Goal: Communication & Community: Answer question/provide support

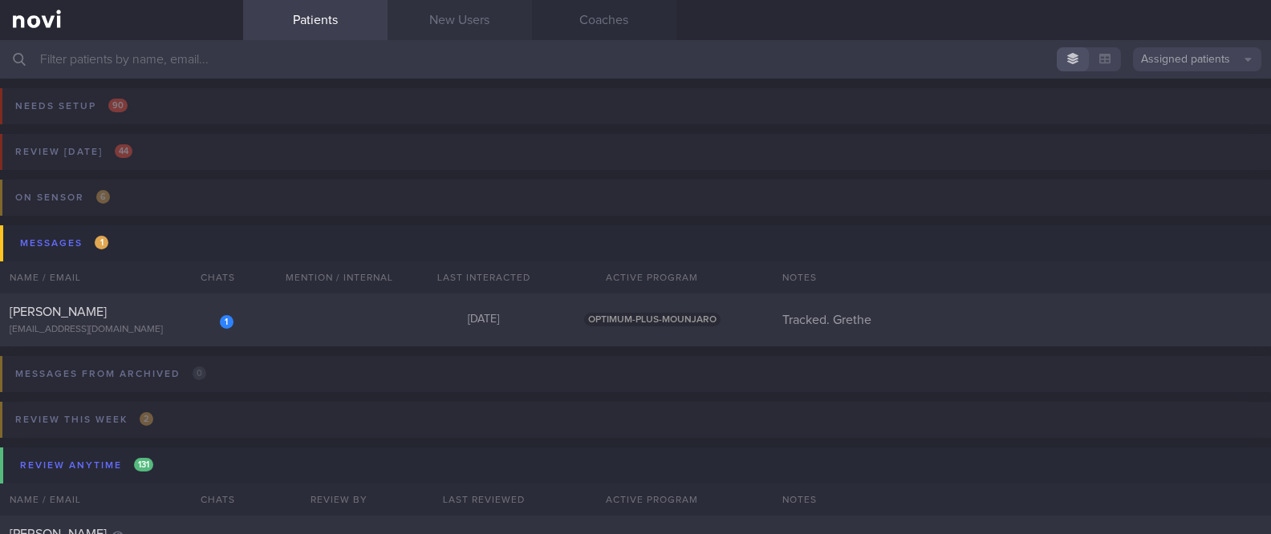
click at [470, 22] on link "New Users" at bounding box center [459, 20] width 144 height 40
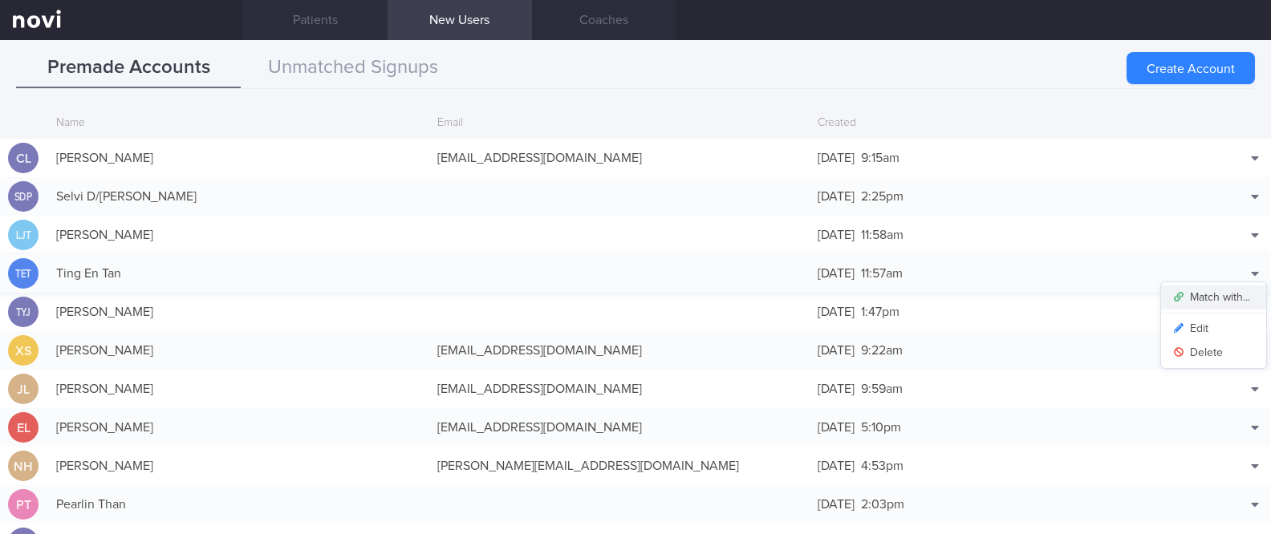
click at [1224, 297] on button "Match with..." at bounding box center [1213, 298] width 105 height 24
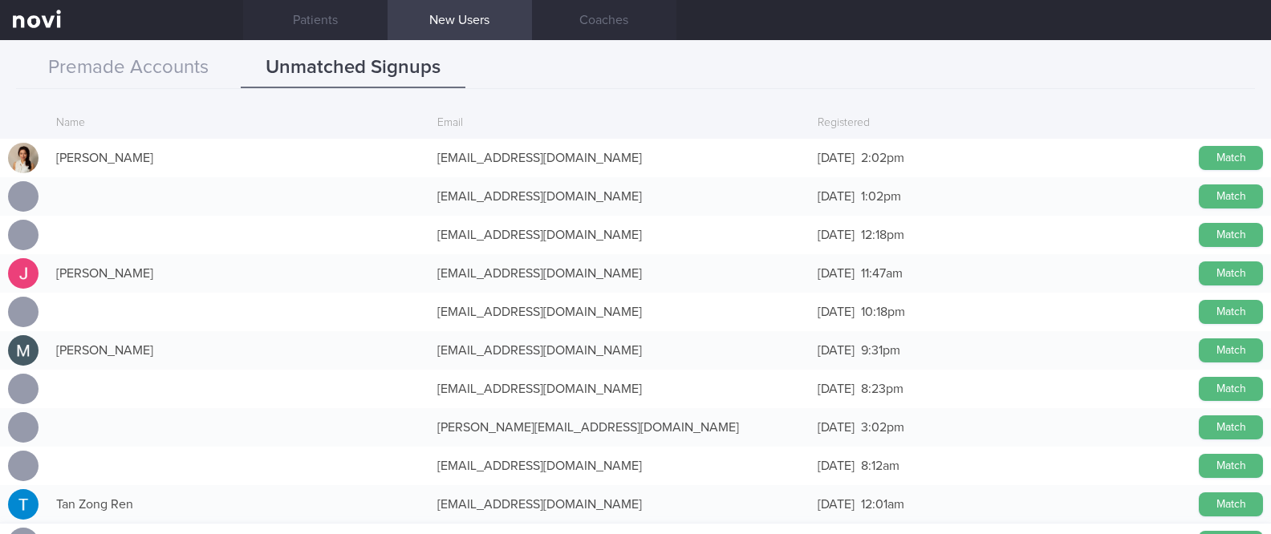
scroll to position [252, 0]
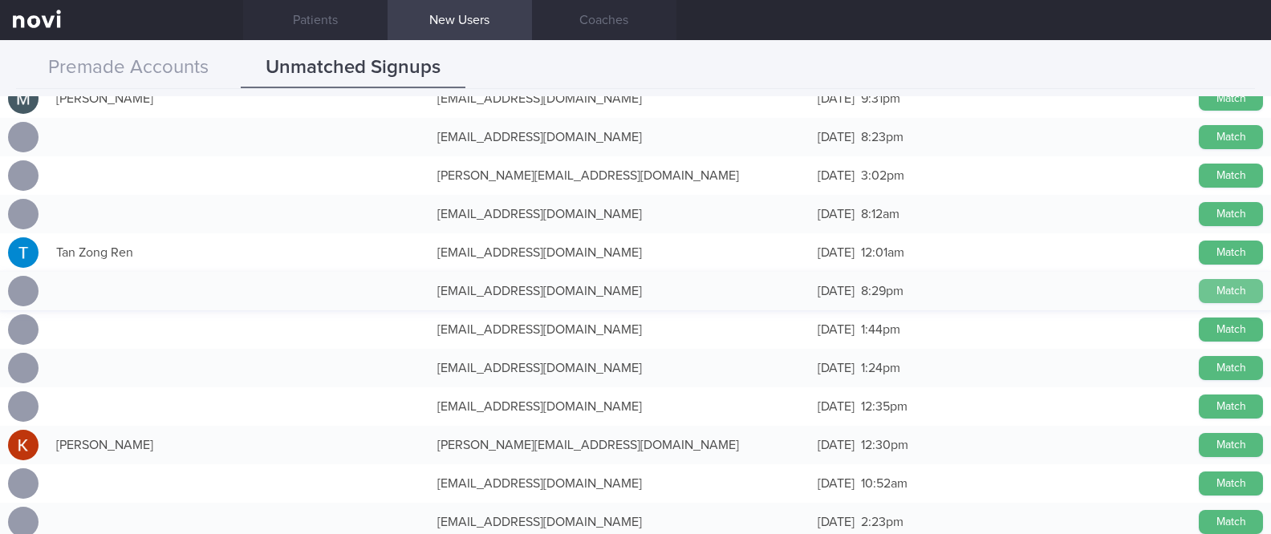
click at [1198, 290] on button "Match" at bounding box center [1230, 291] width 64 height 24
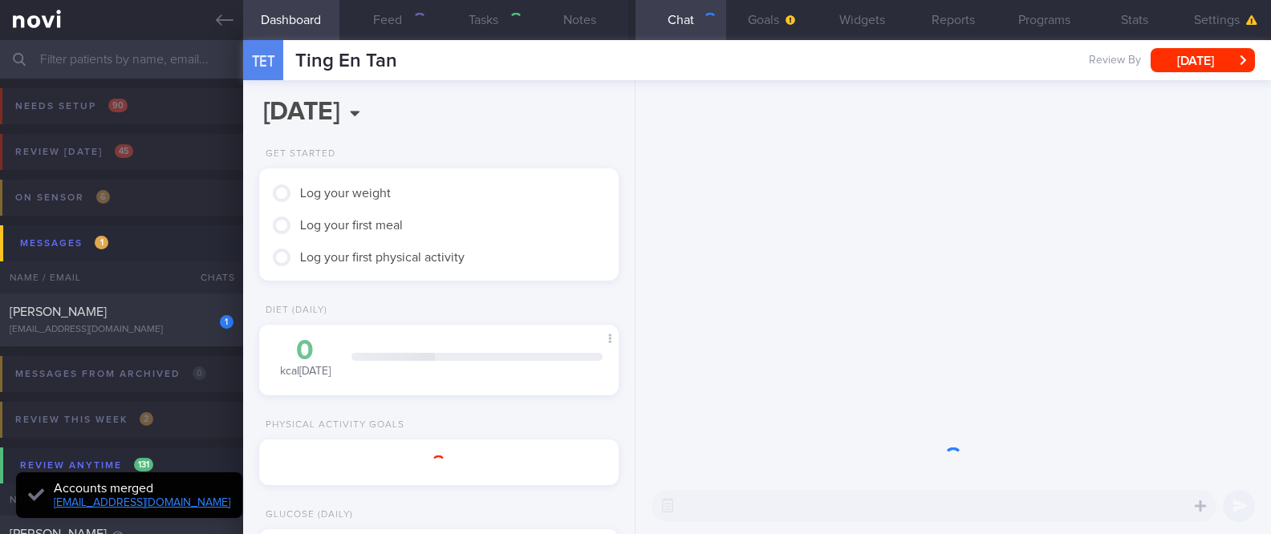
type input "tracked"
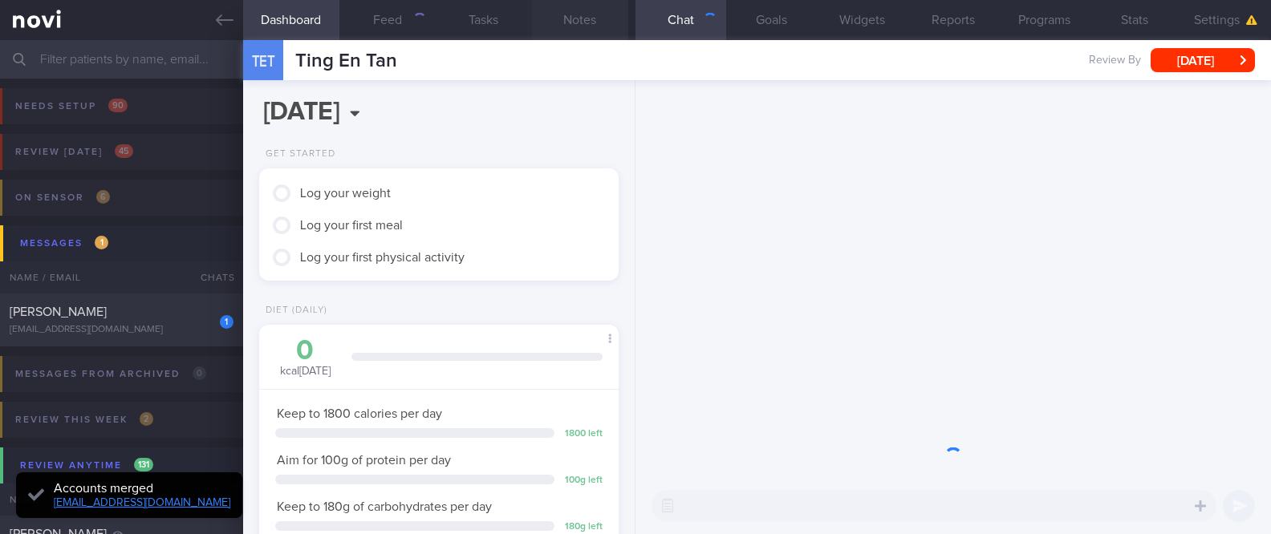
scroll to position [160, 321]
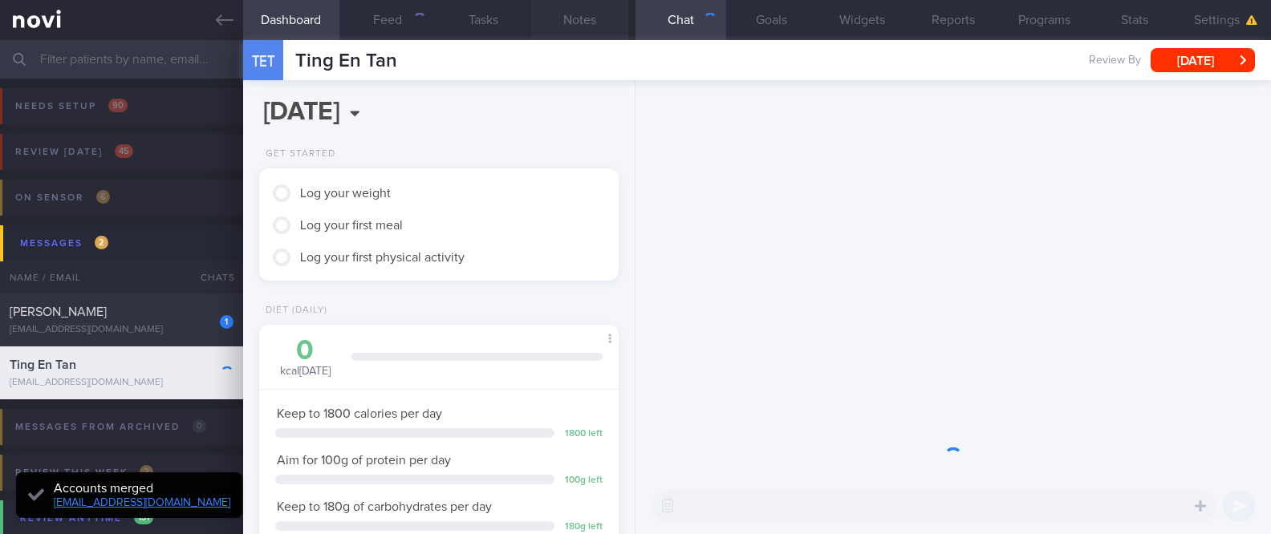
click at [575, 23] on button "Notes" at bounding box center [580, 20] width 96 height 40
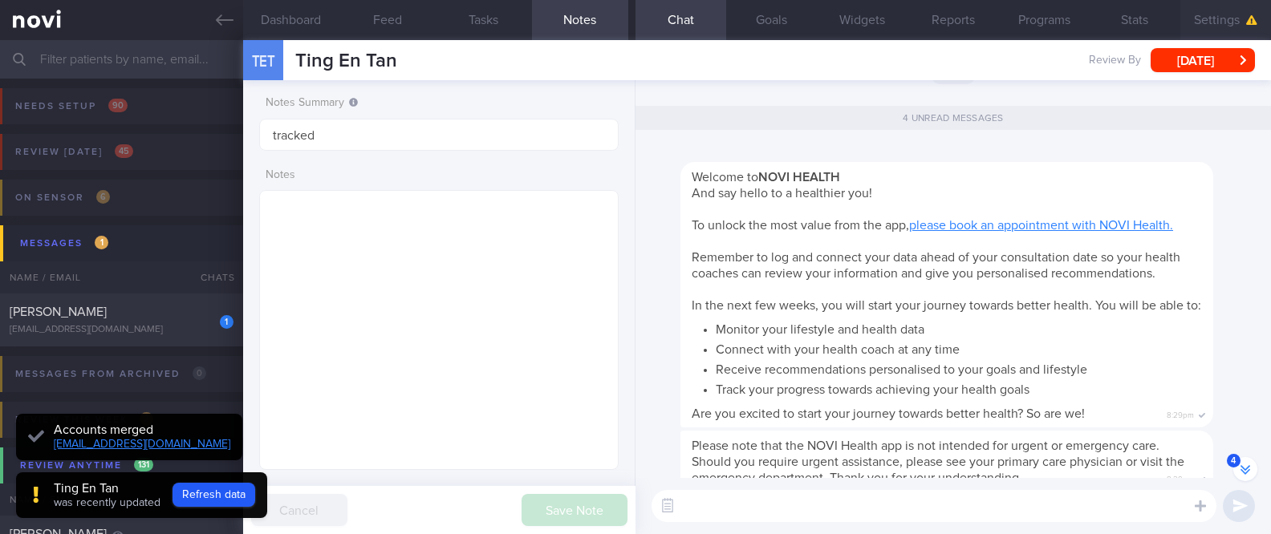
scroll to position [-253, 0]
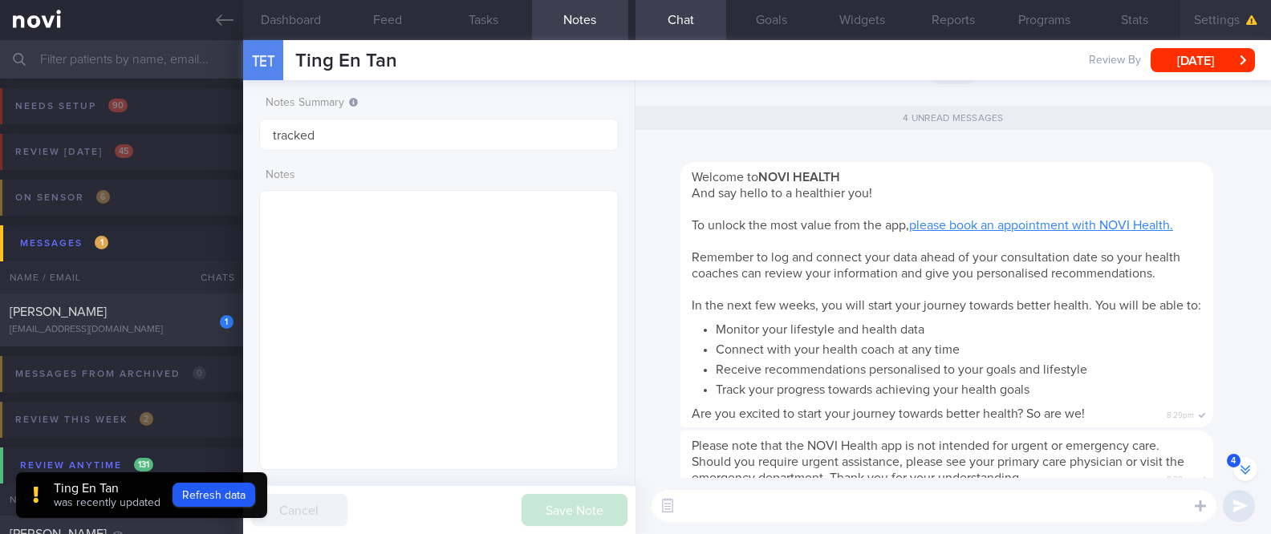
click at [1187, 33] on button "Settings" at bounding box center [1225, 20] width 91 height 40
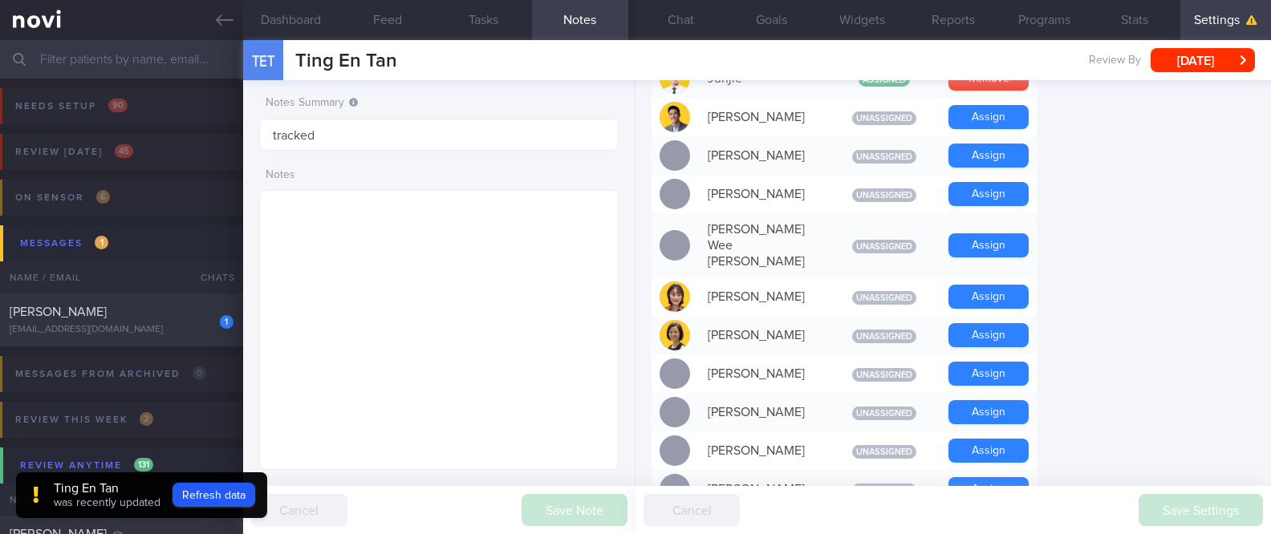
scroll to position [963, 0]
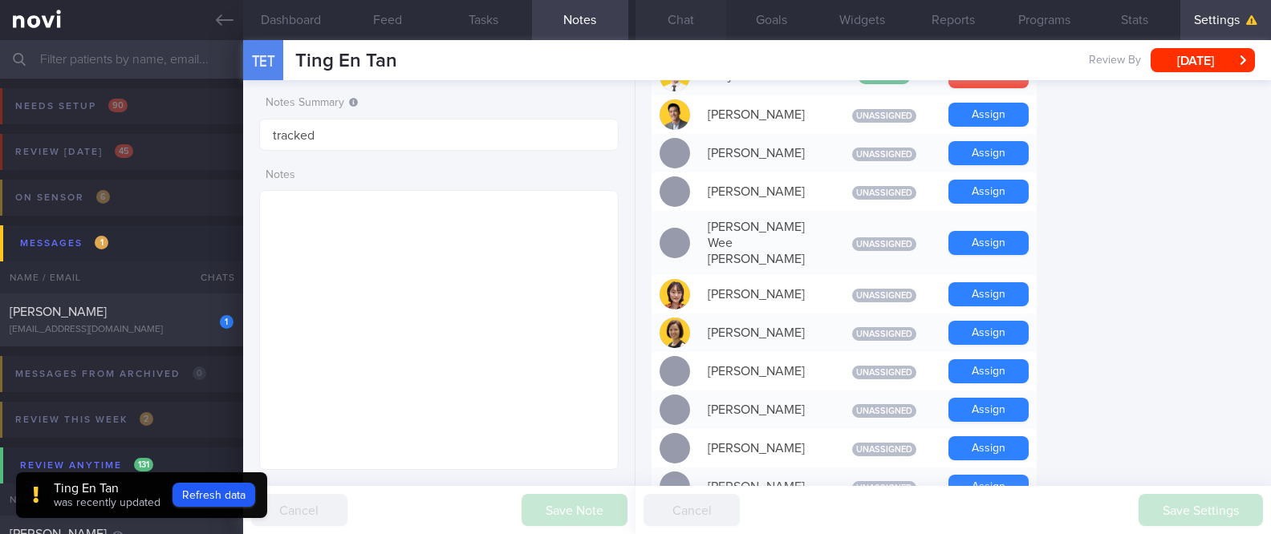
click at [715, 22] on button "Chat" at bounding box center [680, 20] width 91 height 40
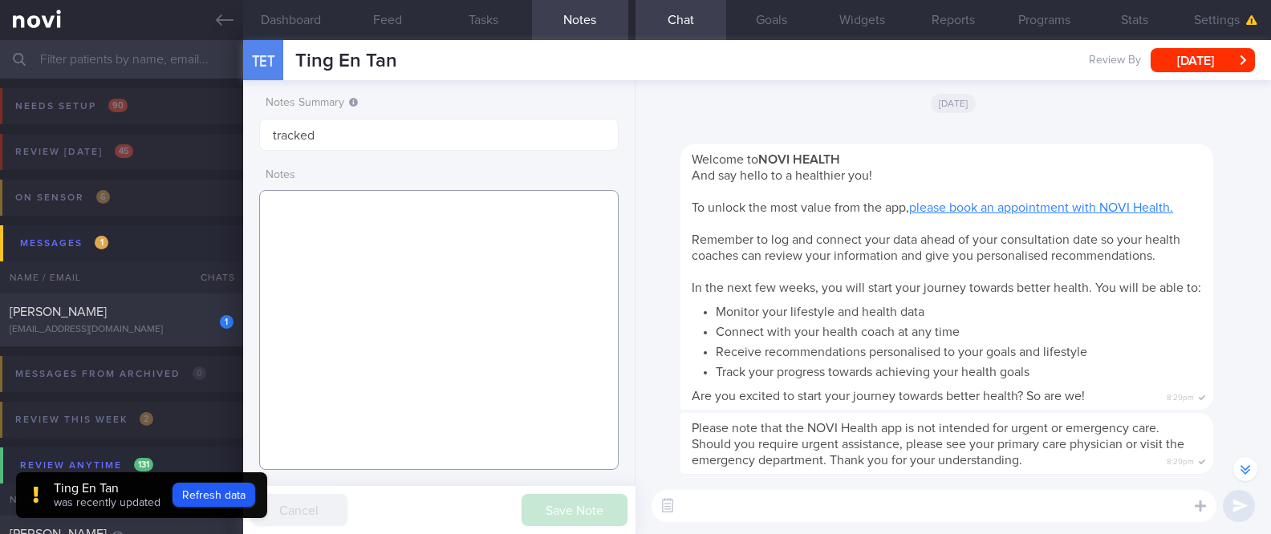
click at [488, 269] on textarea at bounding box center [439, 330] width 360 height 280
paste textarea "3x/week run 3-4km nil other exercise Anytime fitness gym membership - paused me…"
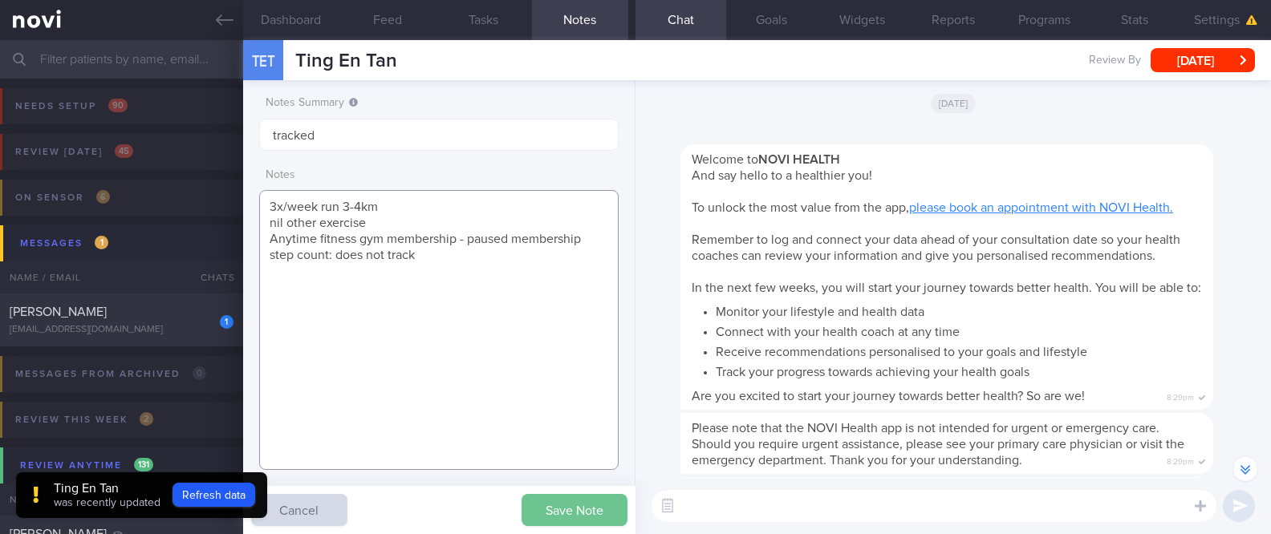
type textarea "3x/week run 3-4km nil other exercise Anytime fitness gym membership - paused me…"
click at [574, 509] on button "Save Note" at bounding box center [574, 510] width 106 height 32
click at [782, 21] on button "Goals" at bounding box center [771, 20] width 91 height 40
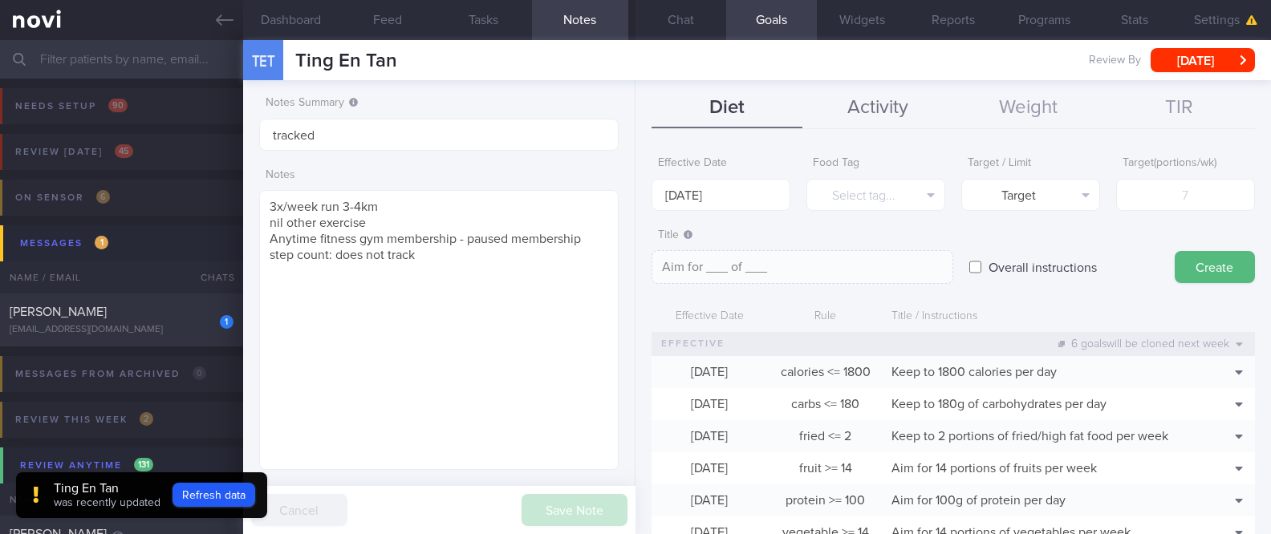
click at [881, 114] on button "Activity" at bounding box center [877, 108] width 151 height 40
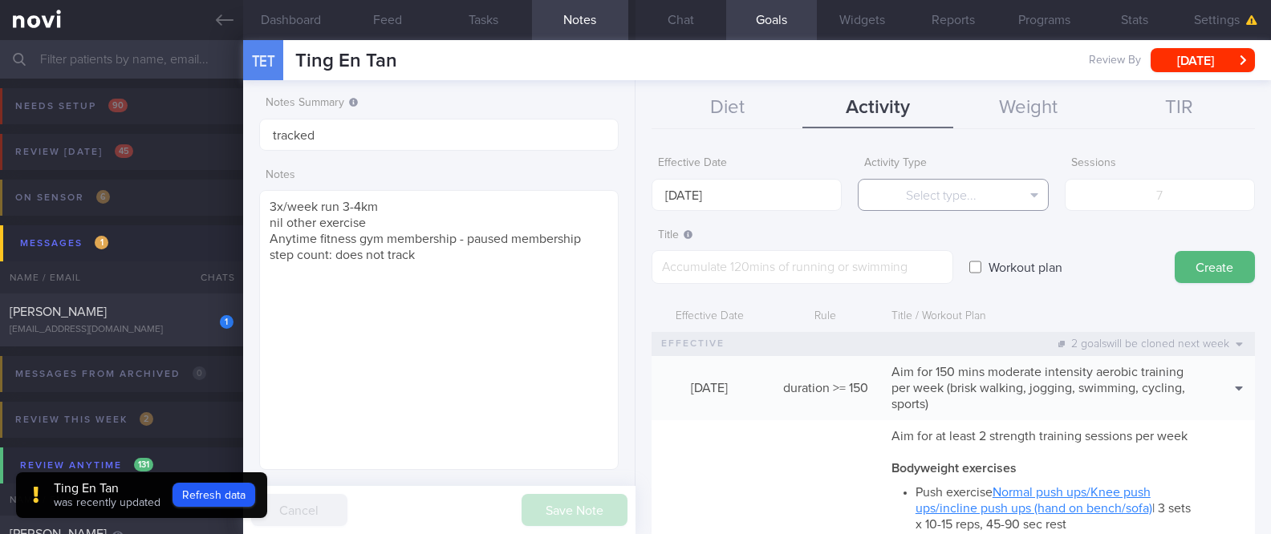
click at [972, 193] on button "Select type..." at bounding box center [952, 195] width 190 height 32
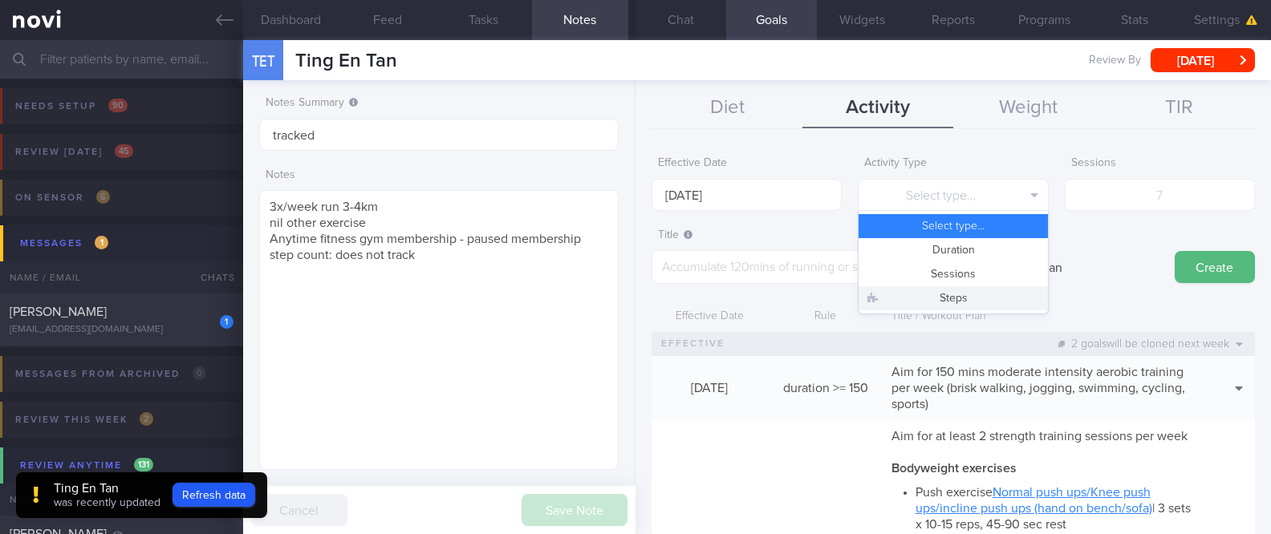
click at [930, 314] on div "Title / Workout Plan" at bounding box center [1040, 317] width 315 height 30
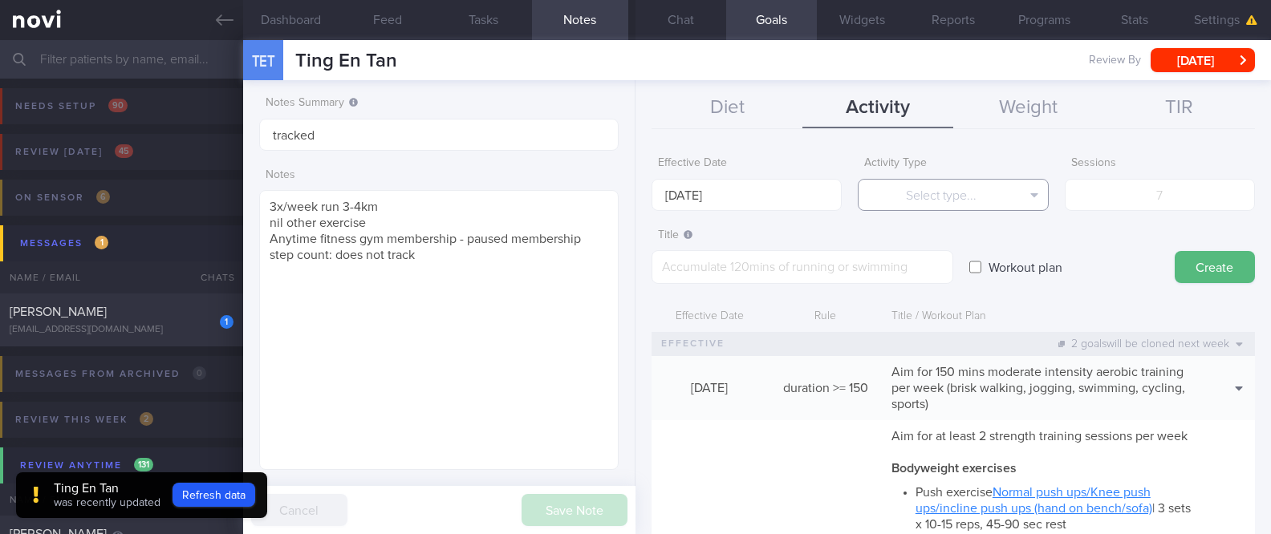
click at [956, 194] on button "Select type..." at bounding box center [952, 195] width 190 height 32
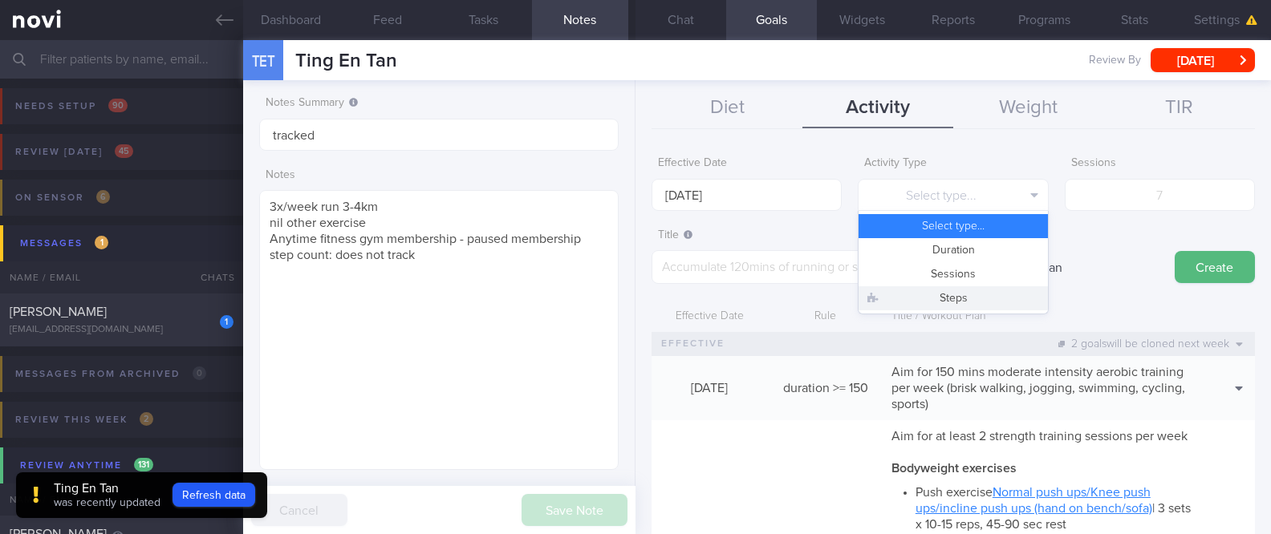
click at [947, 299] on button "Steps" at bounding box center [952, 298] width 188 height 24
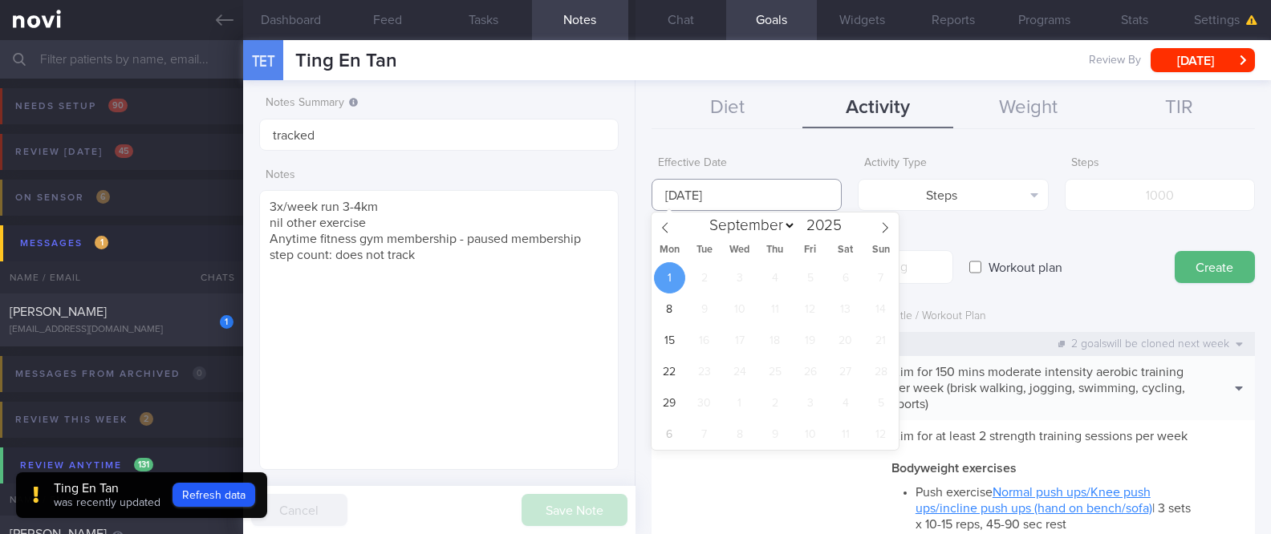
click at [803, 190] on input "[DATE]" at bounding box center [746, 195] width 190 height 32
click at [671, 221] on span at bounding box center [664, 226] width 27 height 27
select select "7"
click at [667, 398] on span "25" at bounding box center [669, 402] width 31 height 31
type input "[DATE]"
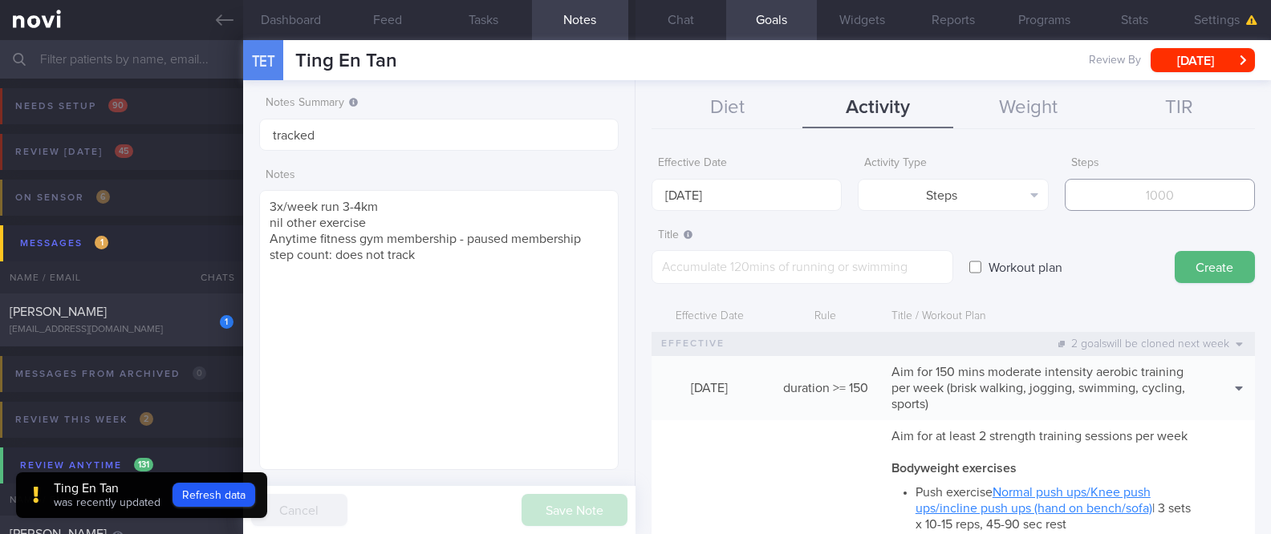
click at [1127, 200] on input "number" at bounding box center [1159, 195] width 190 height 32
type input "70000"
click at [808, 266] on textarea at bounding box center [802, 267] width 302 height 34
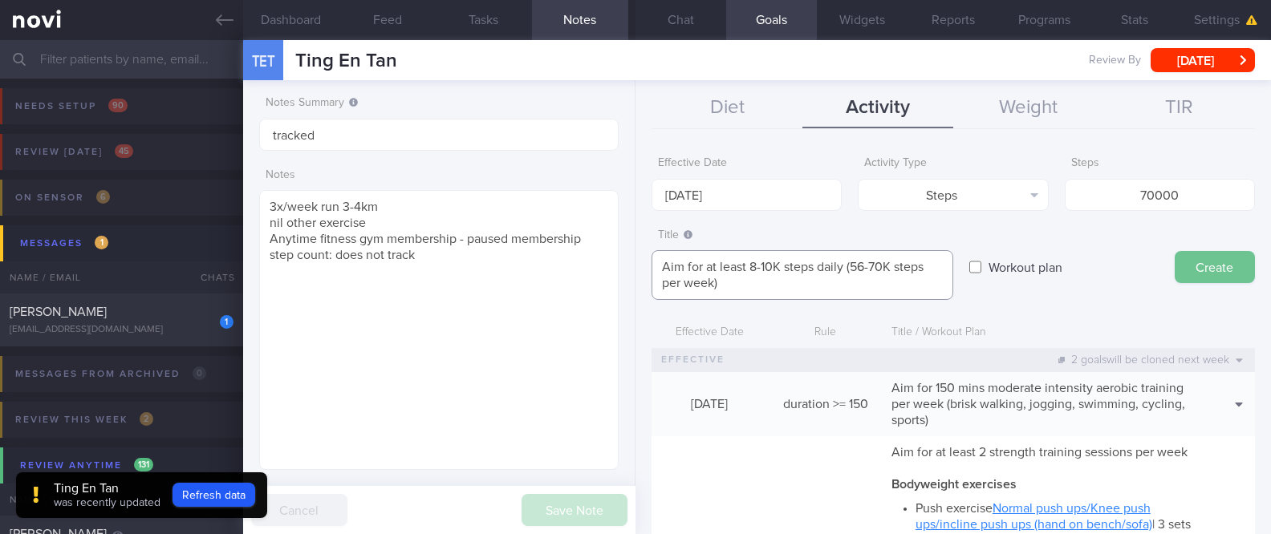
type textarea "Aim for at least 8-10K steps daily (56-70K steps per week)"
click at [1174, 270] on button "Create" at bounding box center [1214, 267] width 80 height 32
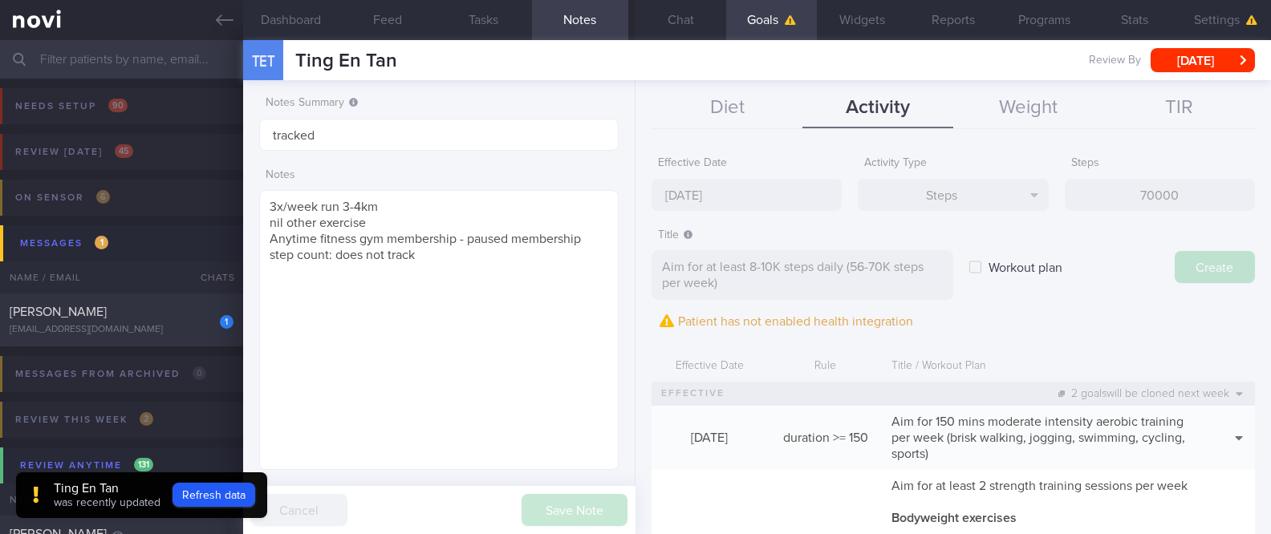
type input "[DATE]"
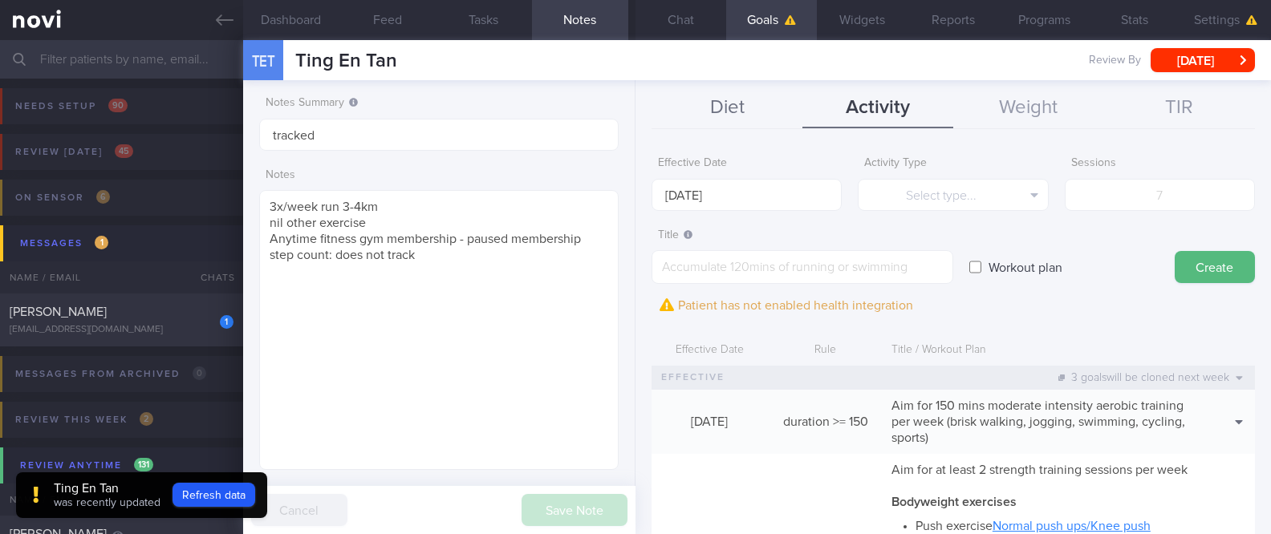
click at [779, 120] on button "Diet" at bounding box center [726, 108] width 151 height 40
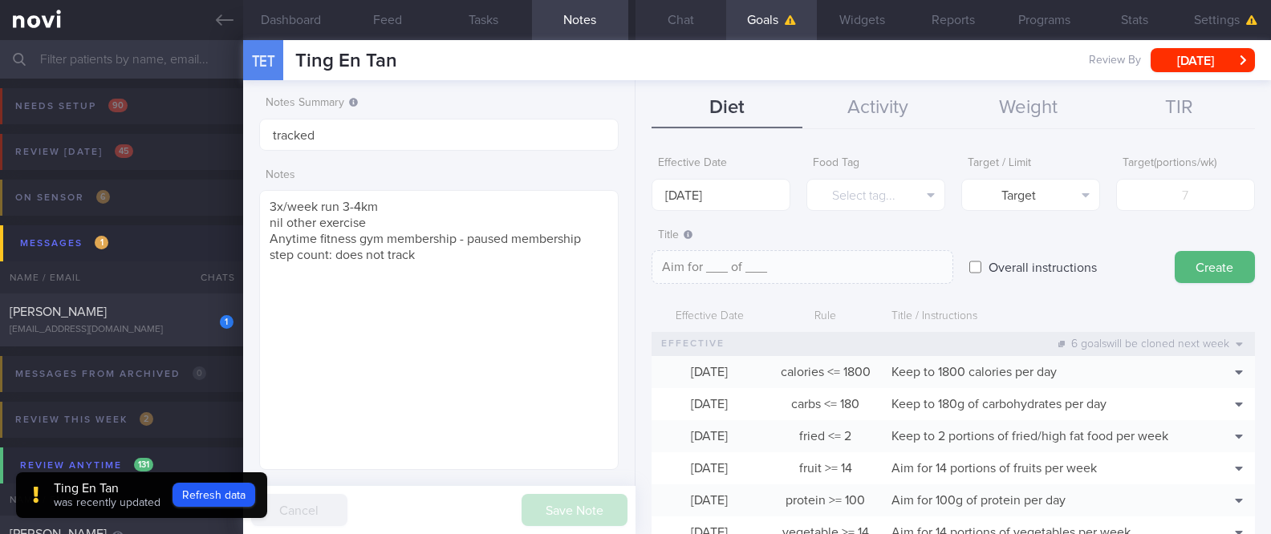
click at [706, 22] on button "Chat" at bounding box center [680, 20] width 91 height 40
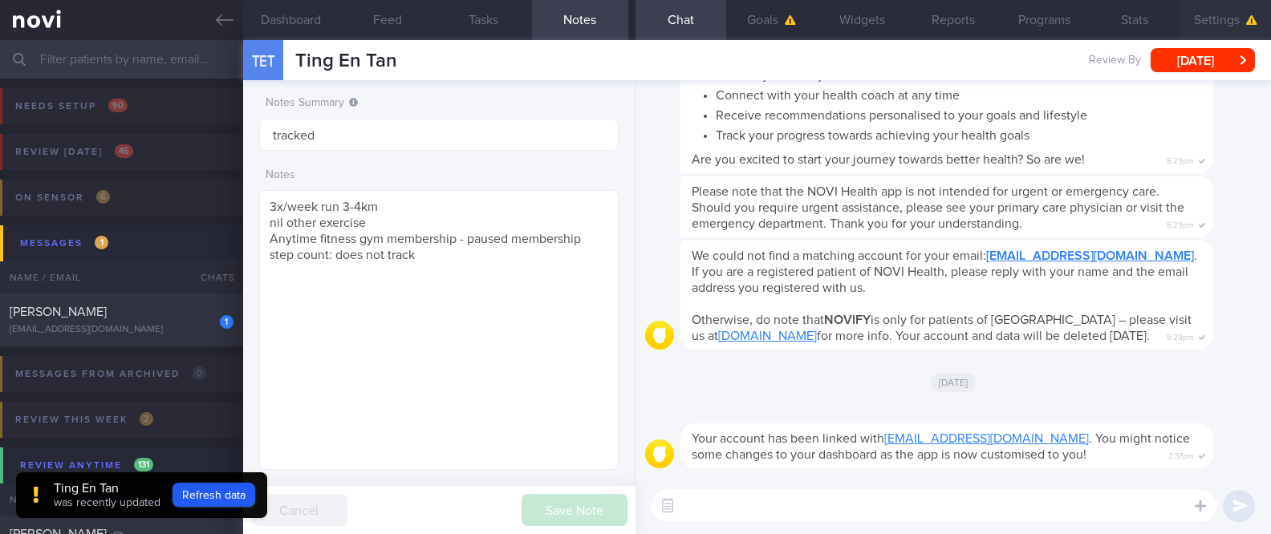
click at [1195, 22] on button "Settings" at bounding box center [1225, 20] width 91 height 40
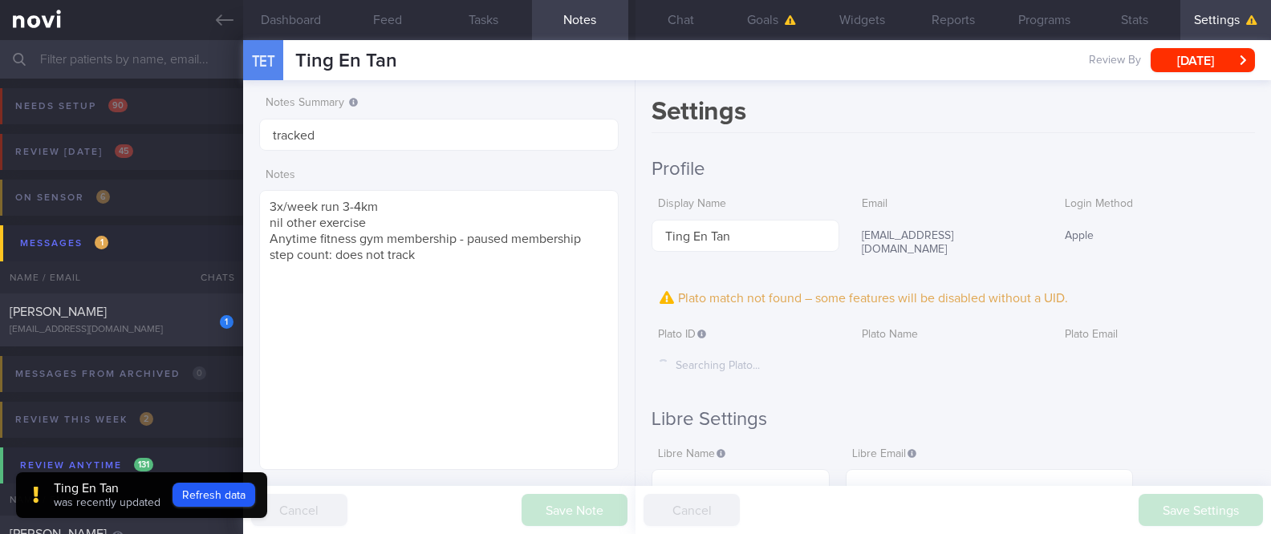
scroll to position [107, 0]
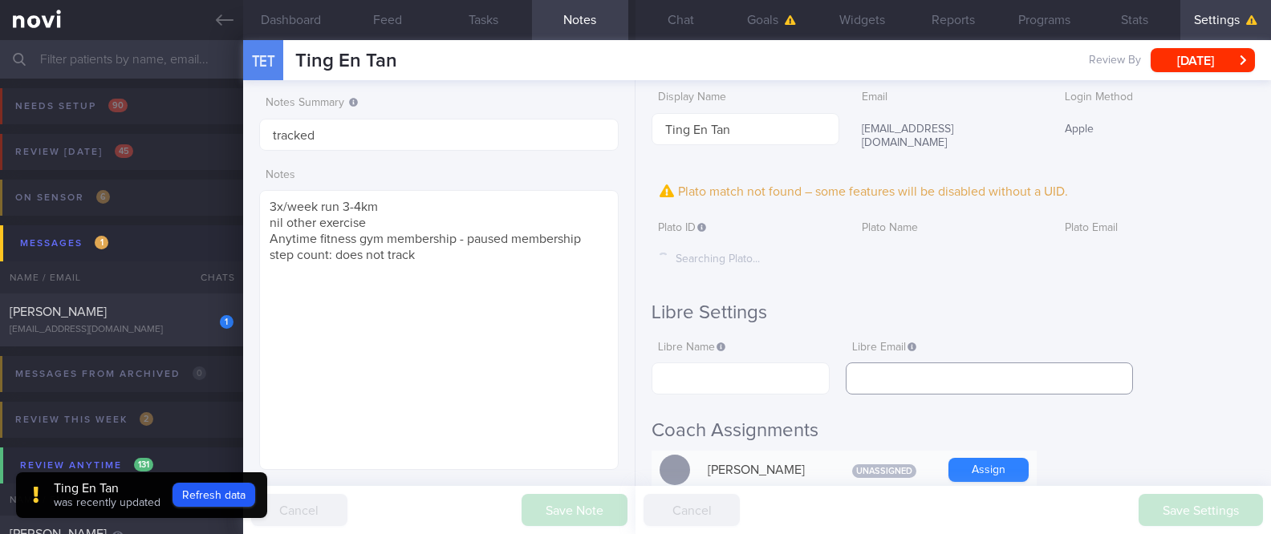
click at [915, 363] on input "text" at bounding box center [988, 379] width 287 height 32
drag, startPoint x: 988, startPoint y: 132, endPoint x: 842, endPoint y: 126, distance: 146.1
click at [842, 126] on div "Display Name Ting En Tan Email [EMAIL_ADDRESS][DOMAIN_NAME] Login Method Apple" at bounding box center [952, 122] width 603 height 78
copy div "[EMAIL_ADDRESS][DOMAIN_NAME]"
click at [972, 375] on input "text" at bounding box center [988, 379] width 287 height 32
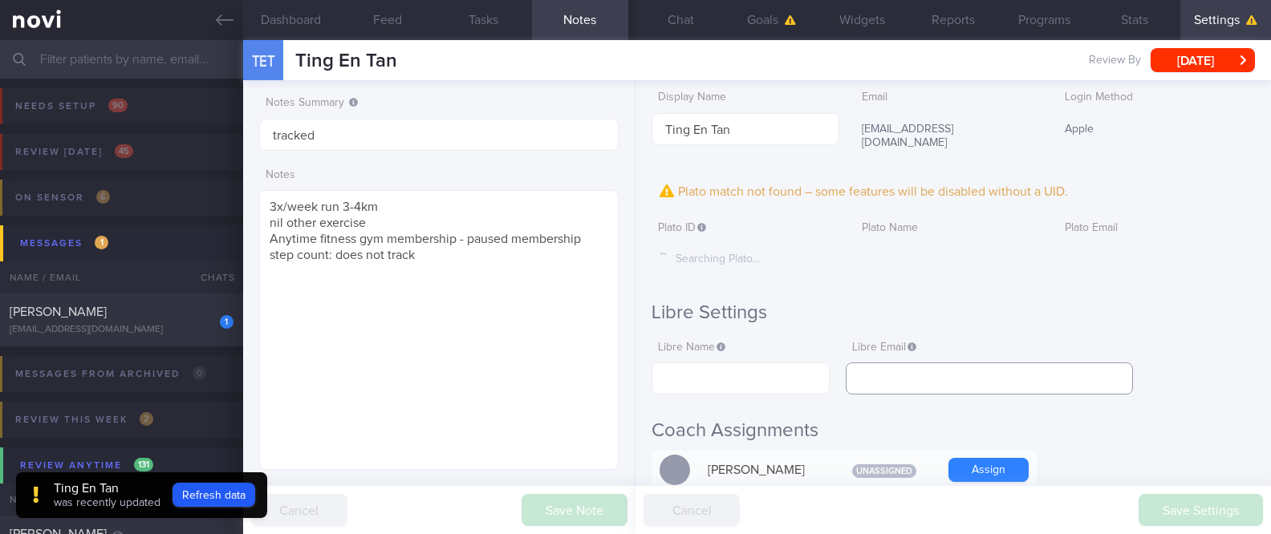
paste input "[EMAIL_ADDRESS][DOMAIN_NAME]"
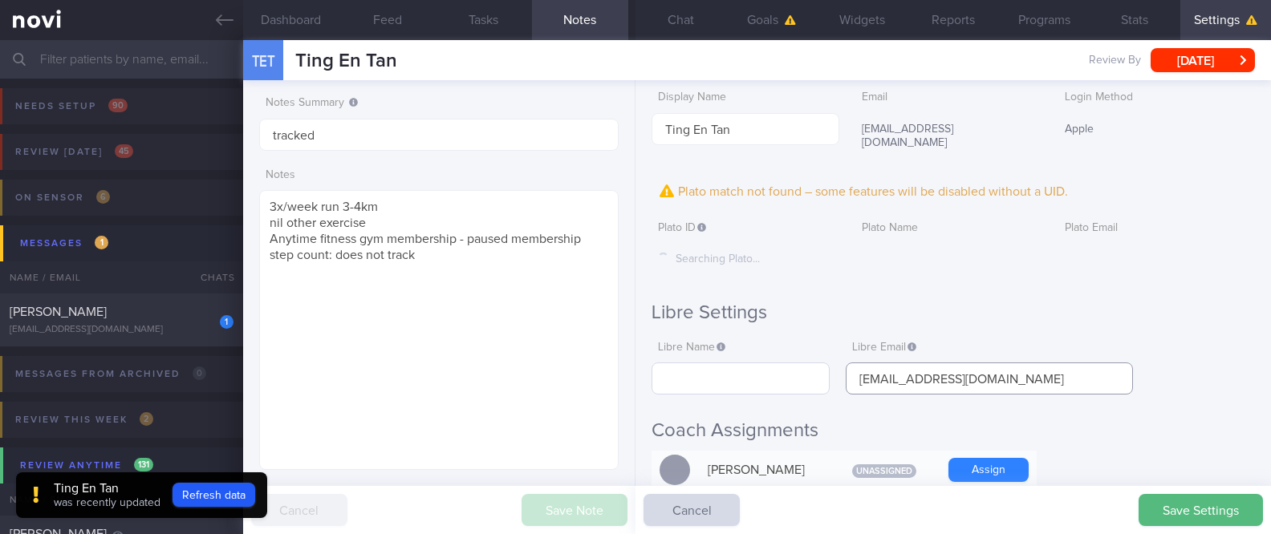
type input "[EMAIL_ADDRESS][DOMAIN_NAME]"
click at [720, 370] on input "text" at bounding box center [740, 379] width 178 height 32
drag, startPoint x: 770, startPoint y: 121, endPoint x: 530, endPoint y: 120, distance: 239.8
click at [530, 120] on div "Dashboard Feed Tasks Notes Chat Goals Widgets Reports Programs Stats Settings T…" at bounding box center [757, 287] width 1028 height 494
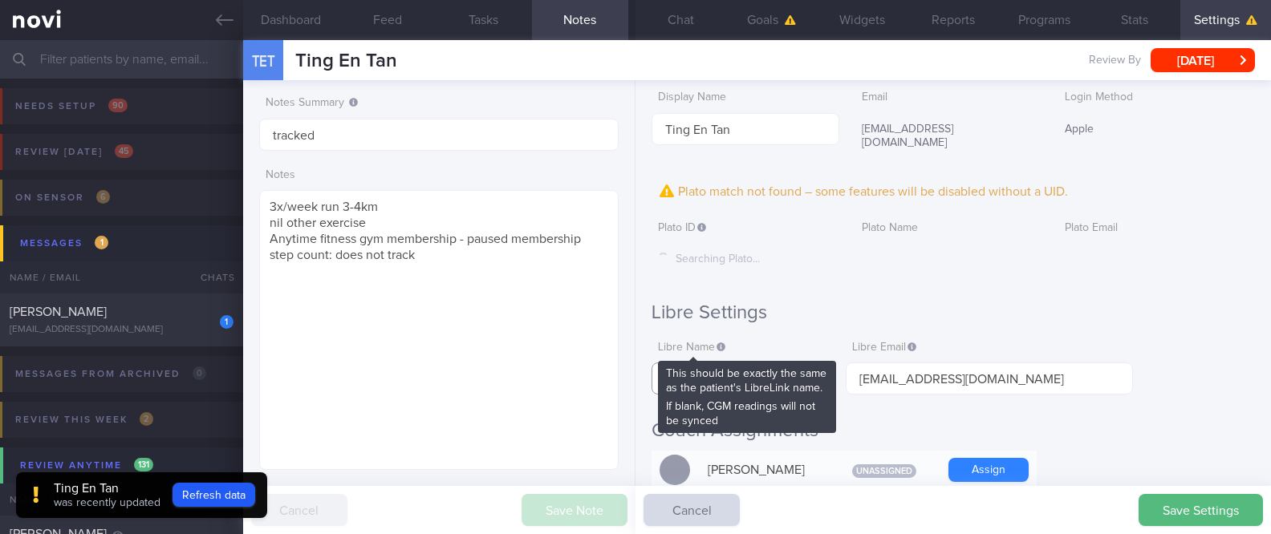
click at [726, 363] on input "text" at bounding box center [740, 379] width 178 height 32
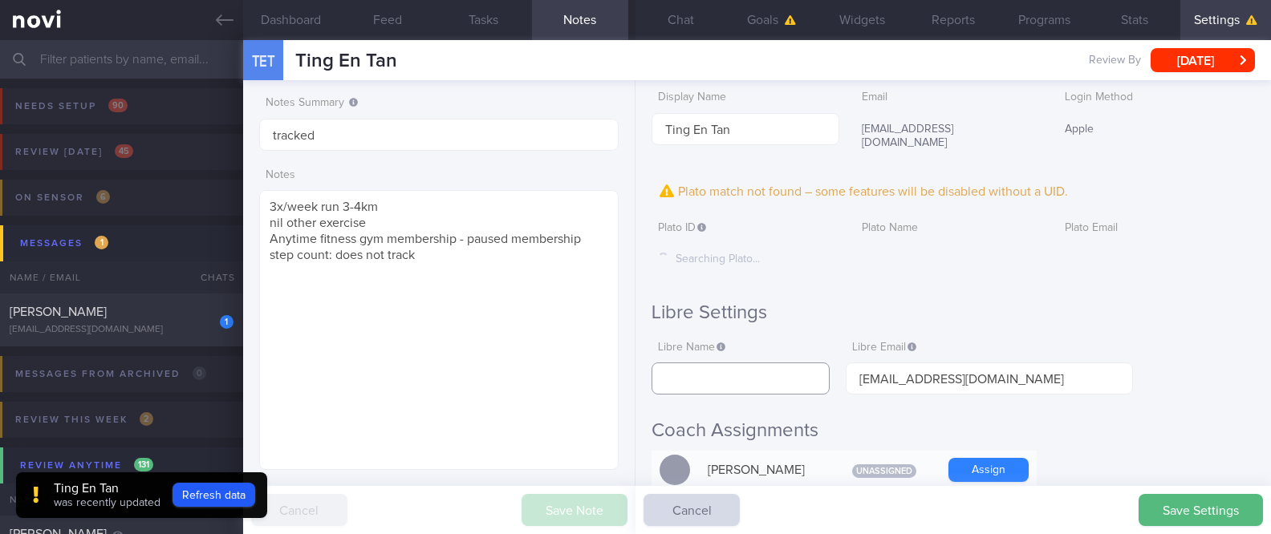
click at [732, 363] on input "text" at bounding box center [740, 379] width 178 height 32
paste input "Ting En Tan"
type input "Ting En Tan"
click at [1206, 519] on button "Save Settings" at bounding box center [1200, 510] width 124 height 32
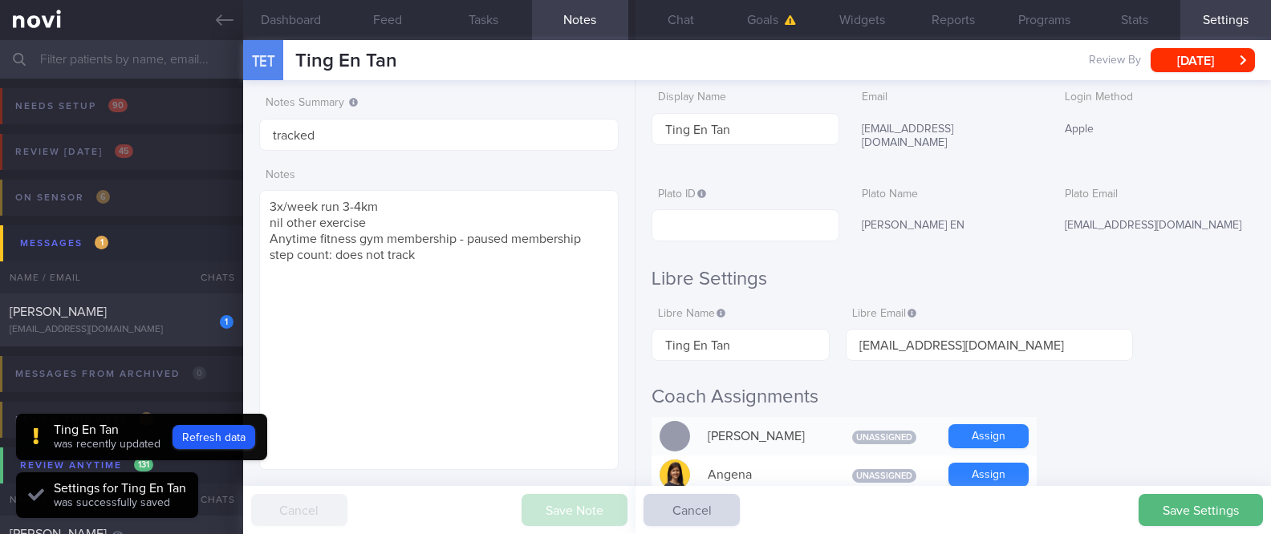
scroll to position [160, 321]
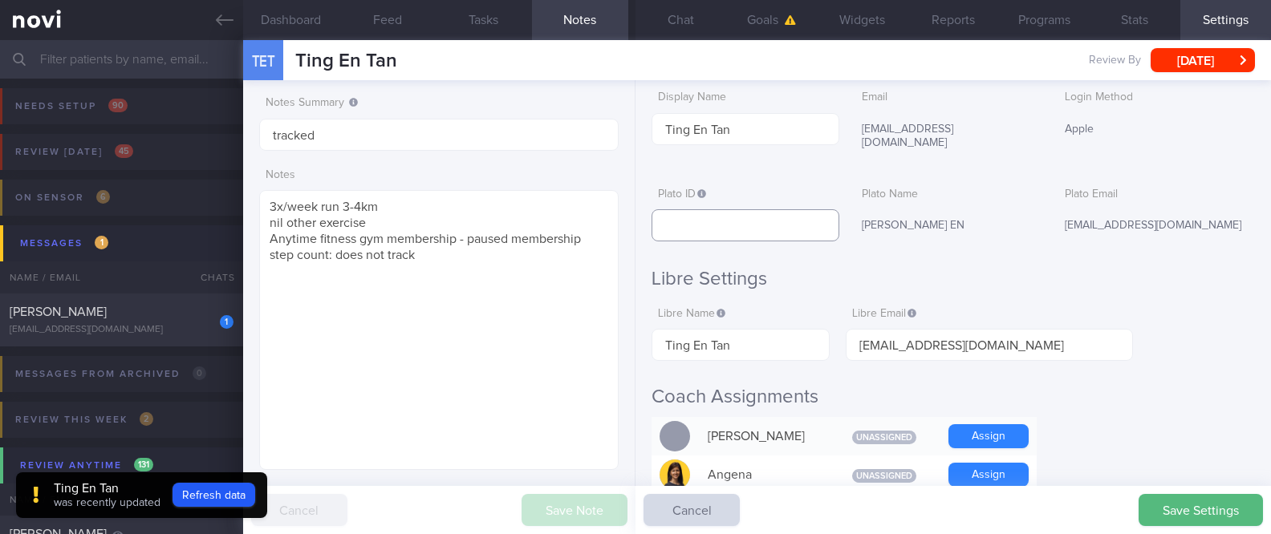
click at [744, 209] on input "text" at bounding box center [744, 225] width 187 height 32
paste input "40b9435de658acc24f3daae8759a5045"
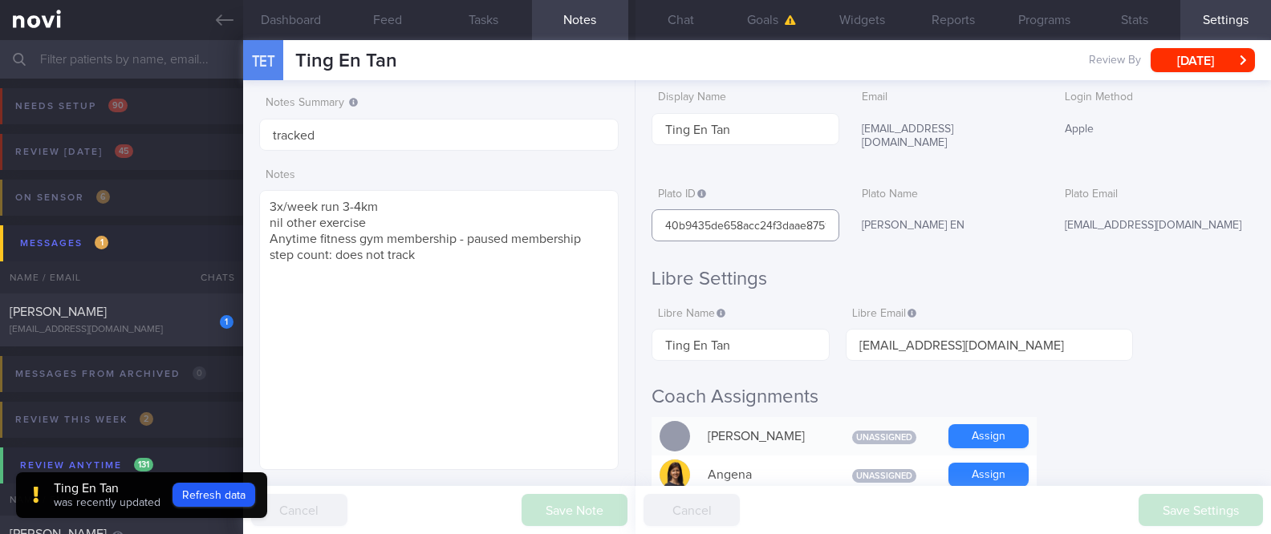
scroll to position [0, 47]
type input "40b9435de658acc24f3daae8759a5045"
click at [1036, 329] on input "[EMAIL_ADDRESS][DOMAIN_NAME]" at bounding box center [988, 345] width 287 height 32
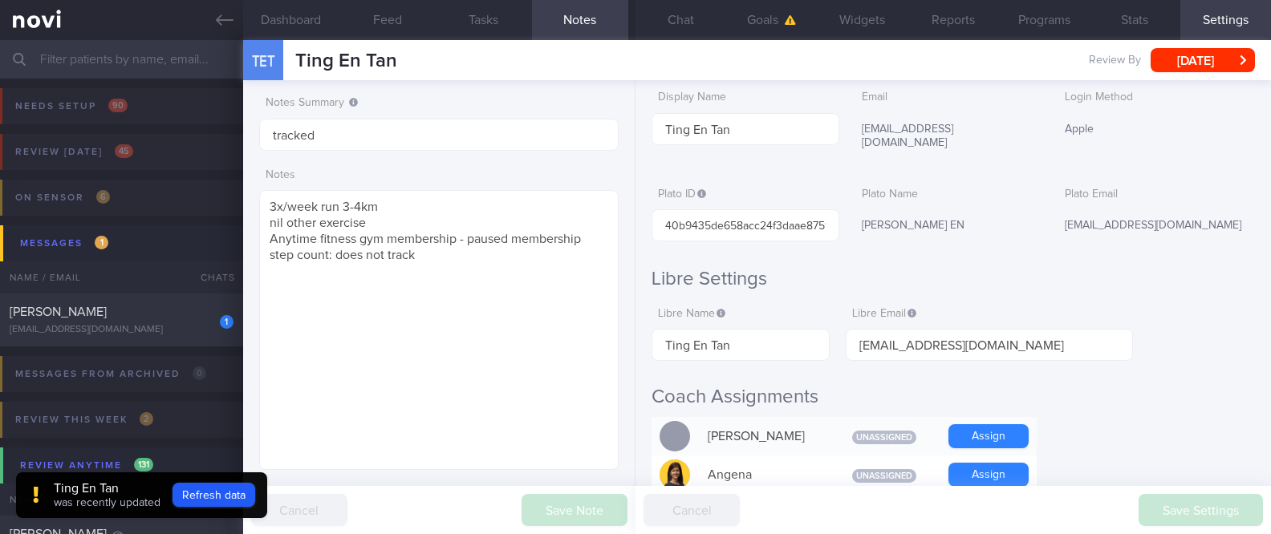
click at [1161, 385] on h2 "Coach Assignments" at bounding box center [952, 397] width 603 height 24
click at [1202, 492] on div "Save Settings Cancel" at bounding box center [952, 510] width 635 height 48
click at [1202, 512] on div "Save Settings Cancel" at bounding box center [952, 510] width 635 height 48
click at [1202, 385] on h2 "Coach Assignments" at bounding box center [952, 397] width 603 height 24
click at [675, 41] on div "TET Ting En Tan Review By [DATE] Set Next Review Date [DATE] August September O…" at bounding box center [757, 60] width 1028 height 40
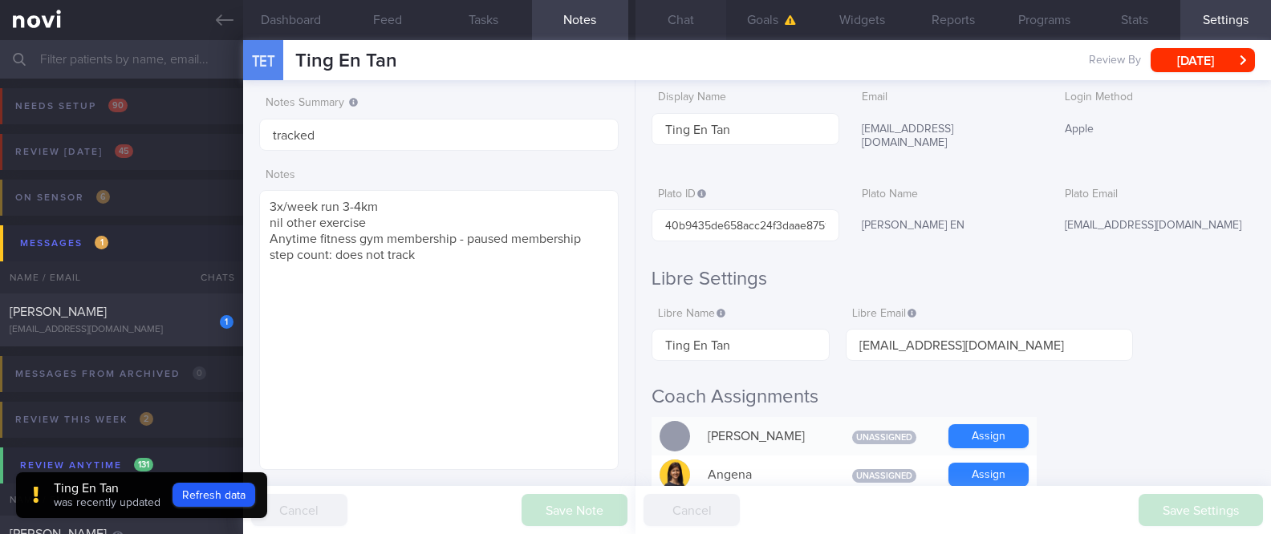
click at [705, 26] on button "Chat" at bounding box center [680, 20] width 91 height 40
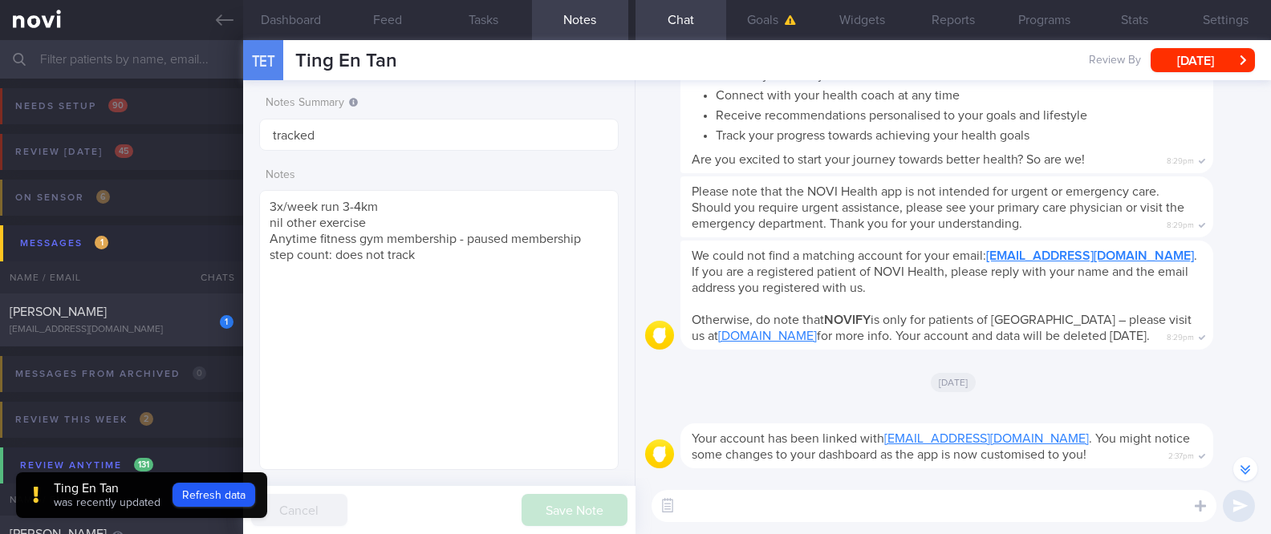
scroll to position [-252, 0]
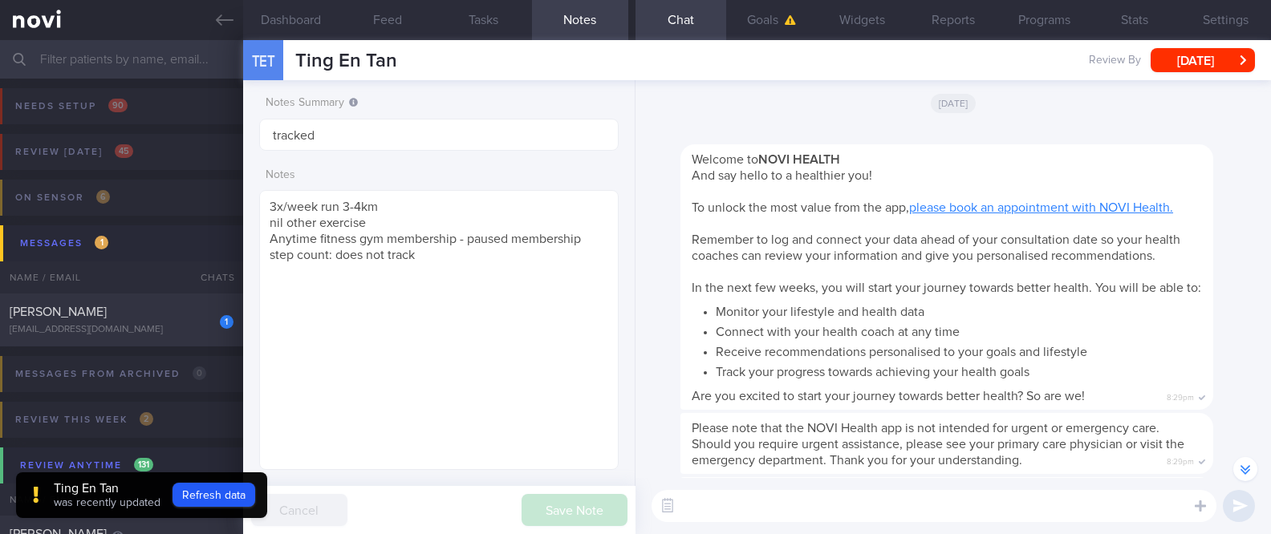
click at [1201, 219] on div "Welcome to NOVI HEALTH And say hello to a healthier you! To unlock the most val…" at bounding box center [970, 267] width 581 height 285
click at [936, 505] on textarea at bounding box center [933, 506] width 565 height 32
paste textarea "Hi [PERSON_NAME]! This is [PERSON_NAME], the dietitian. It was nice chatting wi…"
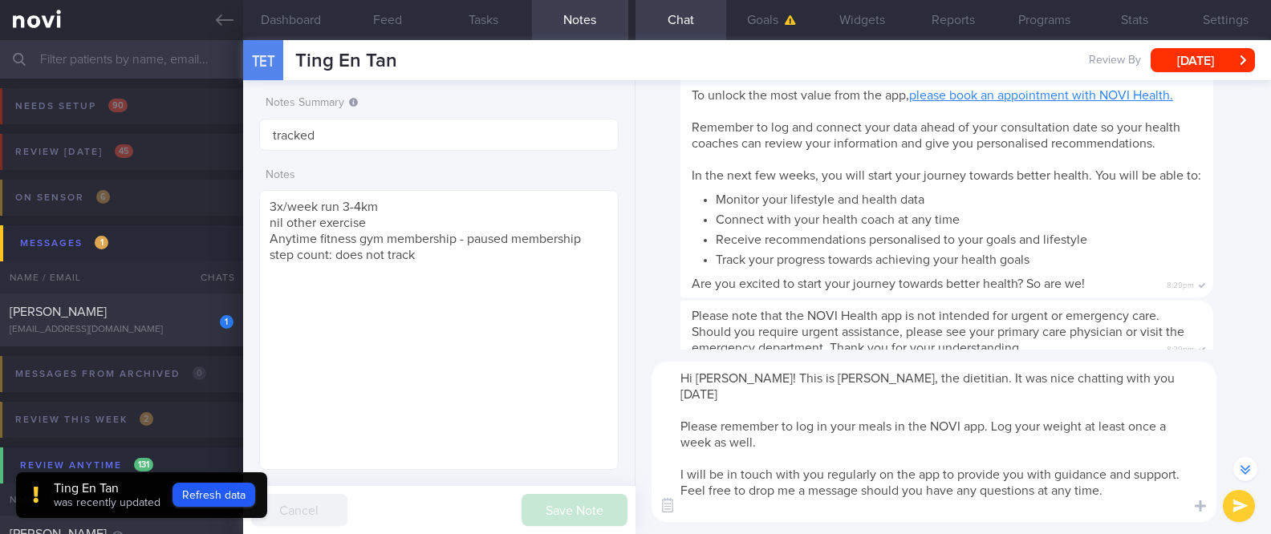
scroll to position [-380, 0]
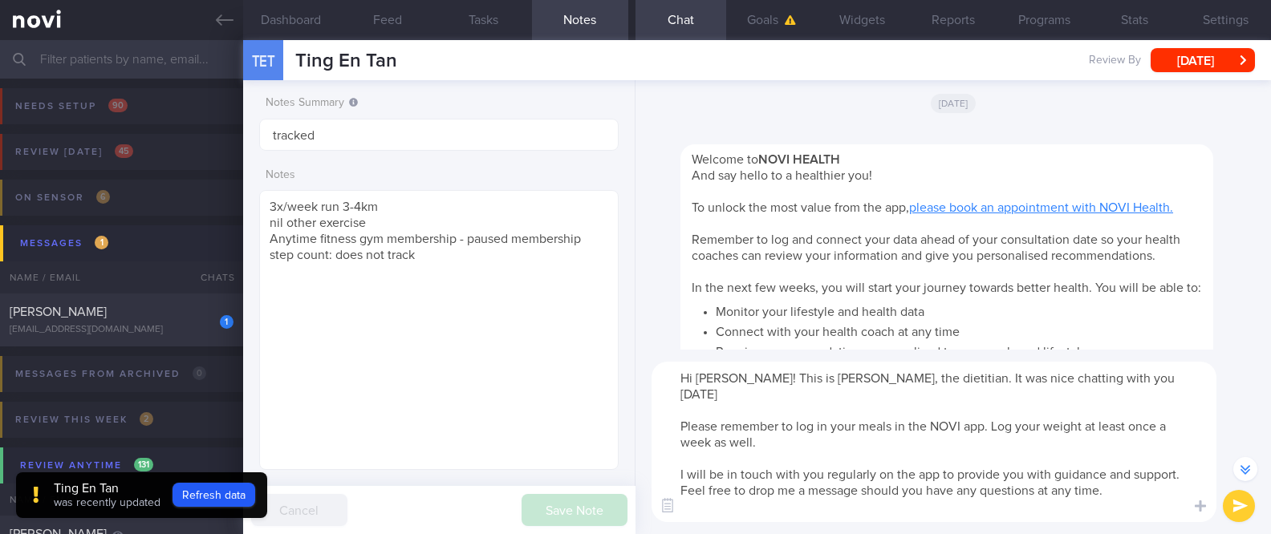
click at [729, 376] on textarea "Hi [PERSON_NAME]! This is [PERSON_NAME], the dietitian. It was nice chatting wi…" at bounding box center [933, 442] width 565 height 160
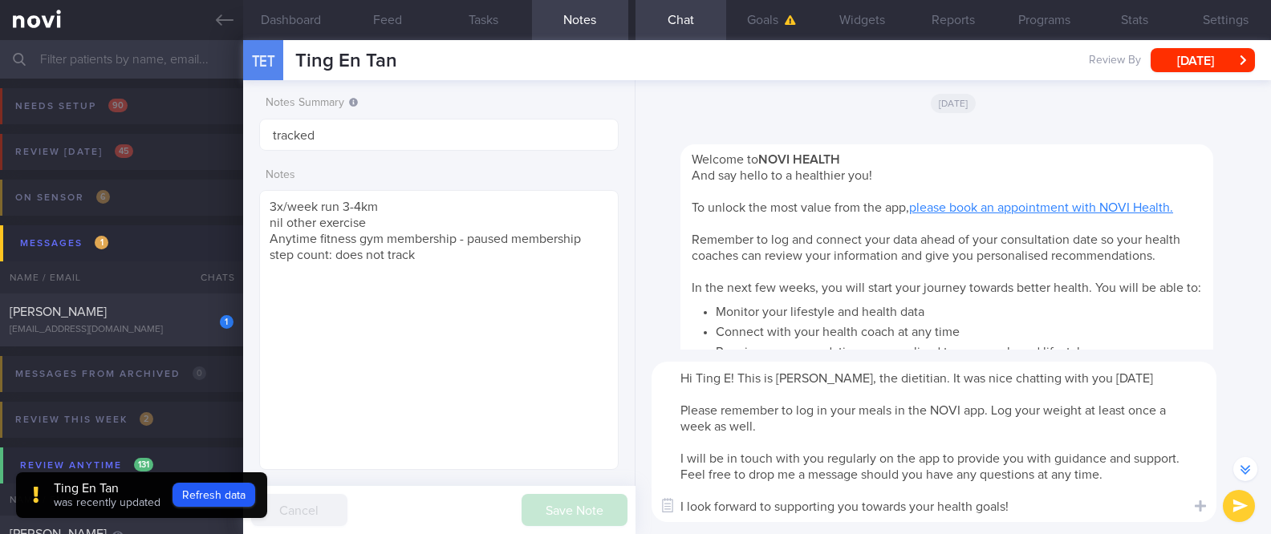
type textarea "Hi Ting En! This is [PERSON_NAME], the dietitian. It was nice chatting with you…"
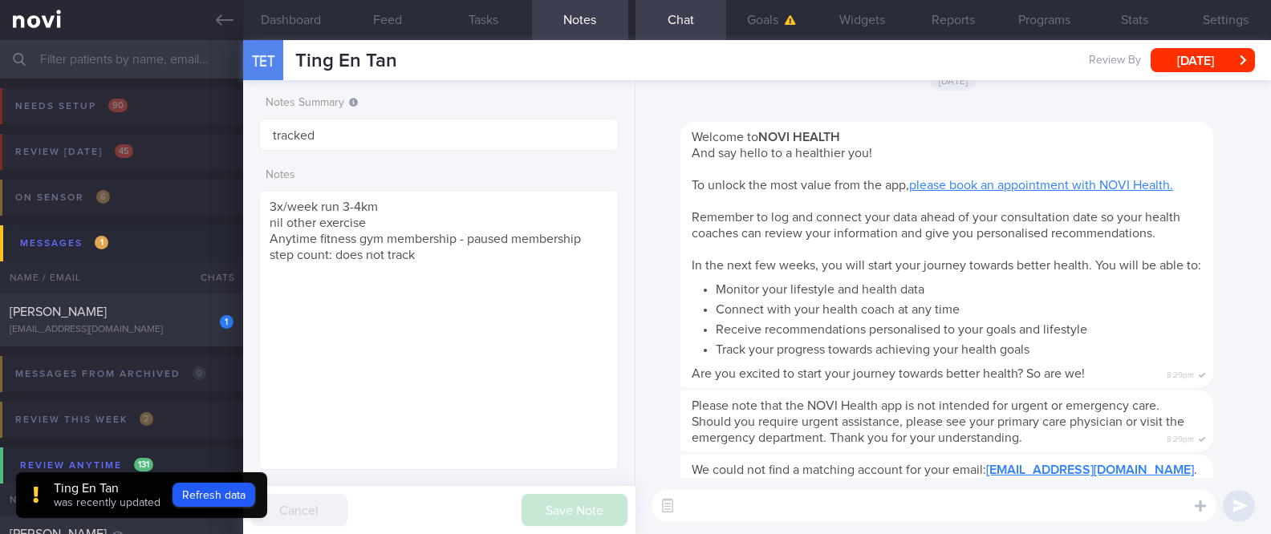
scroll to position [0, 0]
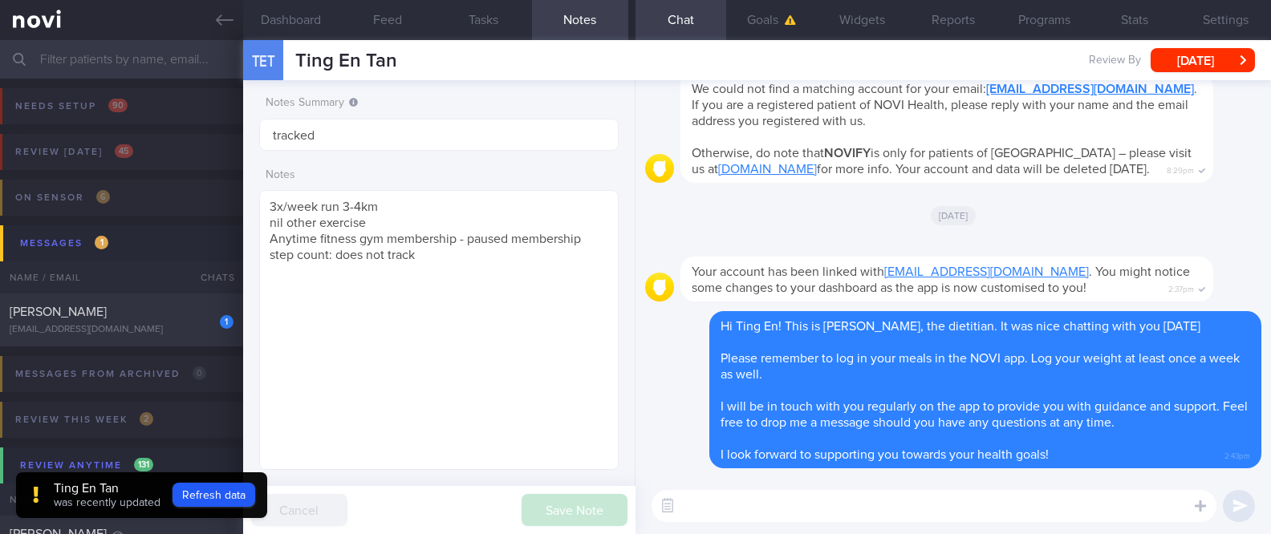
drag, startPoint x: 1209, startPoint y: 446, endPoint x: 1198, endPoint y: 454, distance: 13.8
click at [1209, 446] on button "button" at bounding box center [1218, 458] width 32 height 32
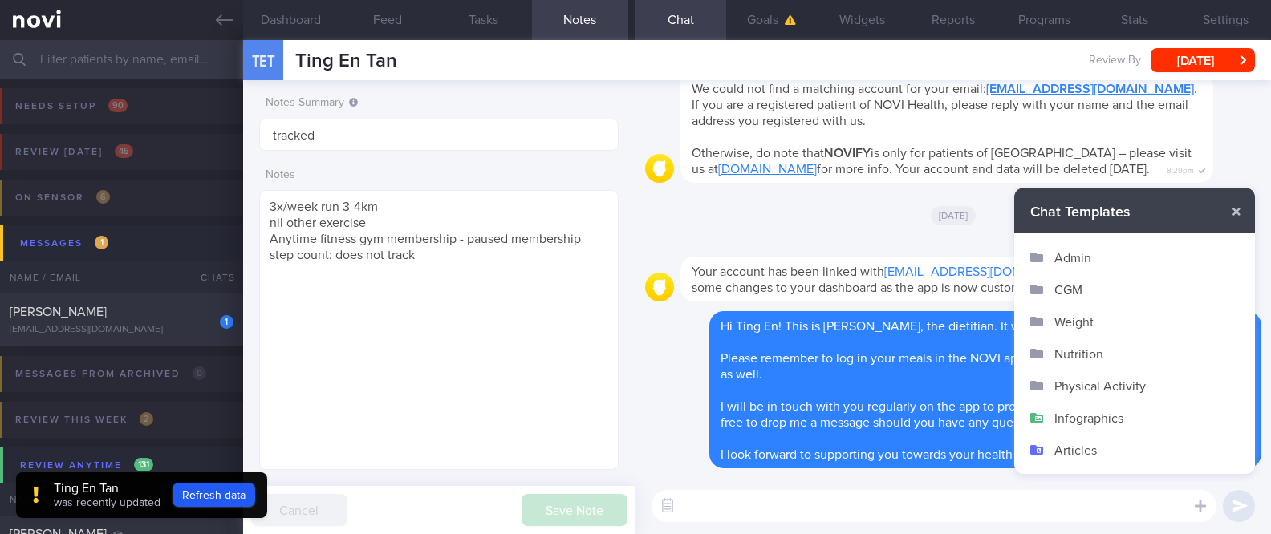
click at [962, 492] on textarea at bounding box center [933, 506] width 565 height 32
click at [915, 511] on textarea at bounding box center [933, 506] width 565 height 32
paste textarea "Here are the points we discussed just now, with additional suggestions [MEDICAL…"
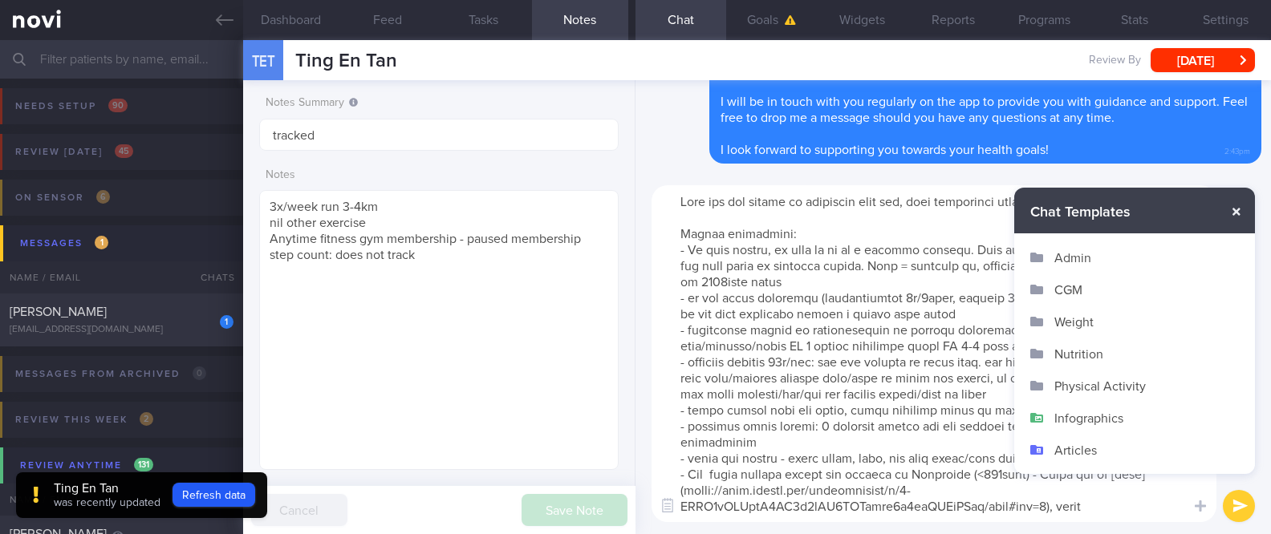
click at [1239, 223] on button "button" at bounding box center [1236, 211] width 29 height 29
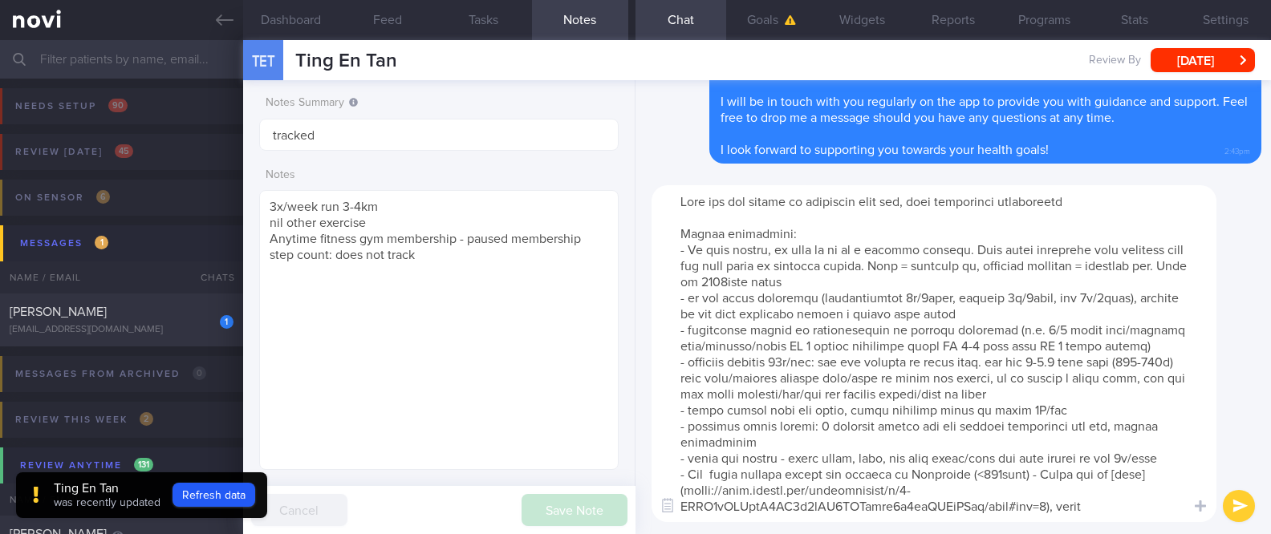
click at [1019, 319] on button "CGM" at bounding box center [1134, 322] width 241 height 32
click at [1065, 305] on textarea at bounding box center [933, 353] width 565 height 337
click at [761, 282] on textarea at bounding box center [933, 353] width 565 height 337
click at [1049, 329] on textarea at bounding box center [933, 353] width 565 height 337
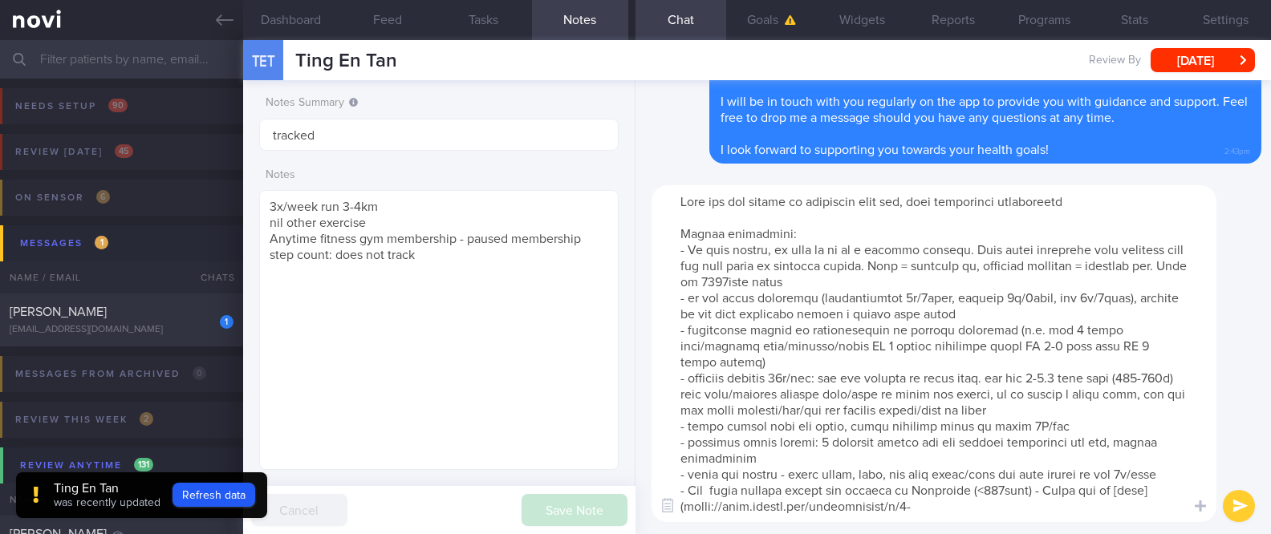
click at [793, 366] on textarea at bounding box center [933, 353] width 565 height 337
click at [1084, 364] on textarea at bounding box center [933, 353] width 565 height 337
click at [1080, 364] on textarea at bounding box center [933, 353] width 565 height 337
click at [703, 372] on textarea at bounding box center [933, 353] width 565 height 337
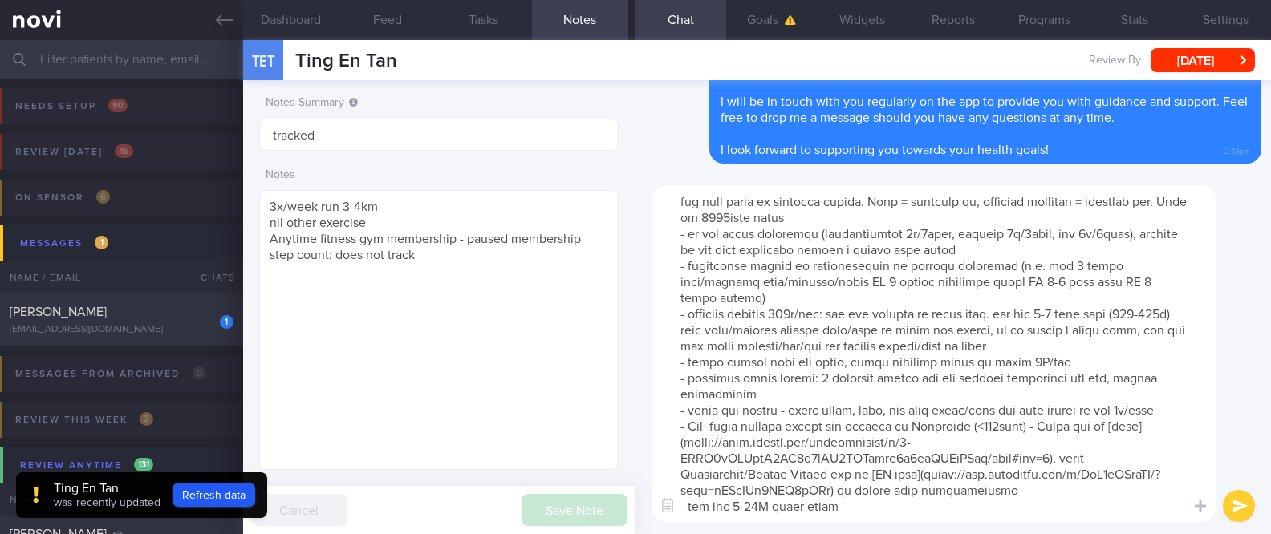
scroll to position [95, 0]
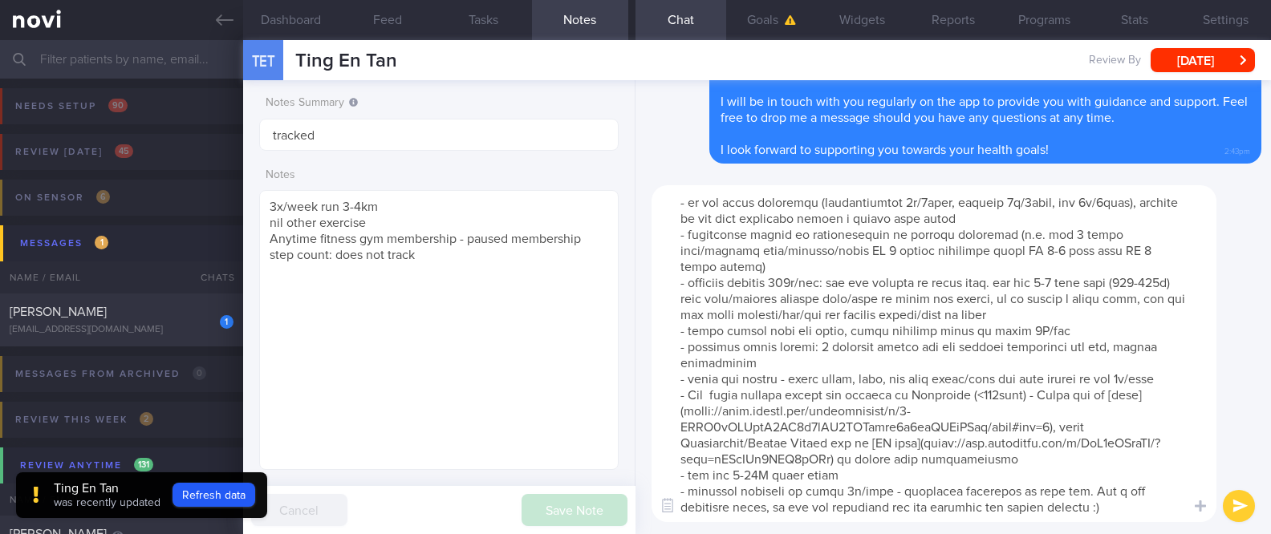
click at [1143, 266] on textarea at bounding box center [933, 353] width 565 height 337
click at [1084, 252] on textarea at bounding box center [933, 353] width 565 height 337
click at [815, 253] on textarea at bounding box center [933, 353] width 565 height 337
type textarea "Here are the points we discussed just now, with additional suggestions [MEDICAL…"
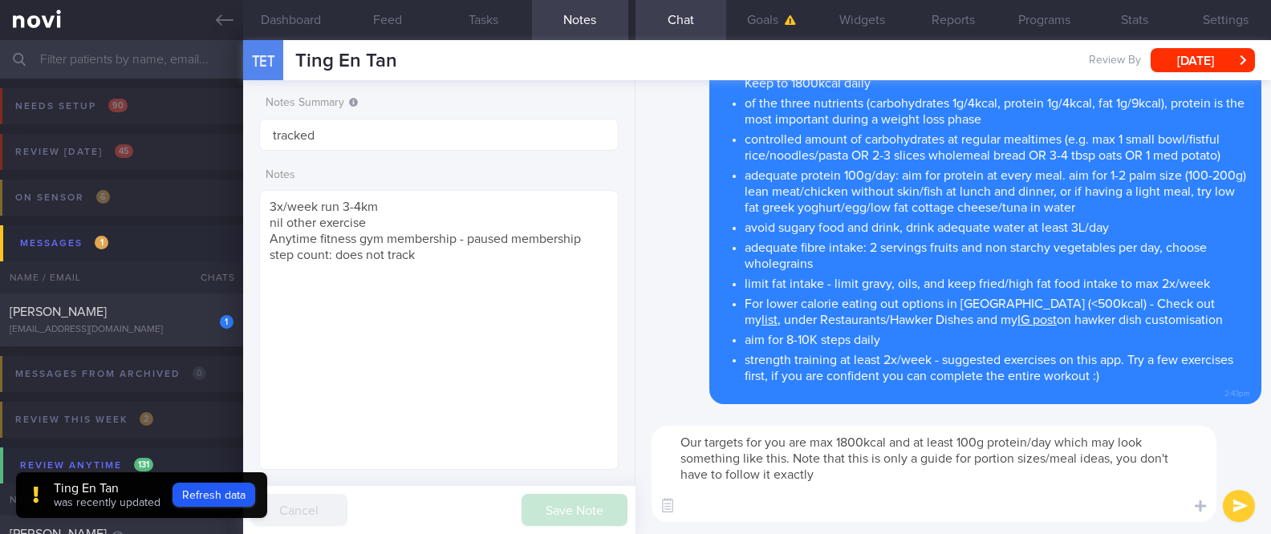
scroll to position [0, 0]
paste textarea "7-4lo Ipsumdolo: sita (8-7 cons) + 1 adi elitseddoei tempor incidi + 2 utl etdo…"
type textarea "Lor ipsumdo sit ame con adi 4389elit sed do eiusm 311t incidid/utl etdol mag al…"
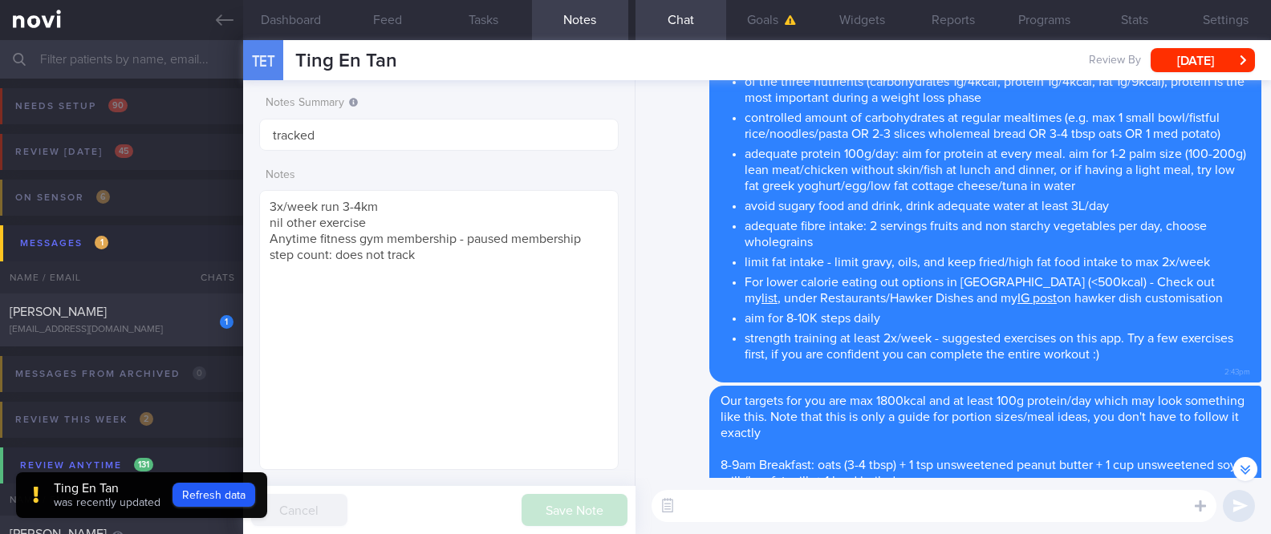
scroll to position [-213, 0]
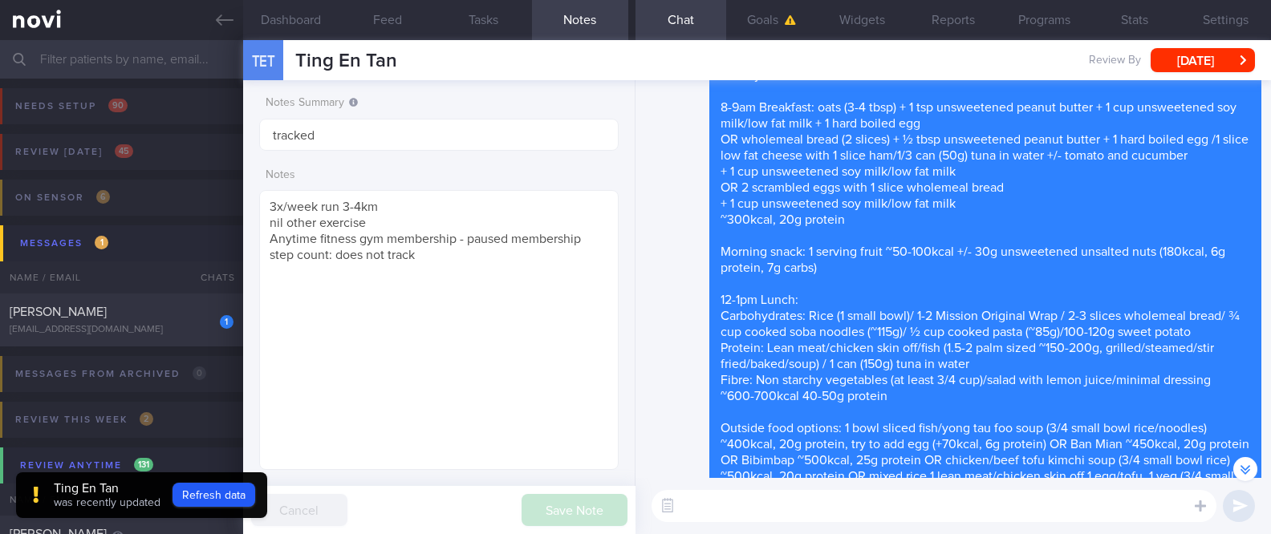
click at [788, 497] on textarea at bounding box center [933, 506] width 565 height 32
paste textarea "Here are the instructions for [AI photo food logging]([URL][DOMAIN_NAME])"
type textarea "Here are the instructions for [AI photo food logging]([URL][DOMAIN_NAME])"
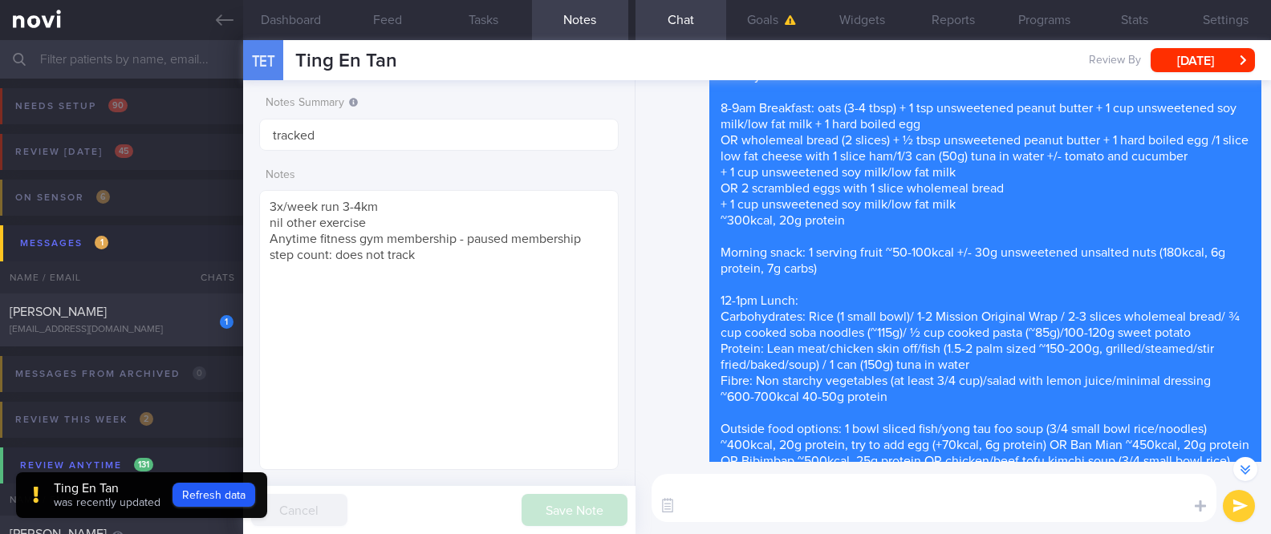
scroll to position [0, 0]
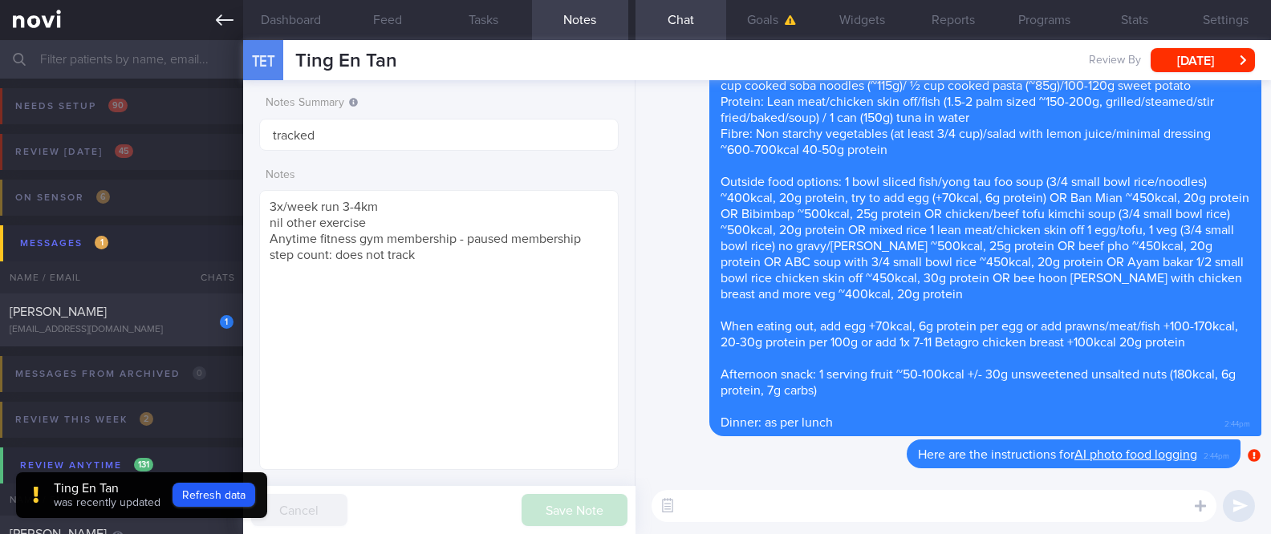
click at [225, 15] on icon at bounding box center [225, 20] width 18 height 18
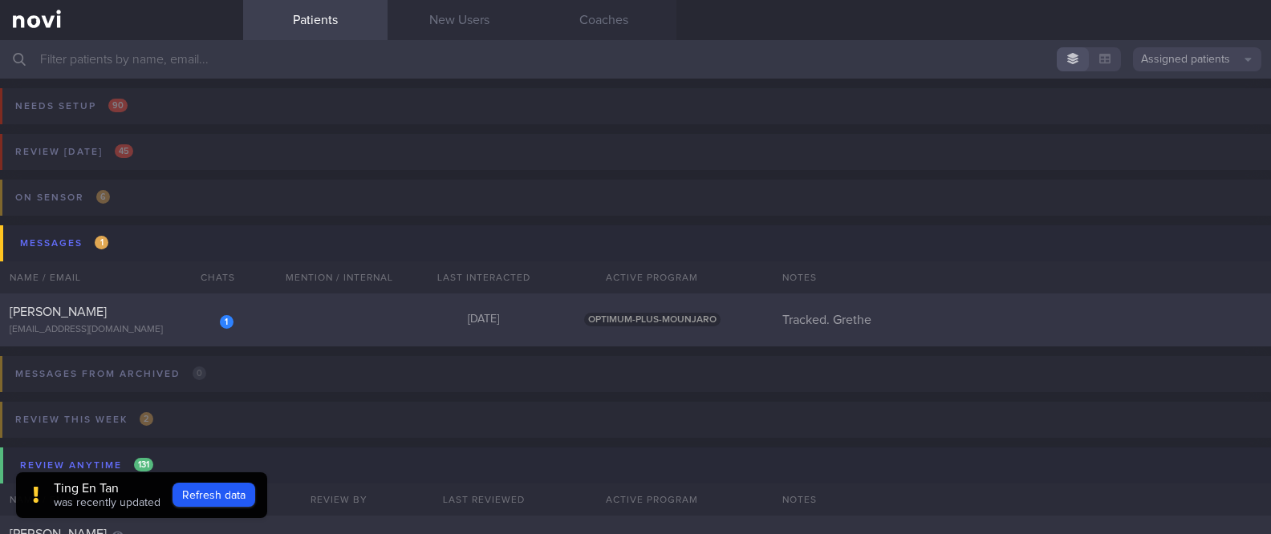
click at [521, 304] on div "1 [PERSON_NAME] [EMAIL_ADDRESS][DOMAIN_NAME] [DATE] OPTIMUM-PLUS-MOUNJARO Track…" at bounding box center [635, 320] width 1271 height 53
select select "8"
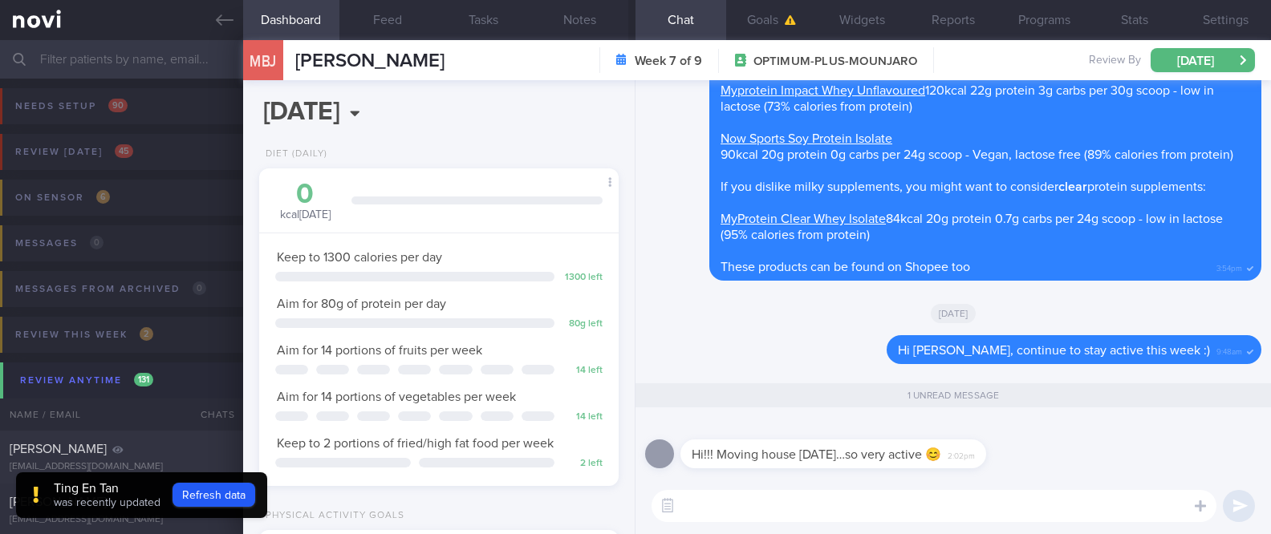
scroll to position [180, 314]
click at [883, 510] on textarea at bounding box center [933, 506] width 565 height 32
click at [877, 510] on textarea at bounding box center [933, 506] width 565 height 32
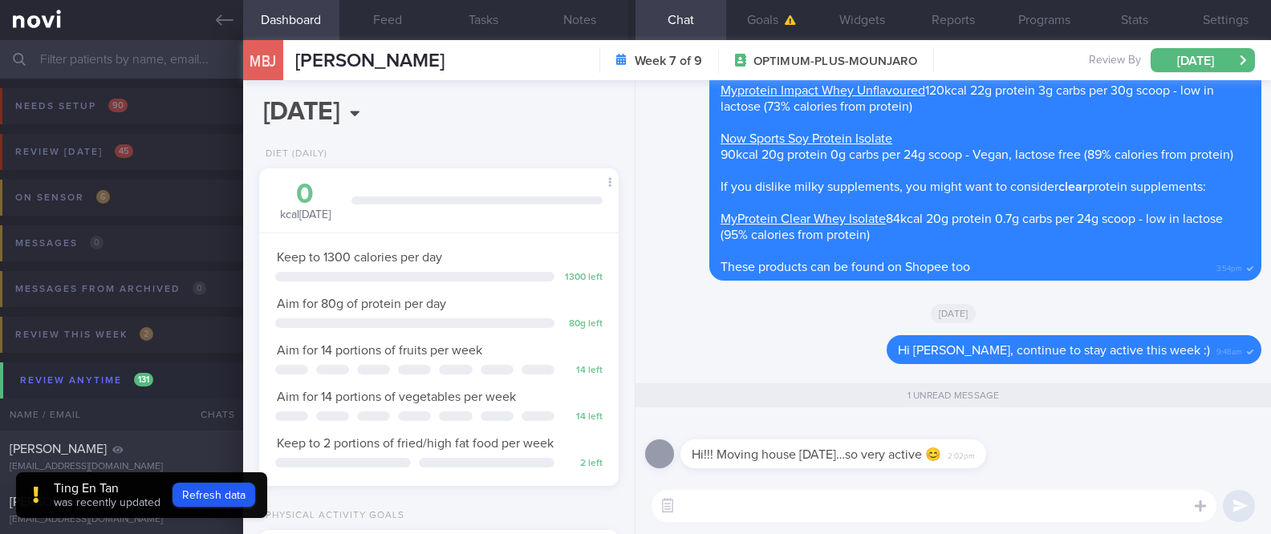
click at [877, 510] on textarea at bounding box center [933, 506] width 565 height 32
type textarea "W"
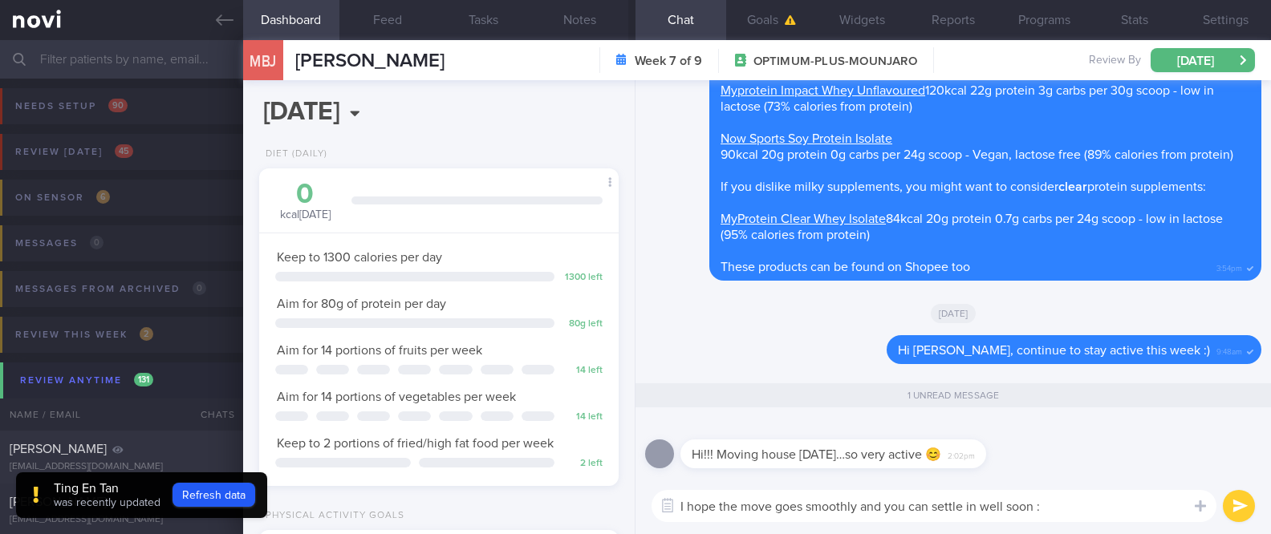
type textarea "I hope the move goes smoothly and you can settle in well soon :)"
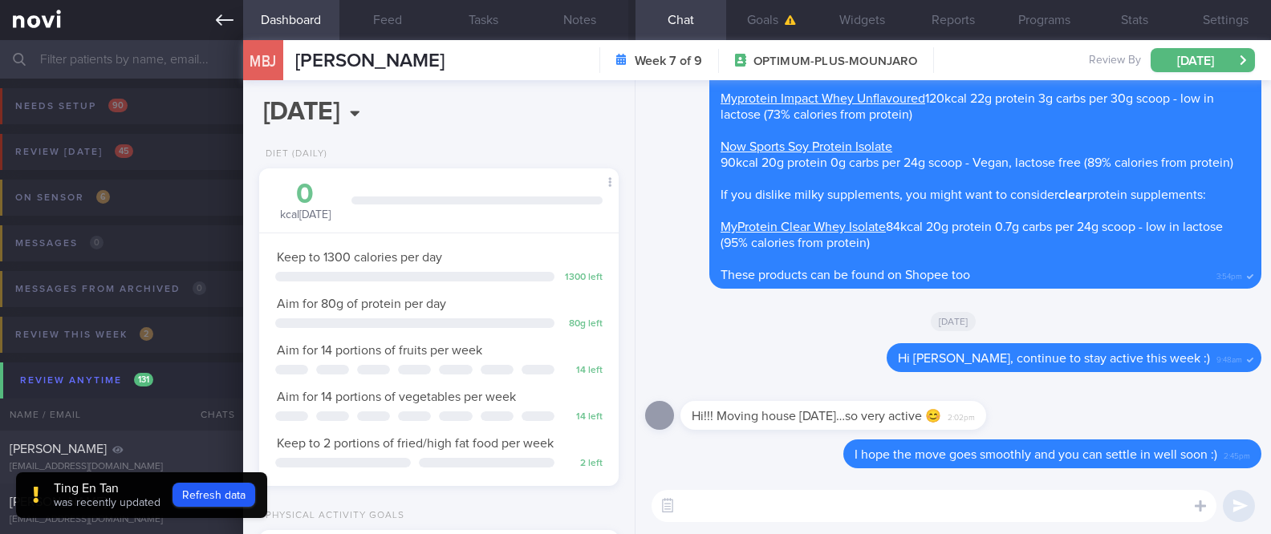
click at [237, 19] on link at bounding box center [121, 20] width 243 height 40
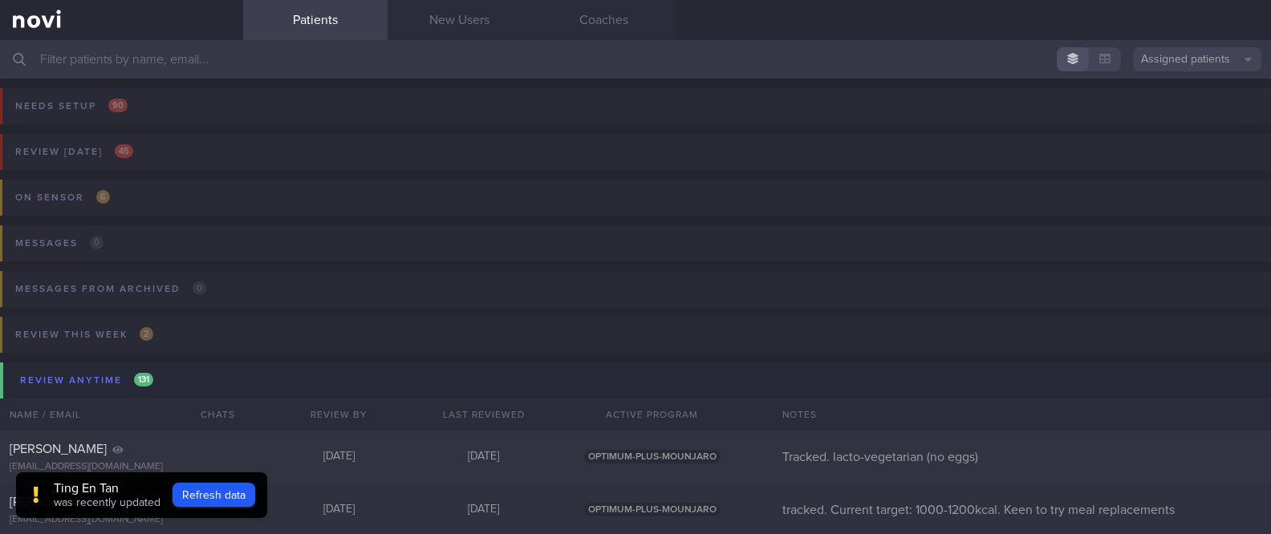
click at [116, 509] on p "was recently updated" at bounding box center [107, 504] width 107 height 14
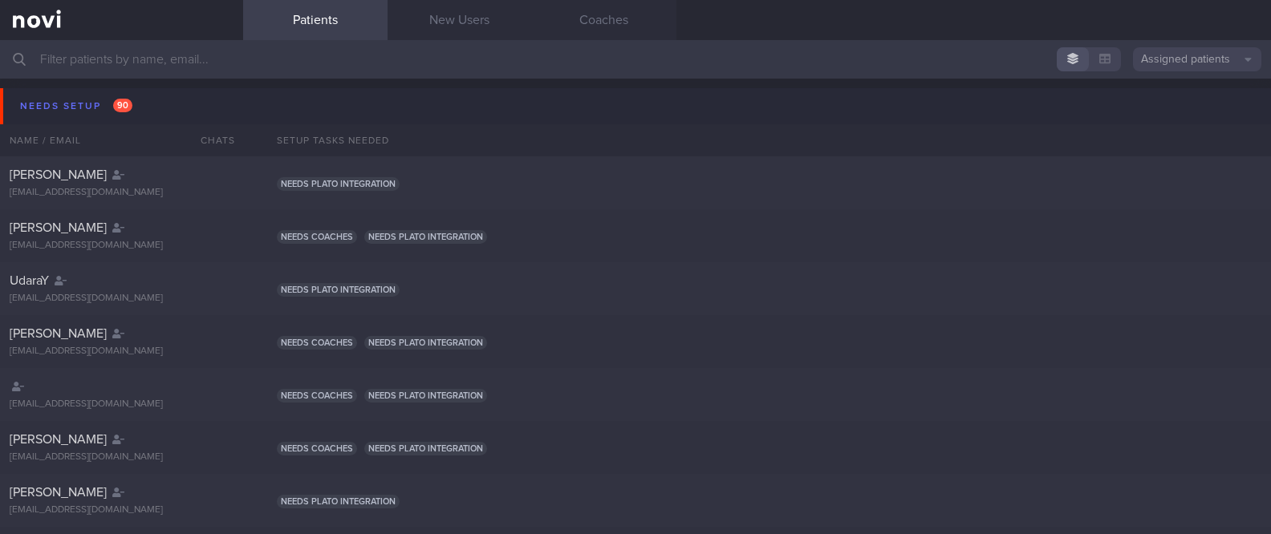
click at [269, 48] on input "text" at bounding box center [635, 59] width 1271 height 39
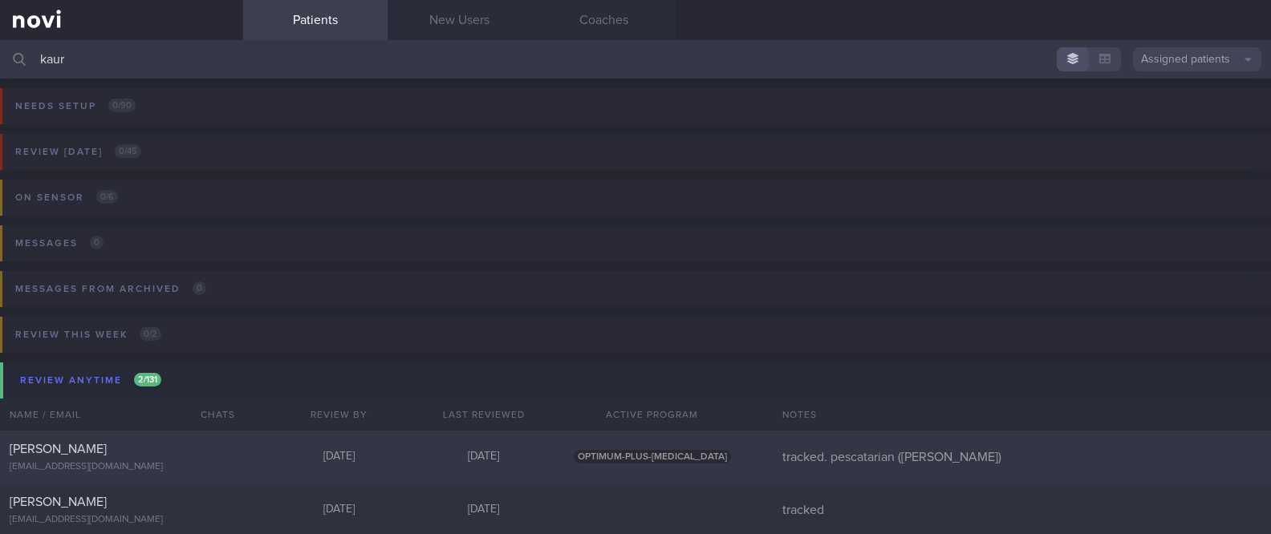
type input "kaur"
click at [215, 480] on div "[PERSON_NAME] [EMAIL_ADDRESS][DOMAIN_NAME] [DATE] [DATE] OPTIMUM-PLUS-[MEDICAL_…" at bounding box center [635, 457] width 1271 height 53
select select "8"
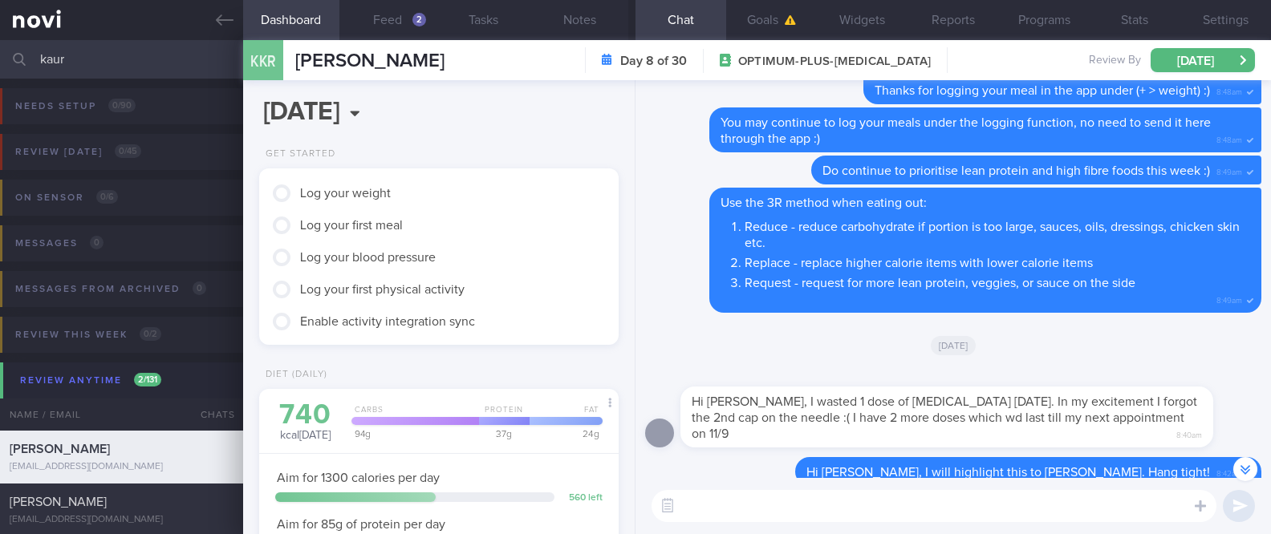
scroll to position [-427, 0]
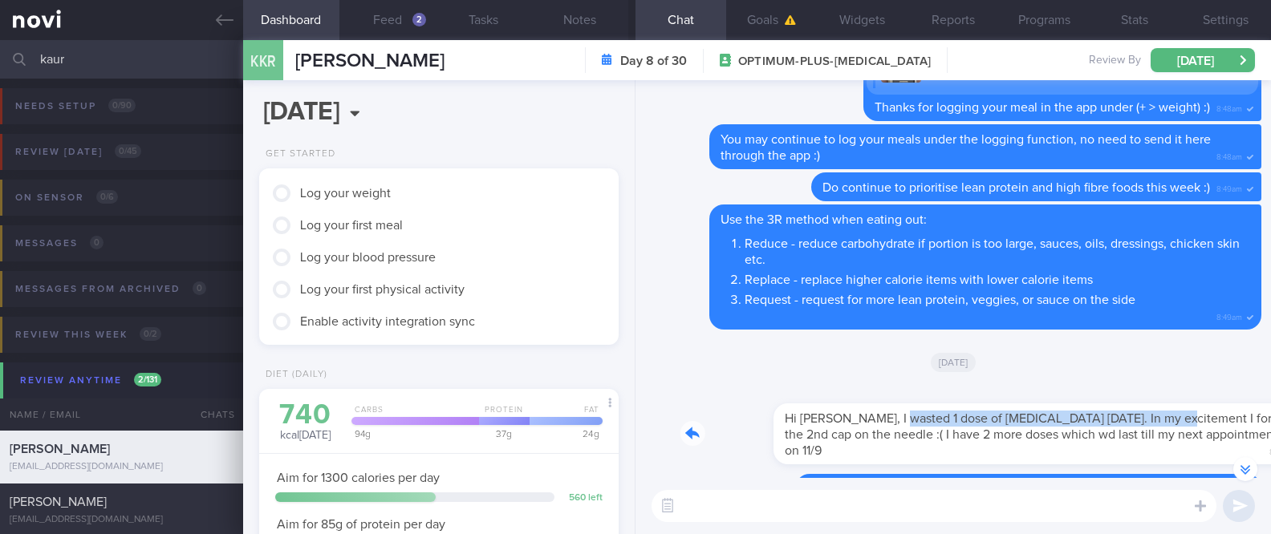
drag, startPoint x: 799, startPoint y: 420, endPoint x: 1072, endPoint y: 420, distance: 272.7
click at [1072, 420] on div "Hi Dr Kyle, I wasted 1 dose of wegovy today. In my excitement I forgot the 2nd …" at bounding box center [970, 424] width 581 height 80
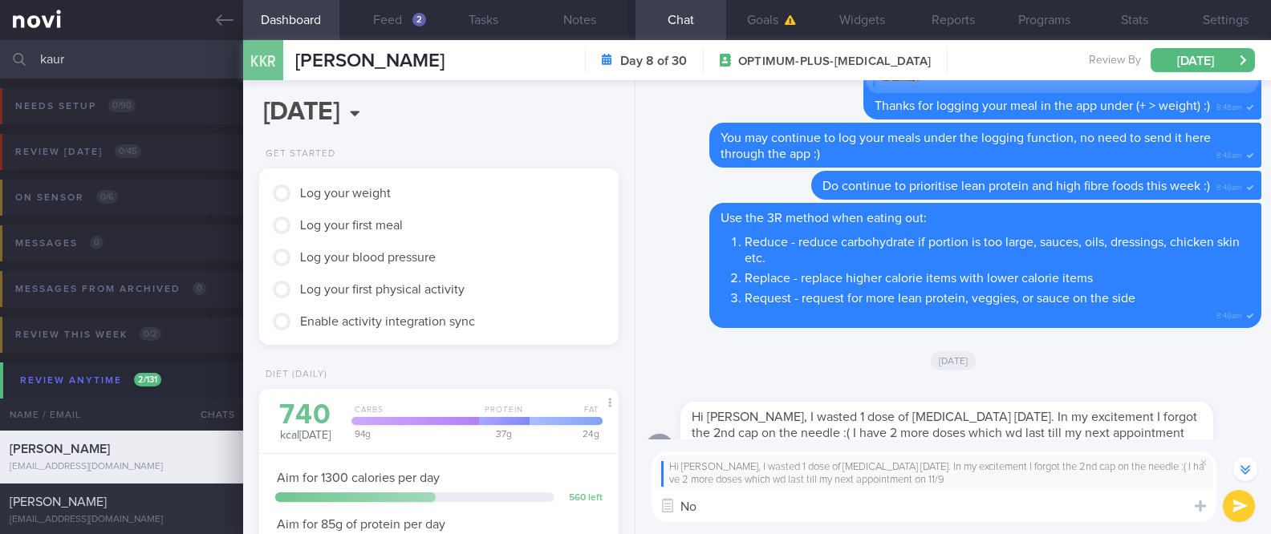
type textarea "N"
click at [953, 504] on textarea "Dr Kyle has noted this. The review appointment on 11th Sept" at bounding box center [933, 506] width 565 height 32
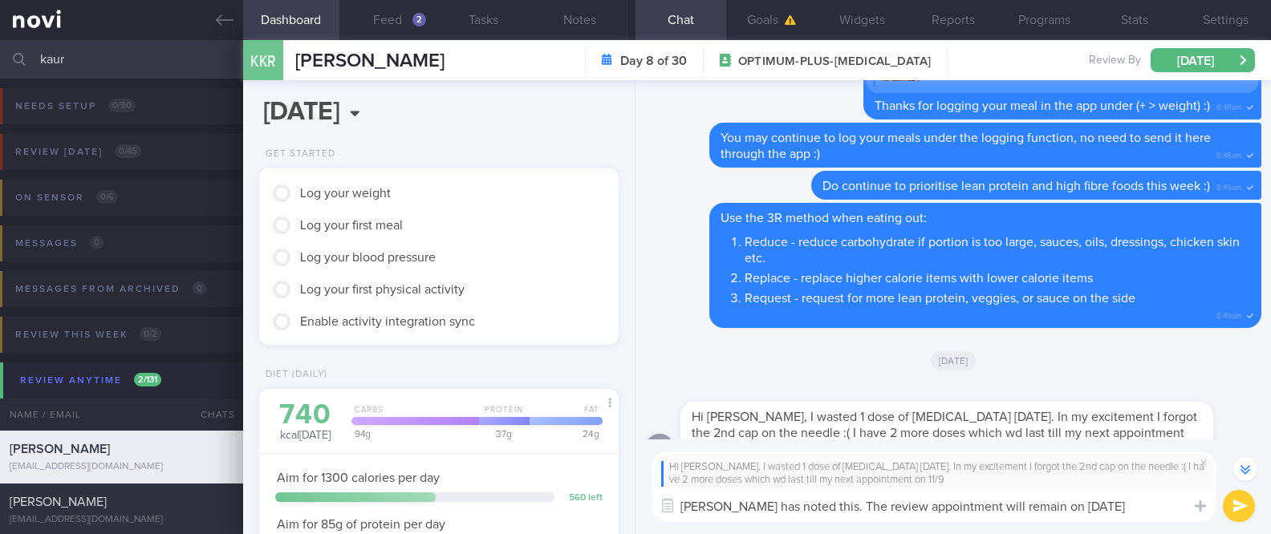
click at [948, 505] on textarea "Dr Kyle has noted this. The review appointment will remain on 11th Sept" at bounding box center [933, 506] width 565 height 32
click at [820, 503] on textarea "Dr Kyle has noted this. The review appointment with him will remain on 11th Sept" at bounding box center [933, 506] width 565 height 32
click at [1155, 511] on textarea "Dr Kyle has noted this. Your review appointment with him will remain on 11th Se…" at bounding box center [933, 506] width 565 height 32
type textarea "Dr Kyle has noted this. Your review appointment with him will remain on 11th Se…"
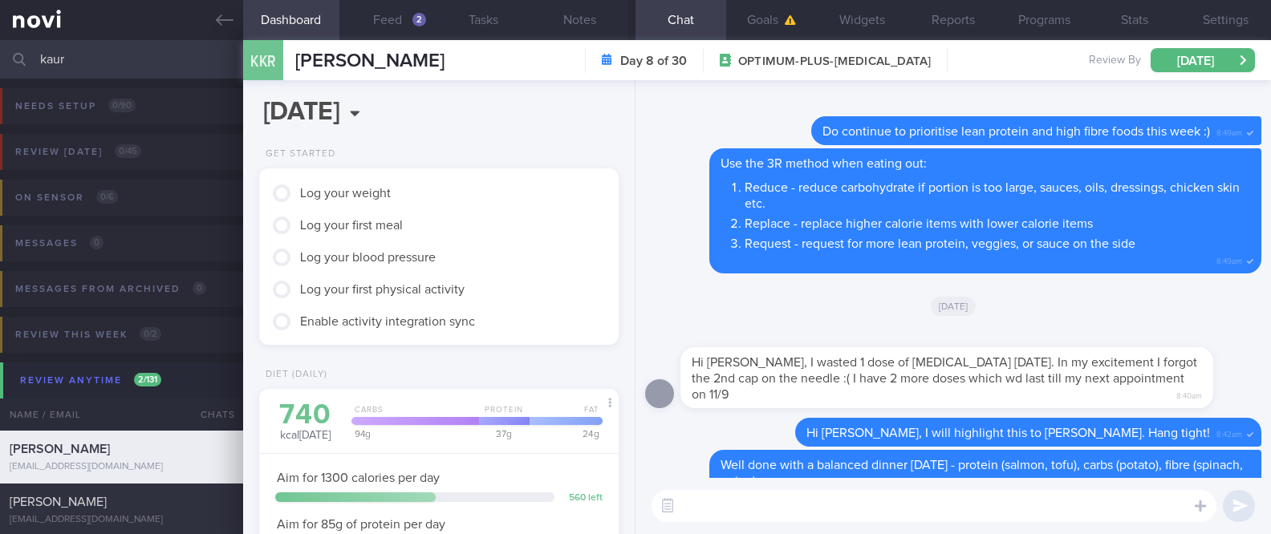
scroll to position [0, 0]
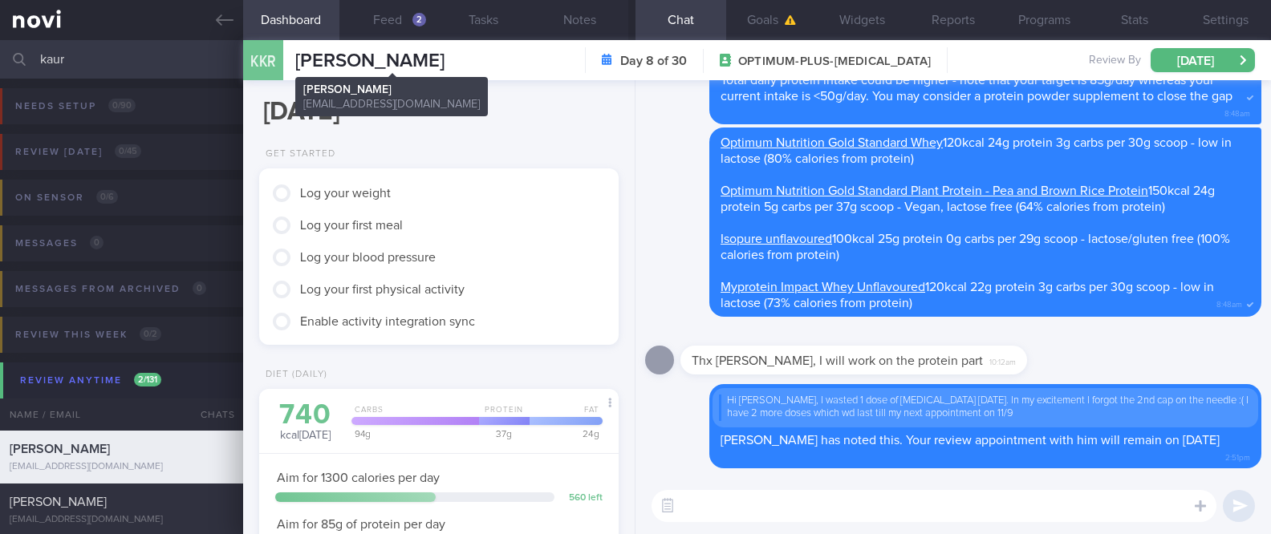
click at [361, 65] on span "[PERSON_NAME]" at bounding box center [369, 60] width 149 height 19
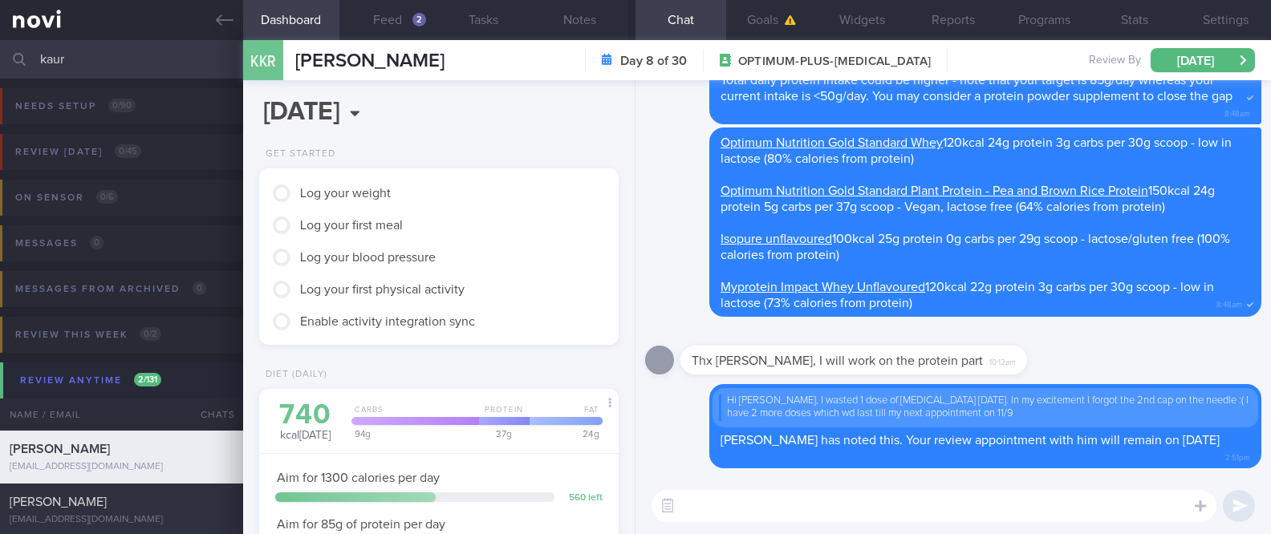
drag, startPoint x: 154, startPoint y: 59, endPoint x: -55, endPoint y: 61, distance: 208.6
click at [0, 61] on html "You are offline! Some functionality will be unavailable Patients New Users Coac…" at bounding box center [635, 267] width 1271 height 534
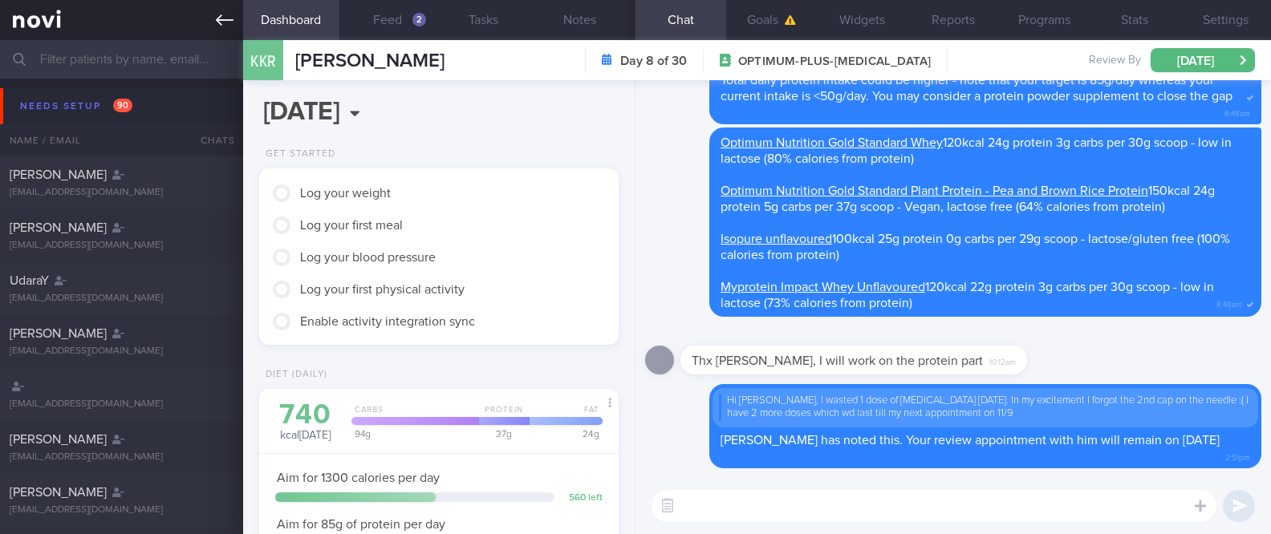
click at [230, 26] on icon at bounding box center [225, 20] width 18 height 18
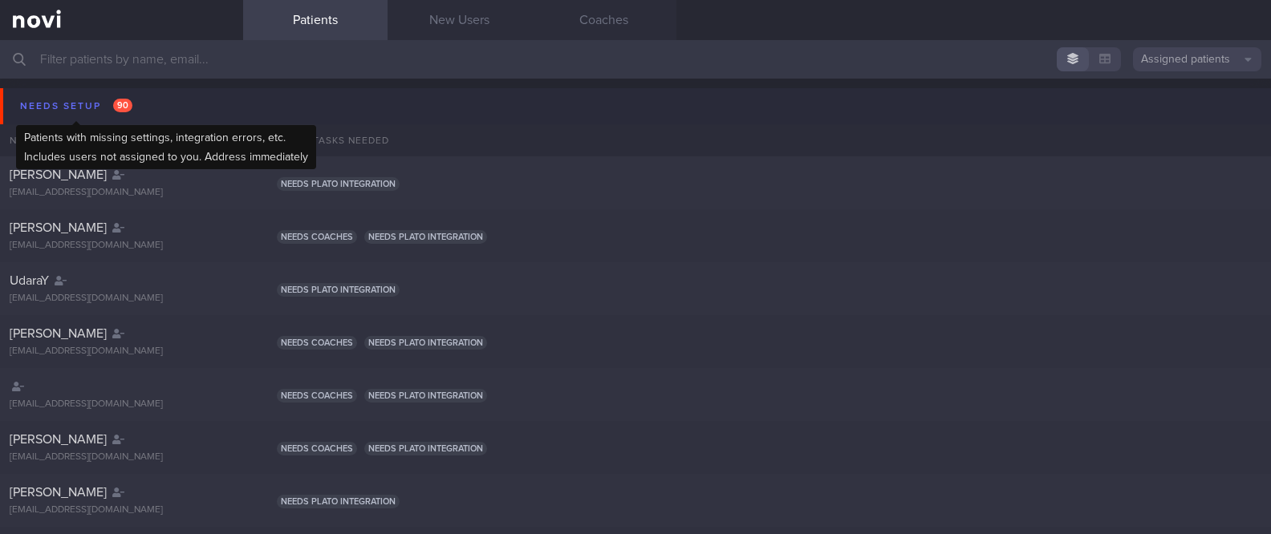
click at [97, 106] on div "Needs setup 90" at bounding box center [76, 106] width 120 height 22
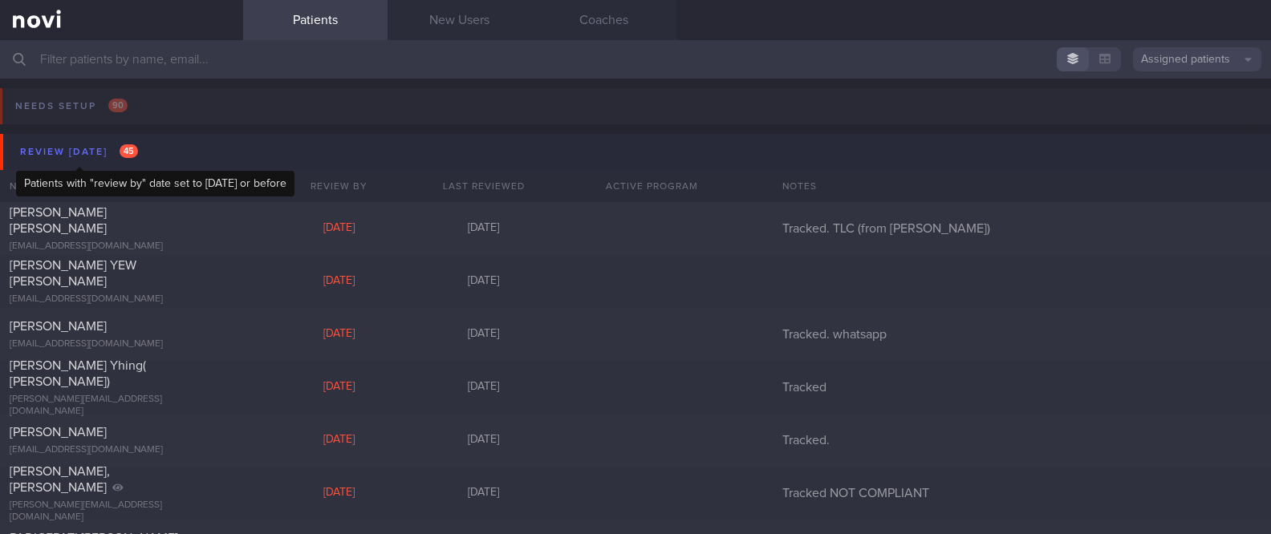
click at [114, 151] on div "Review today 45" at bounding box center [79, 152] width 126 height 22
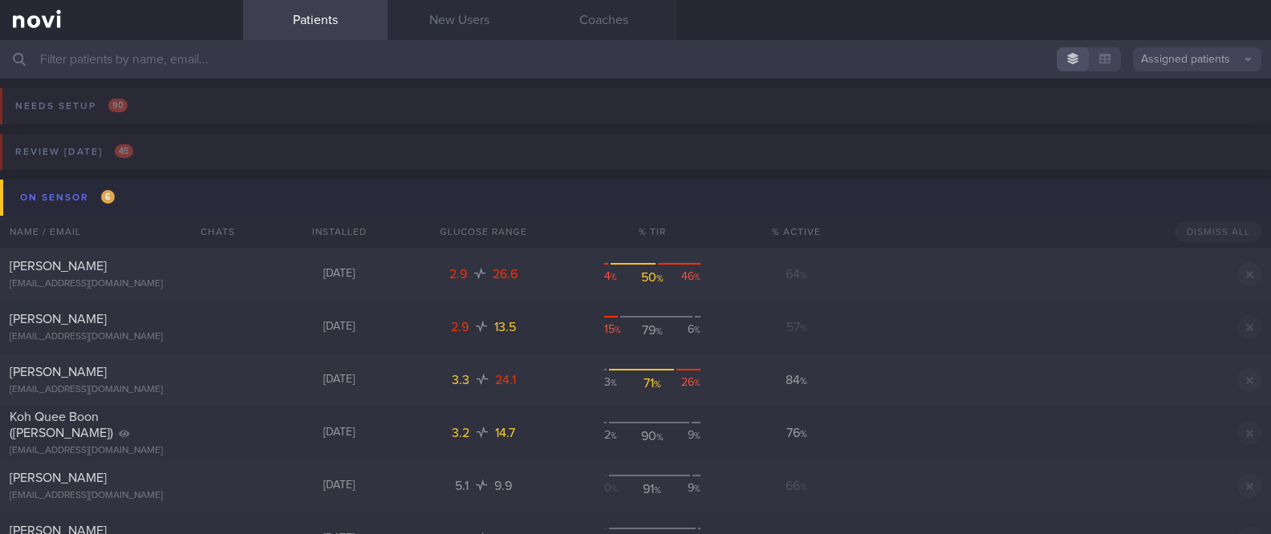
click at [130, 184] on button "On sensor 6" at bounding box center [637, 198] width 1275 height 36
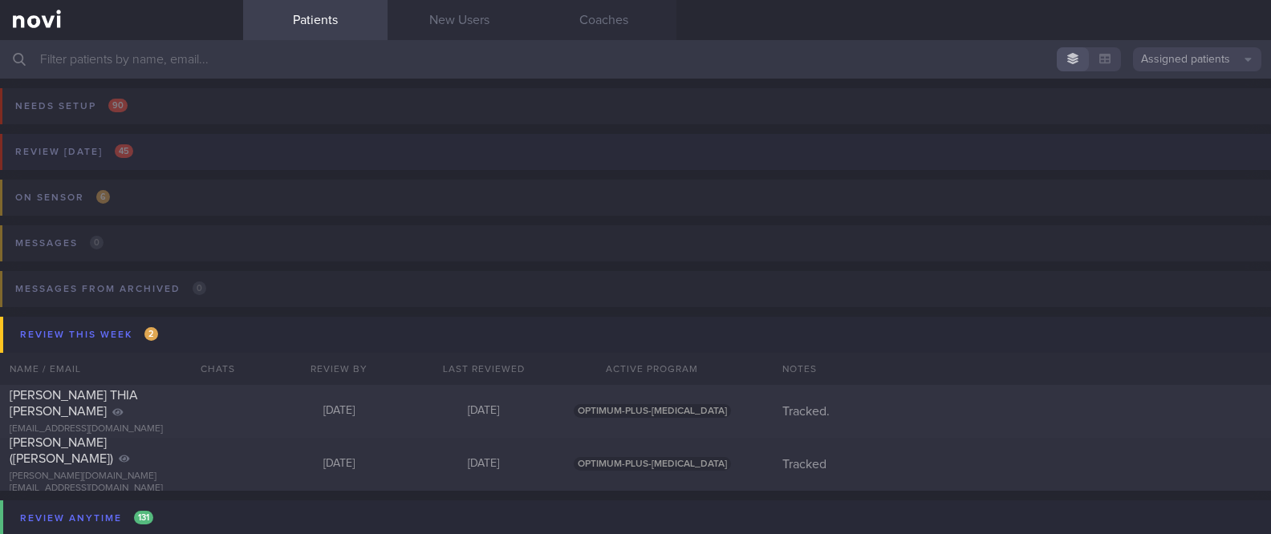
click at [232, 146] on button "Review today 45" at bounding box center [632, 157] width 1275 height 46
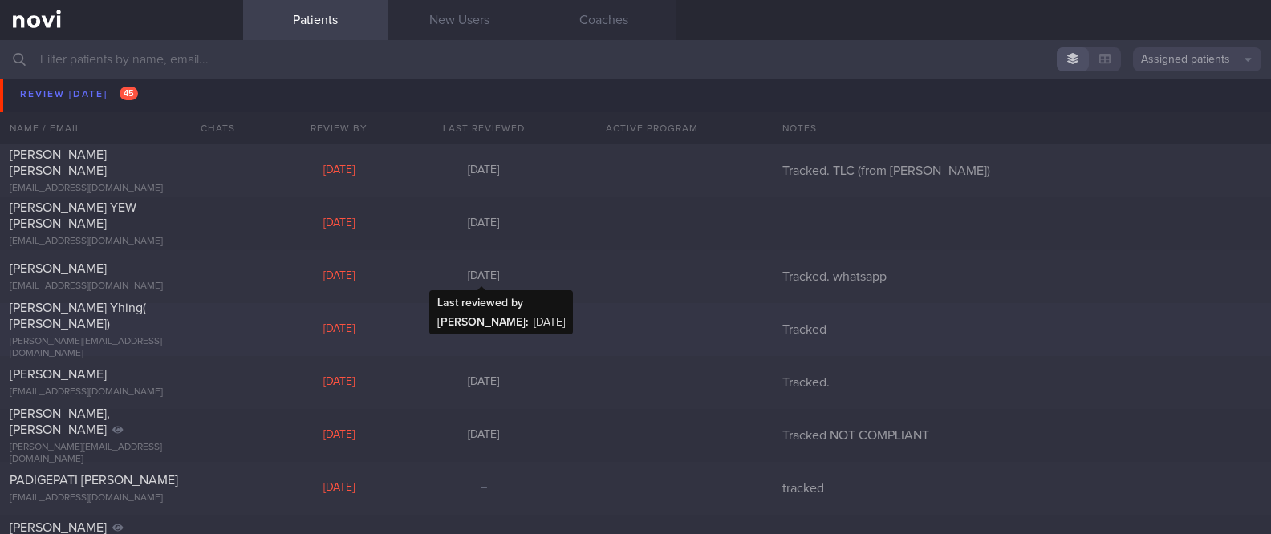
scroll to position [107, 0]
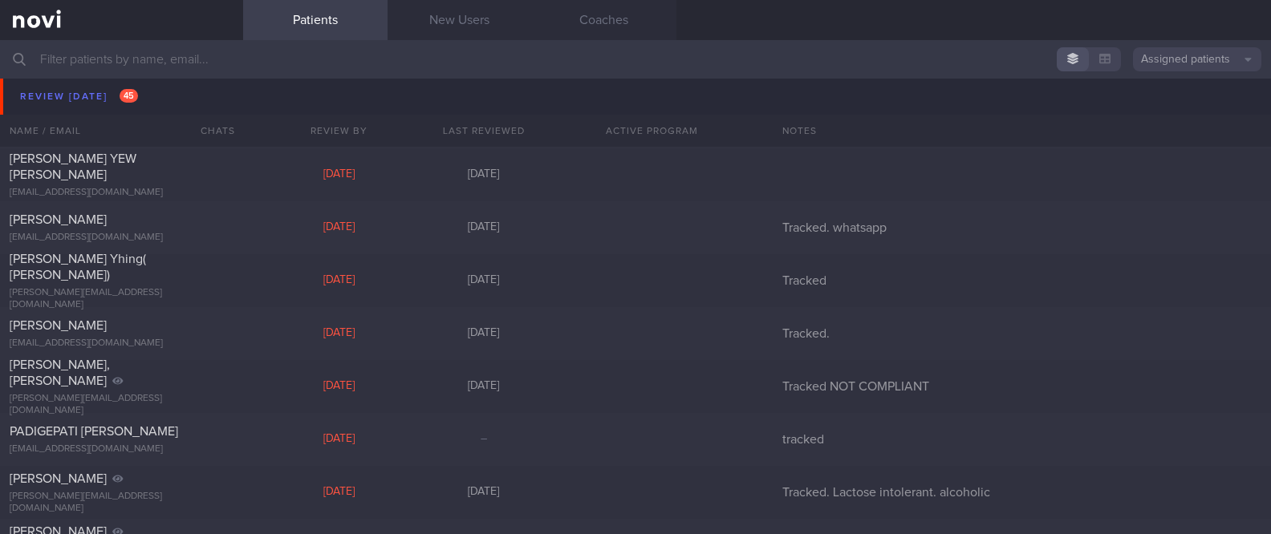
click at [104, 94] on div "Review today 45 Name / Email Chats Review By Last Reviewed Active Program Notes" at bounding box center [635, 57] width 1271 height 78
click at [96, 99] on div "Sunny Ho Seng Tat sunnyhost@gmail.com Mon, 13 Jan 8 months ago Tracked. TLC (fr…" at bounding box center [635, 121] width 1271 height 53
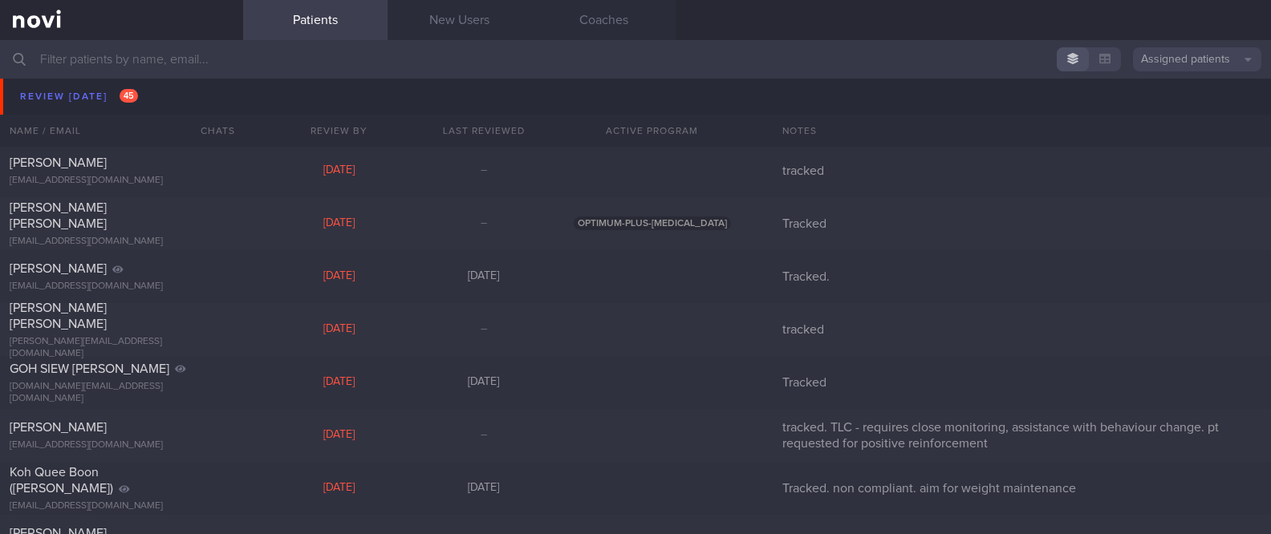
scroll to position [0, 0]
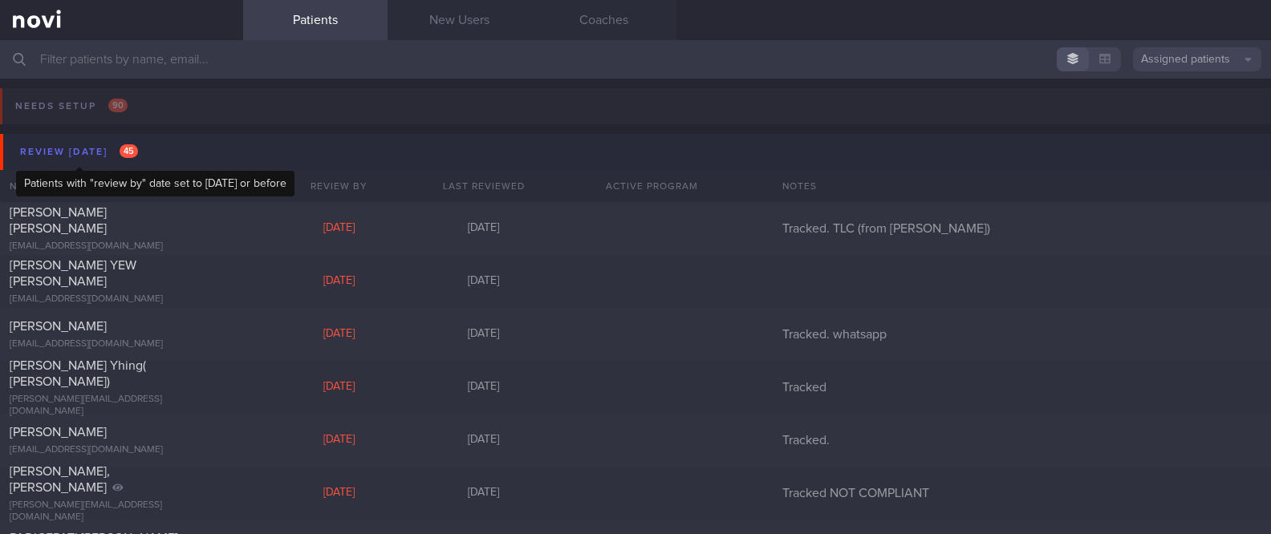
click at [91, 148] on div "Review today 45" at bounding box center [79, 152] width 126 height 22
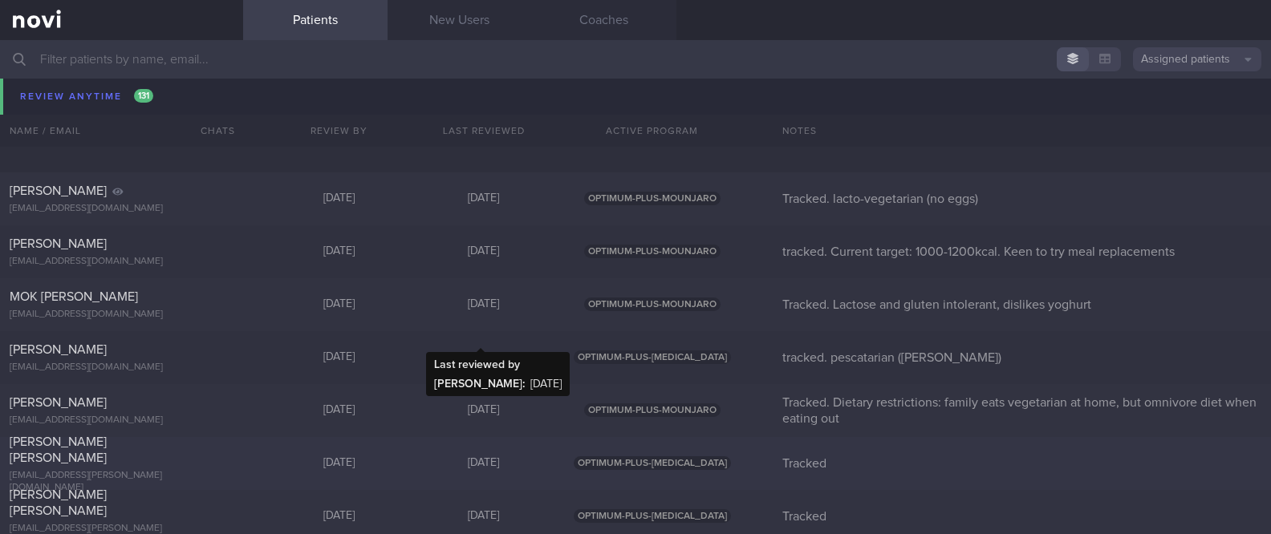
scroll to position [642, 0]
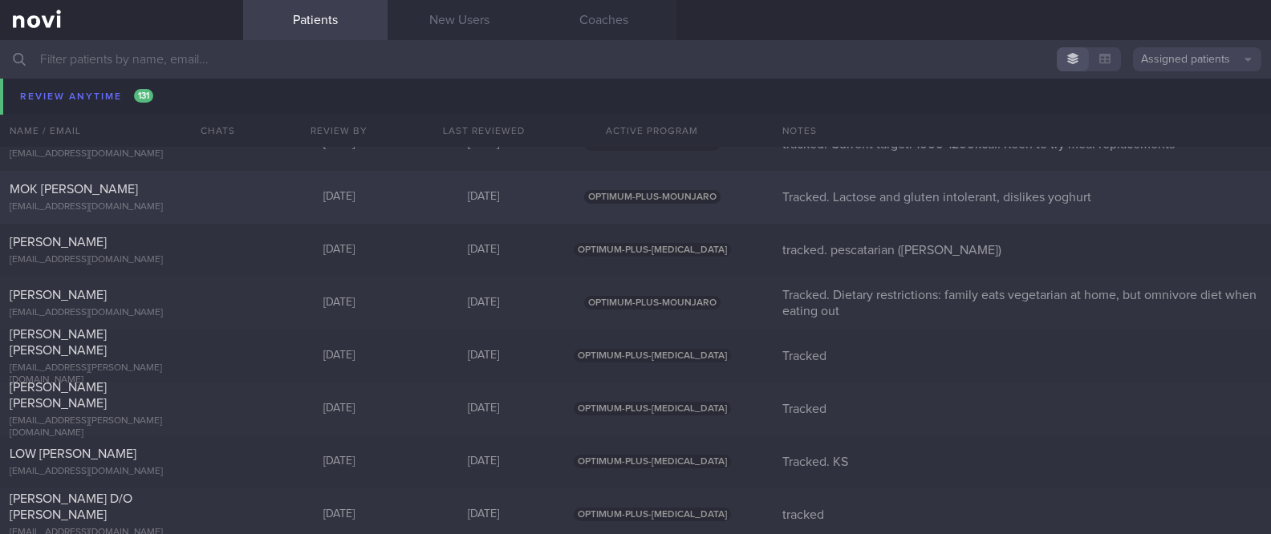
click at [306, 199] on div "[DATE]" at bounding box center [339, 197] width 144 height 14
select select "8"
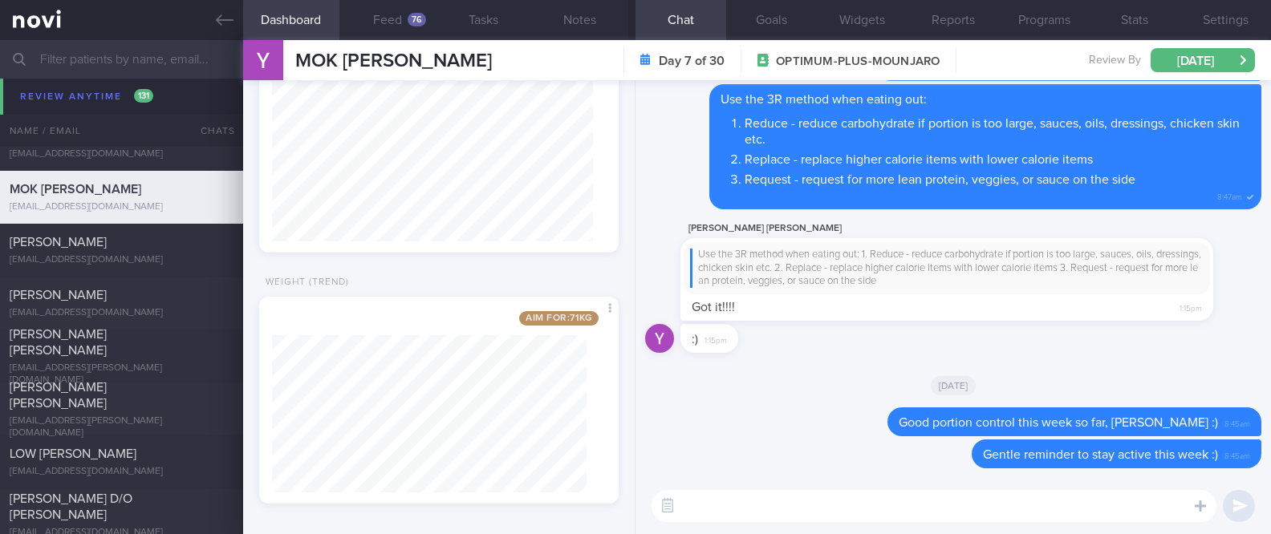
scroll to position [160, 321]
click at [574, 343] on button "Share" at bounding box center [575, 330] width 77 height 24
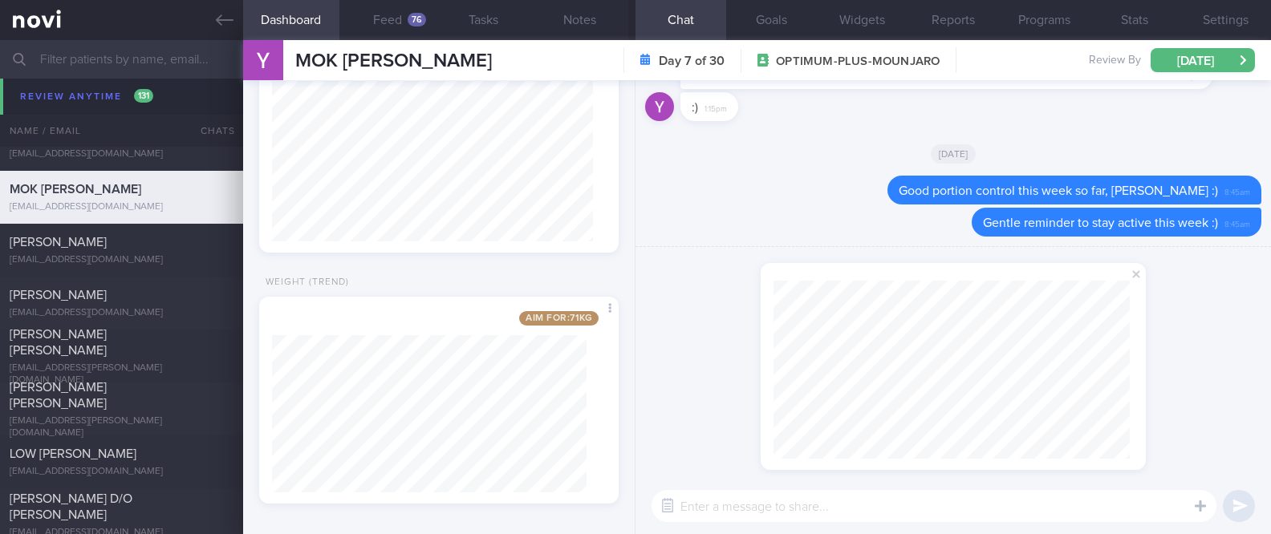
scroll to position [178, 355]
click at [1127, 270] on span at bounding box center [1135, 274] width 19 height 19
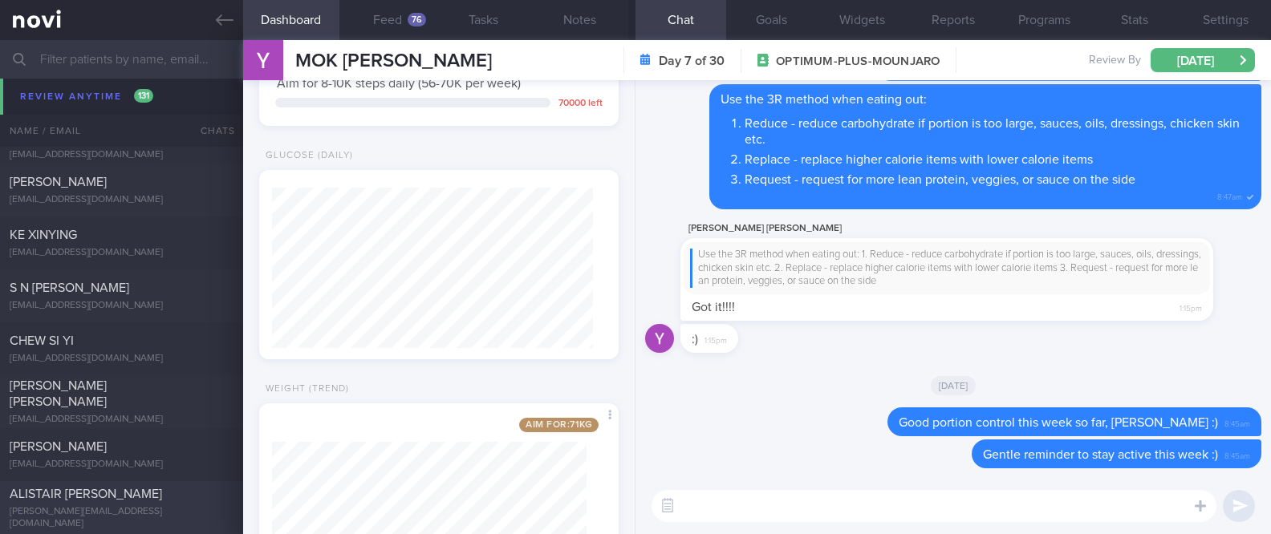
scroll to position [1604, 0]
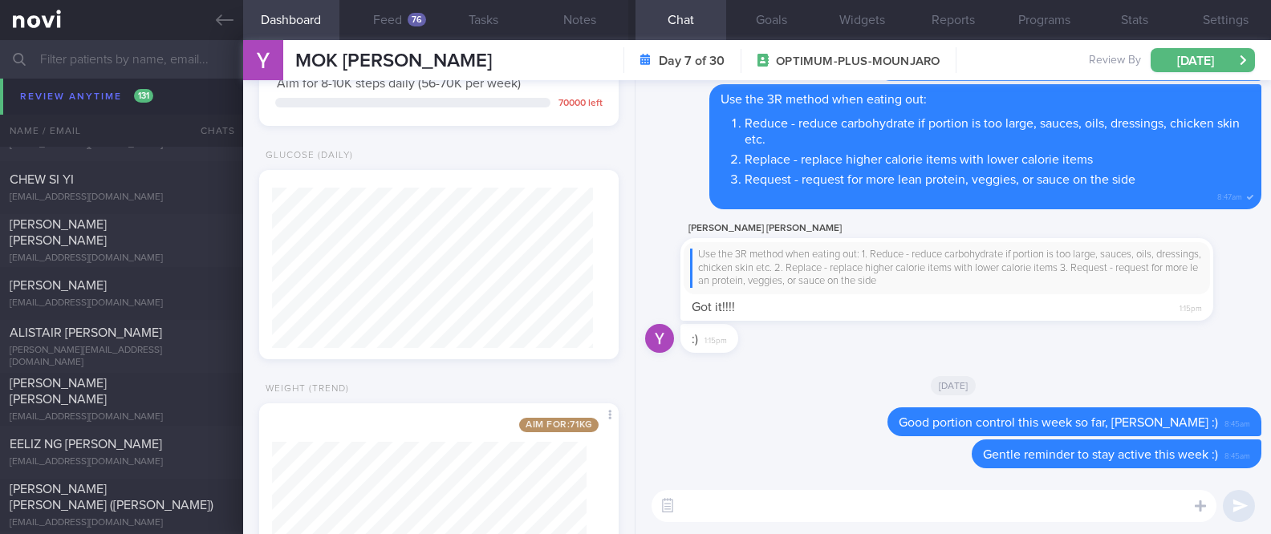
click at [163, 49] on input "text" at bounding box center [635, 59] width 1271 height 39
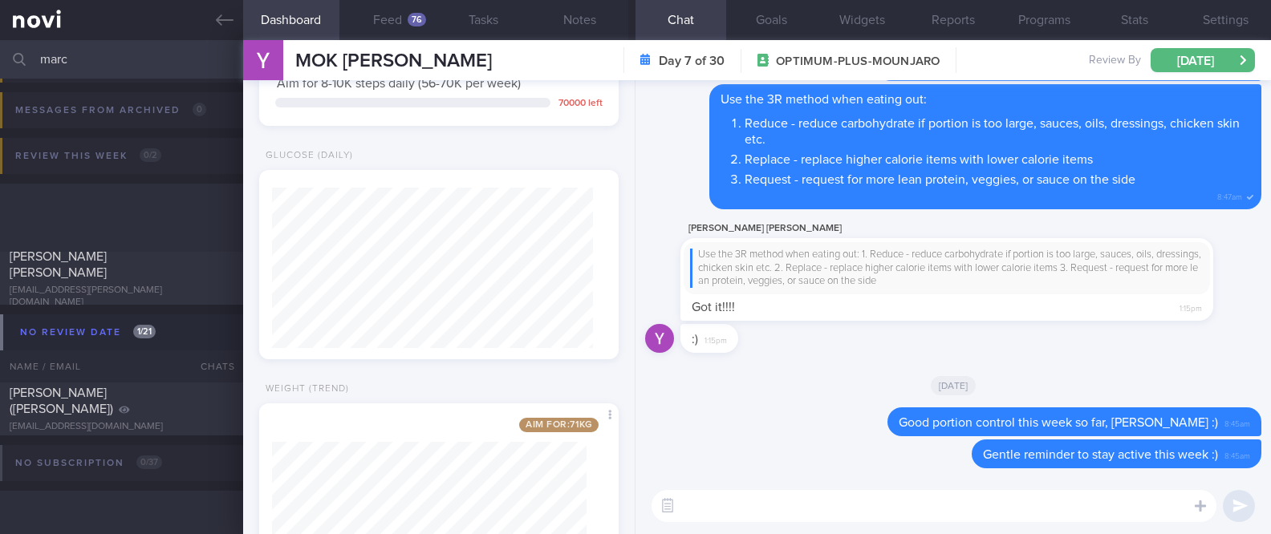
scroll to position [179, 0]
type input "marc"
click at [165, 421] on div "[EMAIL_ADDRESS][DOMAIN_NAME]" at bounding box center [122, 427] width 224 height 12
type input "Tracked. GOP. sensor reader"
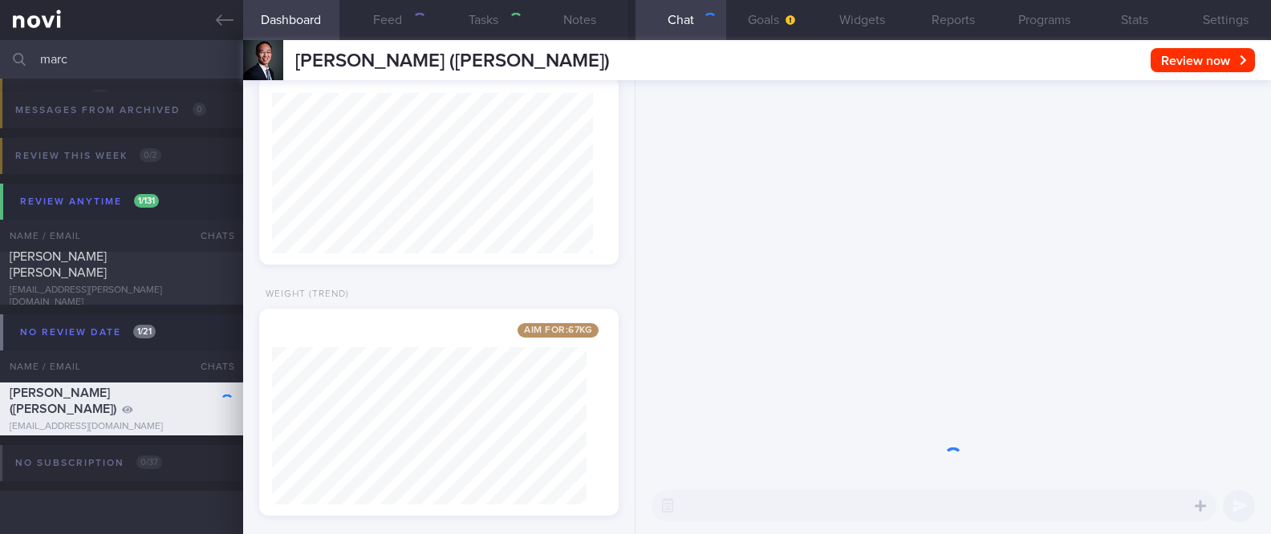
scroll to position [1132, 0]
select select "7"
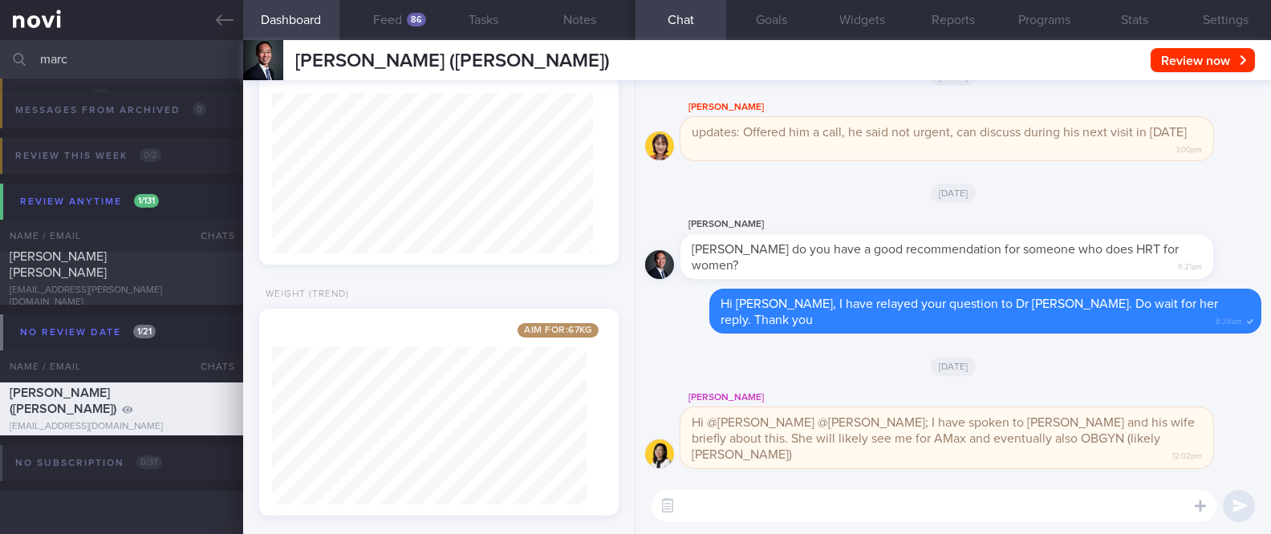
scroll to position [160, 321]
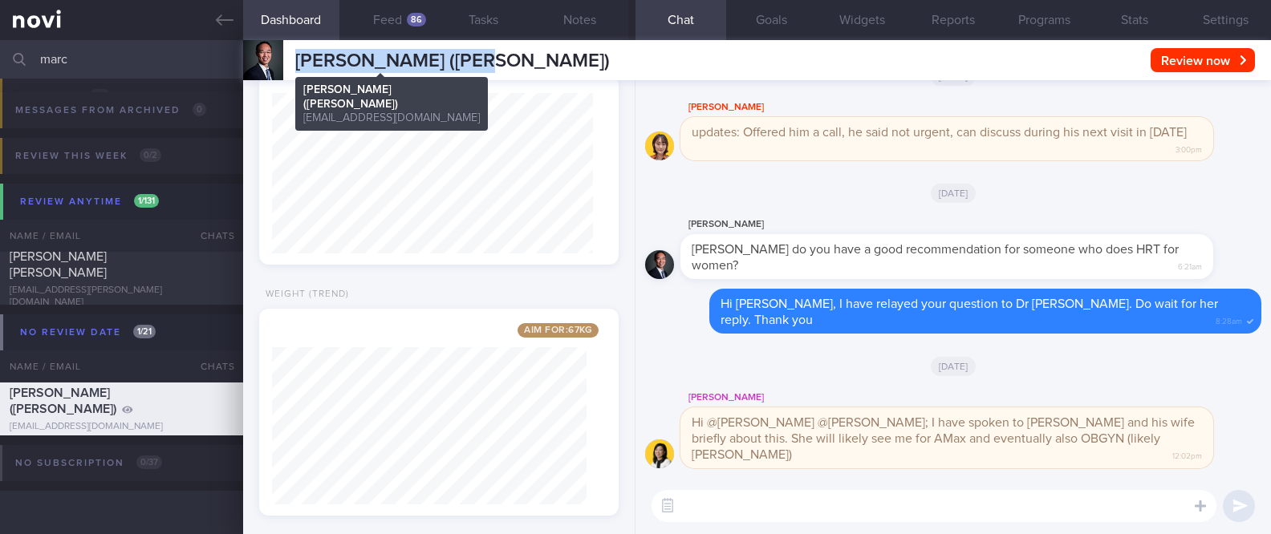
drag, startPoint x: 472, startPoint y: 64, endPoint x: 299, endPoint y: 63, distance: 173.3
click at [299, 63] on div "Lau Zhi Yuan (Marc) Lau Zhi Yuan (Marc) marclau@gmail.com Review now Set Next R…" at bounding box center [757, 60] width 1028 height 40
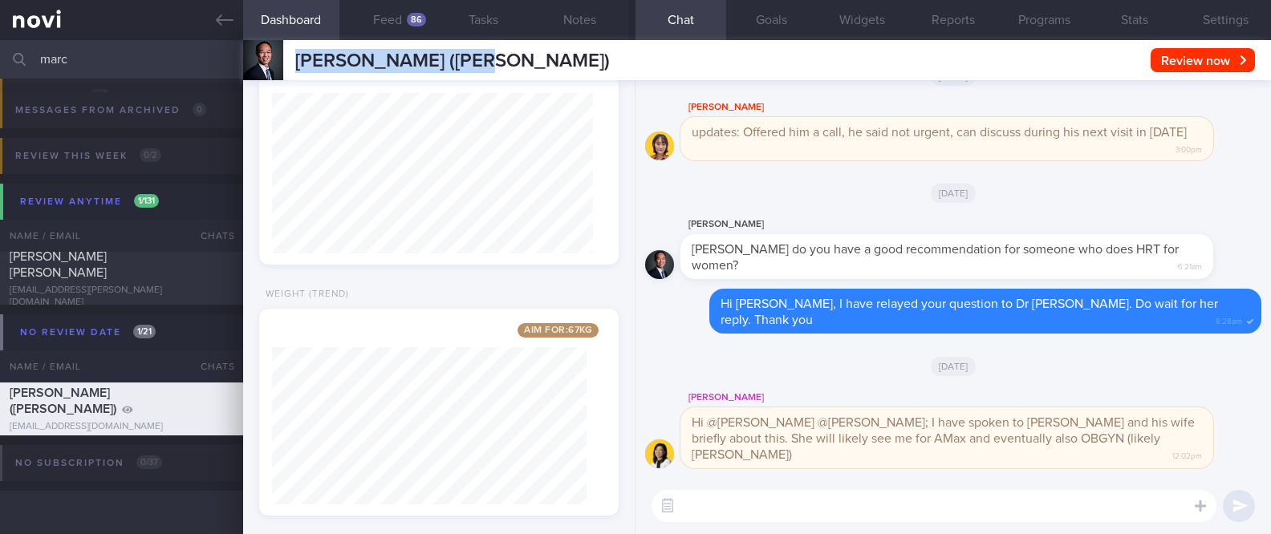
copy span "[PERSON_NAME] ([PERSON_NAME])"
click at [515, 64] on div "Lau Zhi Yuan (Marc) Lau Zhi Yuan (Marc) marclau@gmail.com Review now Set Next R…" at bounding box center [757, 60] width 1028 height 40
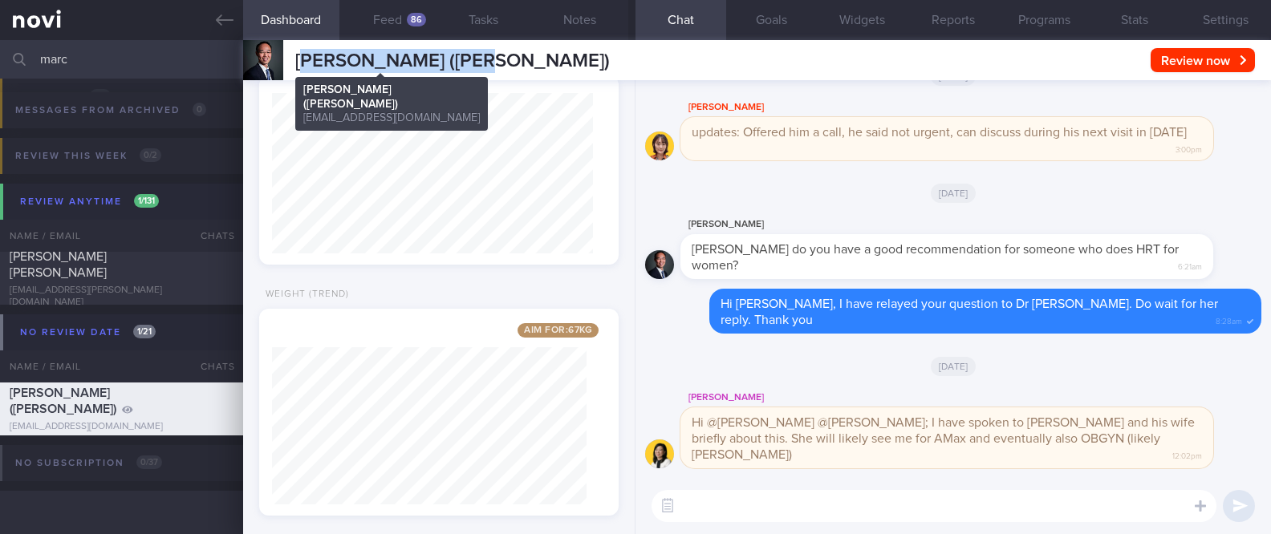
drag, startPoint x: 527, startPoint y: 67, endPoint x: 302, endPoint y: 67, distance: 225.4
click at [302, 67] on div "Lau Zhi Yuan (Marc) Lau Zhi Yuan (Marc) marclau@gmail.com Review now Set Next R…" at bounding box center [757, 60] width 1028 height 40
click at [505, 67] on div "Lau Zhi Yuan (Marc) Lau Zhi Yuan (Marc) marclau@gmail.com Review now Set Next R…" at bounding box center [757, 60] width 1028 height 40
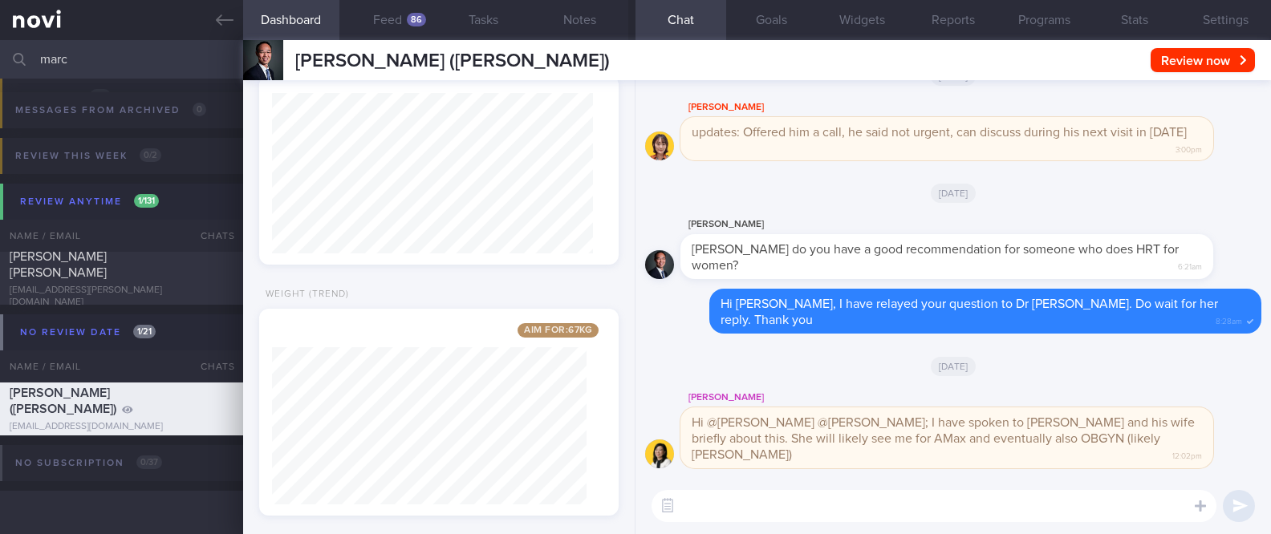
drag, startPoint x: 188, startPoint y: 53, endPoint x: -57, endPoint y: 34, distance: 245.4
click at [0, 34] on html "You are offline! Some functionality will be unavailable Patients New Users Coac…" at bounding box center [635, 267] width 1271 height 534
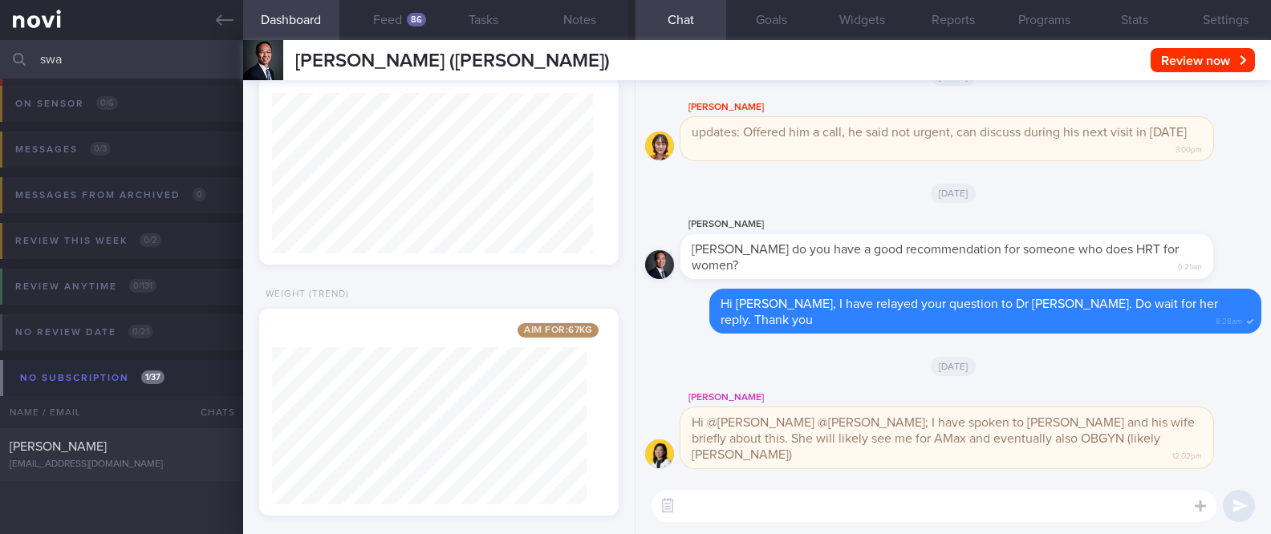
scroll to position [94, 0]
type input "swa"
click at [140, 453] on div "[PERSON_NAME]" at bounding box center [120, 447] width 220 height 16
type input "Tracked"
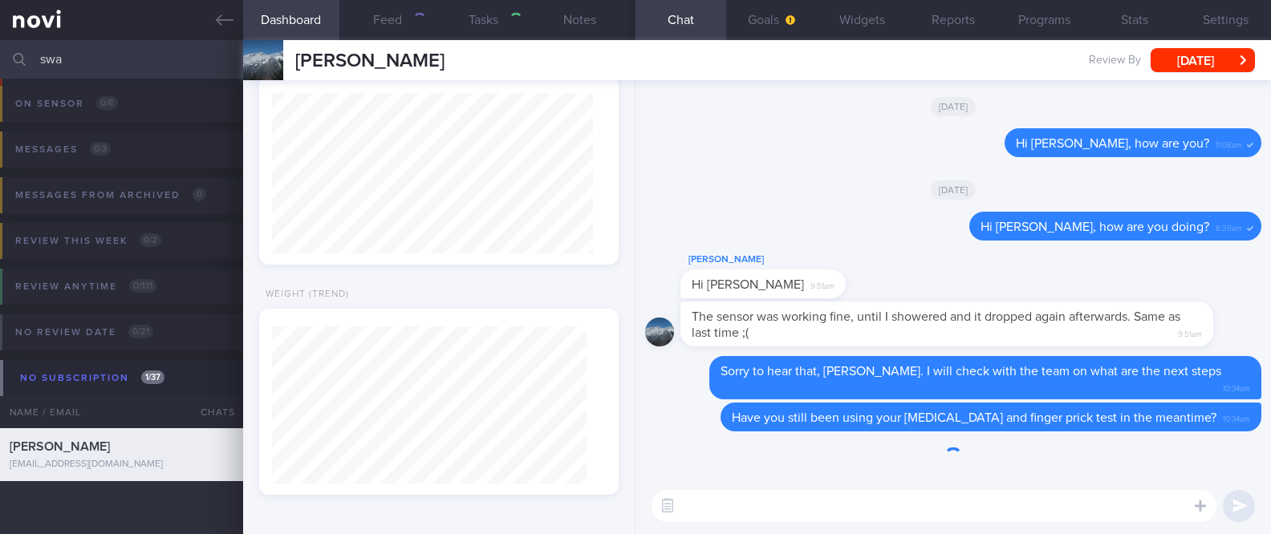
scroll to position [156, 314]
select select "7"
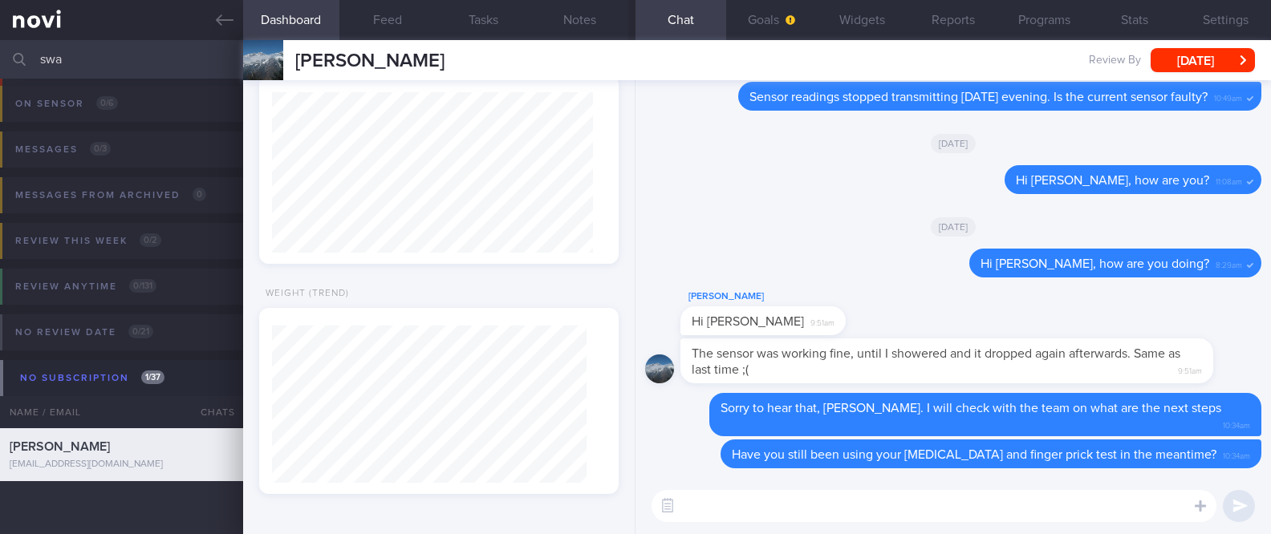
scroll to position [160, 321]
click at [817, 500] on textarea at bounding box center [933, 506] width 565 height 32
paste textarea "If you'd like, you can contact Buzud to request a replacement sensor. Just a he…"
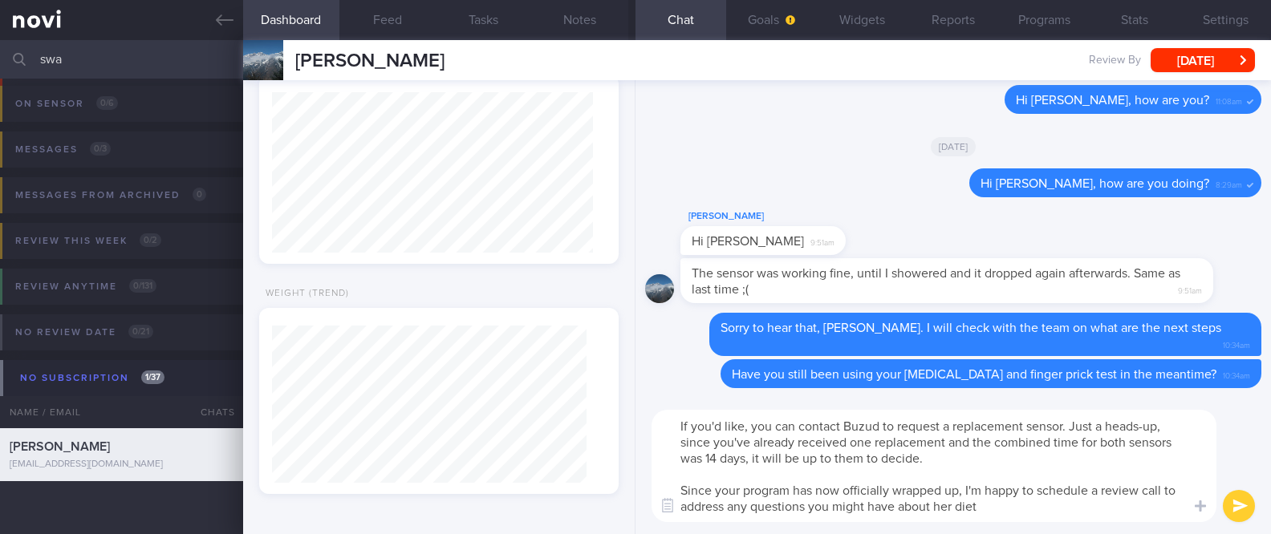
scroll to position [0, 0]
click at [687, 425] on textarea "If you'd like, you can contact Buzud to request a replacement sensor. Just a he…" at bounding box center [933, 466] width 565 height 112
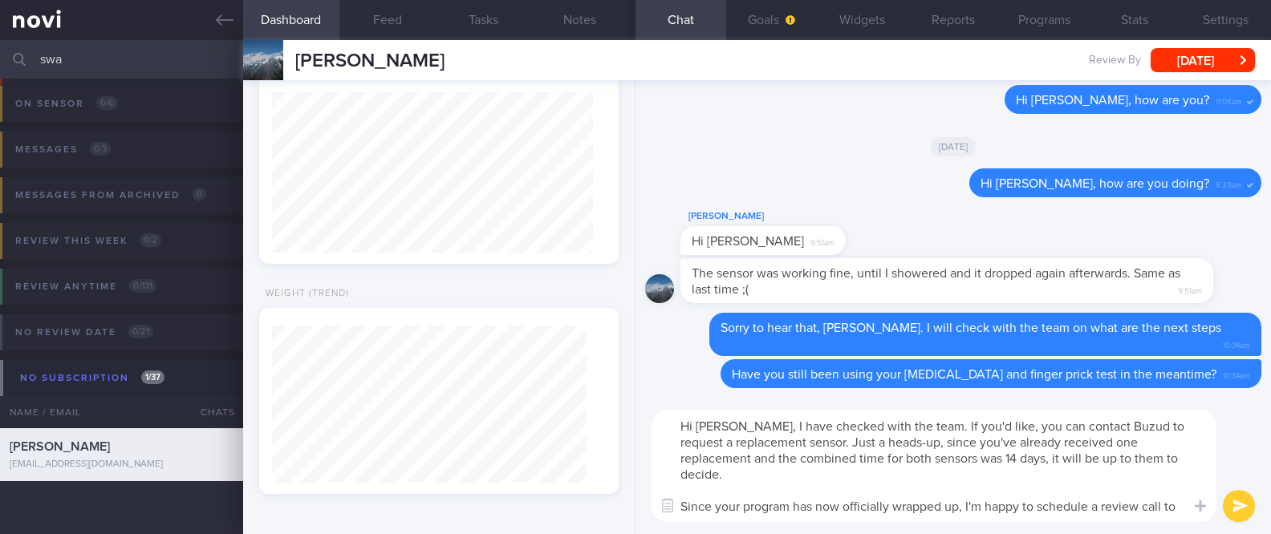
click at [1025, 422] on textarea "Hi Swati, I have checked with the team. If you'd like, you can contact Buzud to…" at bounding box center [933, 466] width 565 height 112
click at [1018, 424] on textarea "Hi Swati, I have checked with the team. If you'd like, you can contact Buzud to…" at bounding box center [933, 466] width 565 height 112
click at [1017, 425] on textarea "Hi Swati, I have checked with the team. If you'd like, you can contact Buzud to…" at bounding box center [933, 466] width 565 height 112
click at [1020, 427] on textarea "Hi Swati, I have checked with the team. If you'd like, you can contact Buzud to…" at bounding box center [933, 466] width 565 height 112
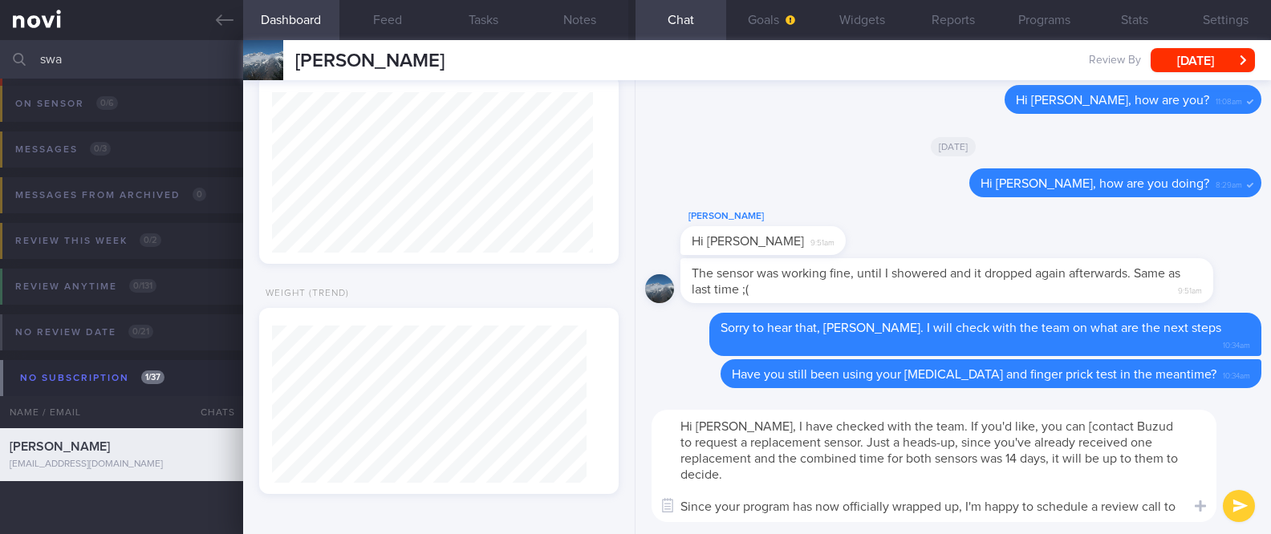
click at [1104, 423] on textarea "Hi Swati, I have checked with the team. If you'd like, you can [contact Buzud t…" at bounding box center [933, 466] width 565 height 112
paste textarea "https://buzud.com/en/contact-us/"
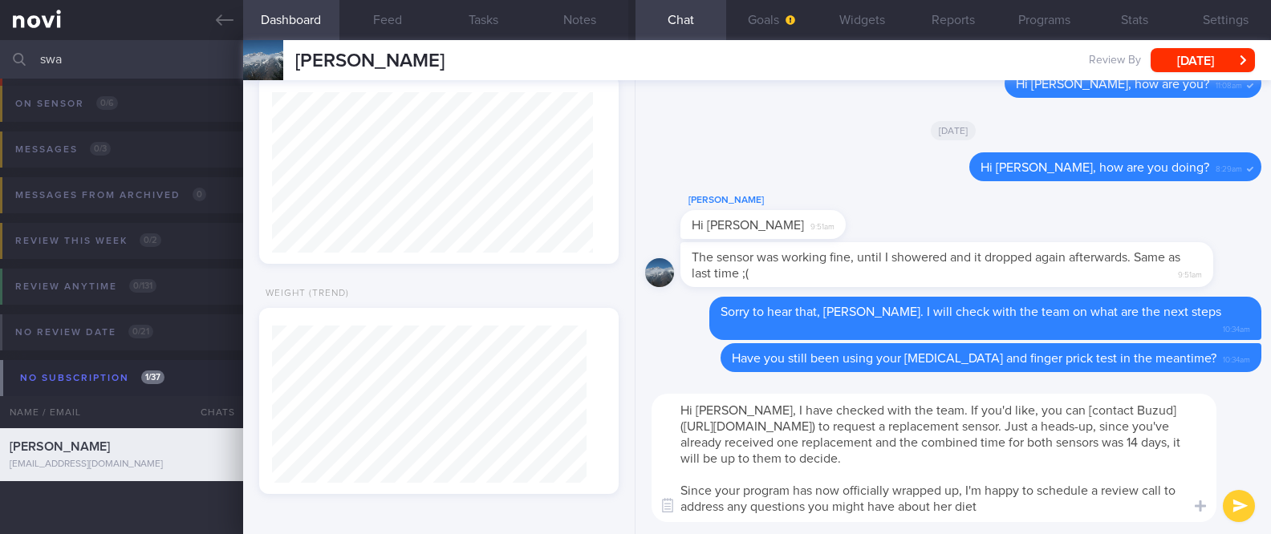
click at [1000, 407] on textarea "Hi Swati, I have checked with the team. If you'd like, you can [contact Buzud](…" at bounding box center [933, 458] width 565 height 128
click at [1141, 423] on textarea "Hi Swati, I have checked with the team. If you'd like, you may [contact Buzud](…" at bounding box center [933, 458] width 565 height 128
click at [814, 444] on textarea "Hi Swati, I have checked with the team. If you'd like, you may [contact Buzud](…" at bounding box center [933, 458] width 565 height 128
click at [821, 444] on textarea "Hi Swati, I have checked with the team. If you'd like, you may [contact Buzud](…" at bounding box center [933, 458] width 565 height 128
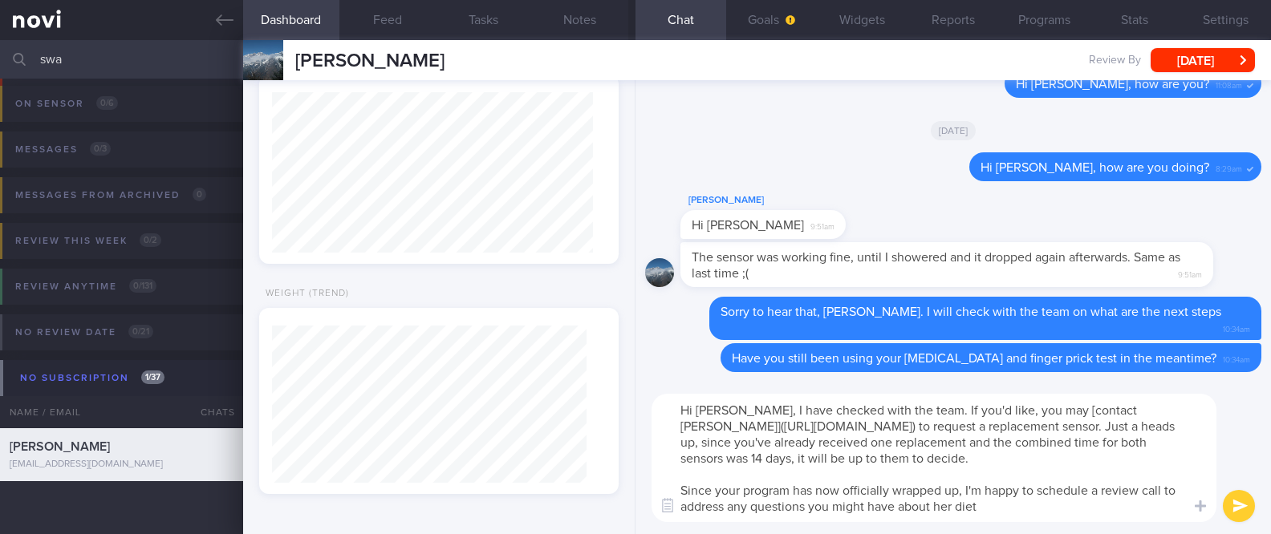
click at [821, 444] on textarea "Hi Swati, I have checked with the team. If you'd like, you may [contact Buzud](…" at bounding box center [933, 458] width 565 height 128
click at [1008, 455] on textarea "Hi Swati, I have checked with the team. If you'd like, you may [contact Buzud](…" at bounding box center [933, 458] width 565 height 128
click at [803, 459] on textarea "Hi Swati, I have checked with the team. If you'd like, you may [contact Buzud](…" at bounding box center [933, 458] width 565 height 128
click at [1071, 461] on textarea "Hi Swati, I have checked with the team. If you'd like, you may [contact Buzud](…" at bounding box center [933, 458] width 565 height 128
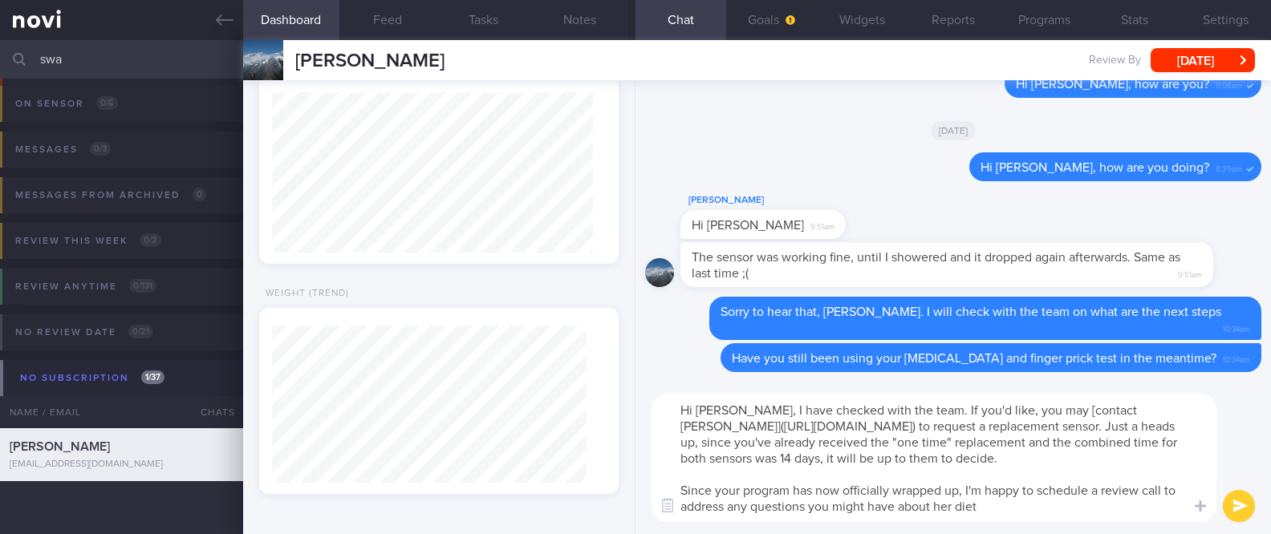
click at [703, 491] on textarea "Hi Swati, I have checked with the team. If you'd like, you may [contact Buzud](…" at bounding box center [933, 458] width 565 height 128
click at [1064, 503] on textarea "Hi Swati, I have checked with the team. If you'd like, you may [contact Buzud](…" at bounding box center [933, 458] width 565 height 128
click at [983, 506] on textarea "Hi Swati, I have checked with the team. If you'd like, you may [contact Buzud](…" at bounding box center [933, 458] width 565 height 128
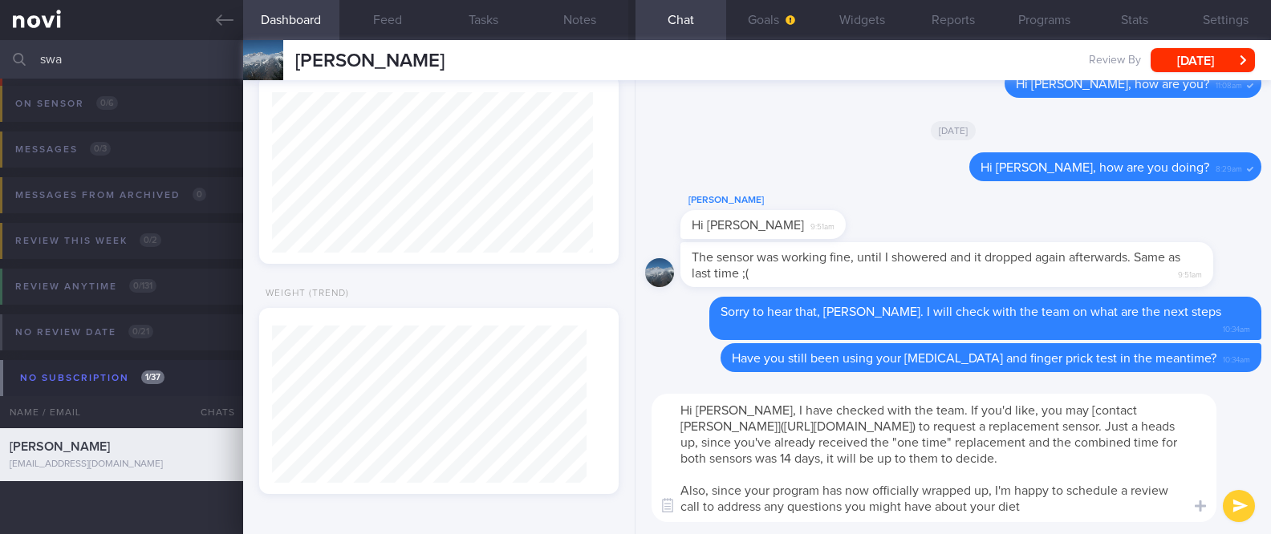
click at [1142, 506] on textarea "Hi Swati, I have checked with the team. If you'd like, you may [contact Buzud](…" at bounding box center [933, 458] width 565 height 128
drag, startPoint x: 1177, startPoint y: 484, endPoint x: 1063, endPoint y: 488, distance: 114.0
click at [1063, 488] on textarea "Hi Swati, I have checked with the team. If you'd like, you may [contact Buzud](…" at bounding box center [933, 458] width 565 height 128
click at [1161, 496] on textarea "Hi Swati, I have checked with the team. If you'd like, you may [contact Buzud](…" at bounding box center [933, 458] width 565 height 128
drag, startPoint x: 1058, startPoint y: 502, endPoint x: 983, endPoint y: 507, distance: 74.8
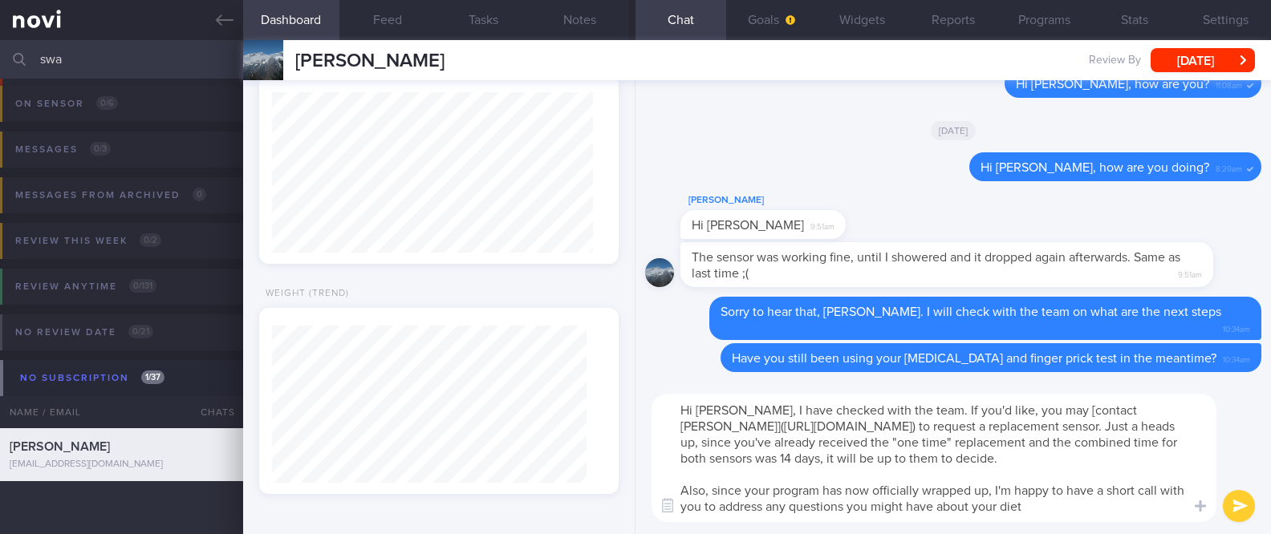
click at [963, 507] on textarea "Hi Swati, I have checked with the team. If you'd like, you may [contact Buzud](…" at bounding box center [933, 458] width 565 height 128
click at [1042, 506] on textarea "Hi Swati, I have checked with the team. If you'd like, you may [contact Buzud](…" at bounding box center [933, 458] width 565 height 128
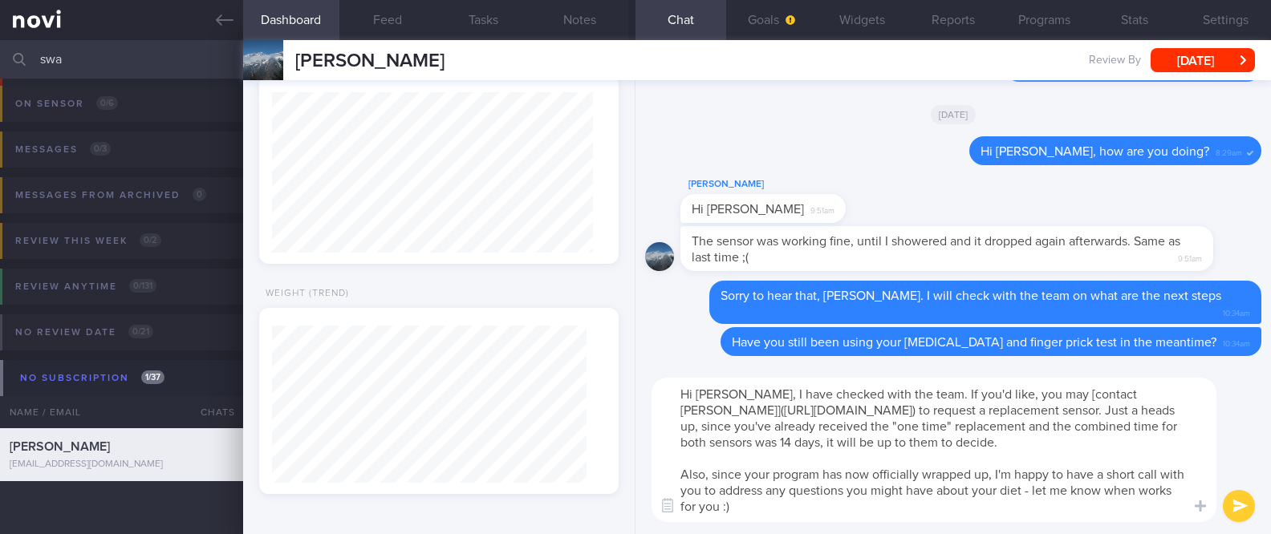
click at [857, 472] on textarea "Hi Swati, I have checked with the team. If you'd like, you may [contact Buzud](…" at bounding box center [933, 450] width 565 height 144
click at [1005, 471] on textarea "Hi Swati, I have checked with the team. If you'd like, you may [contact Buzud](…" at bounding box center [933, 450] width 565 height 144
click at [975, 474] on textarea "Hi Swati, I have checked with the team. If you'd like, you may [contact Buzud](…" at bounding box center [933, 450] width 565 height 144
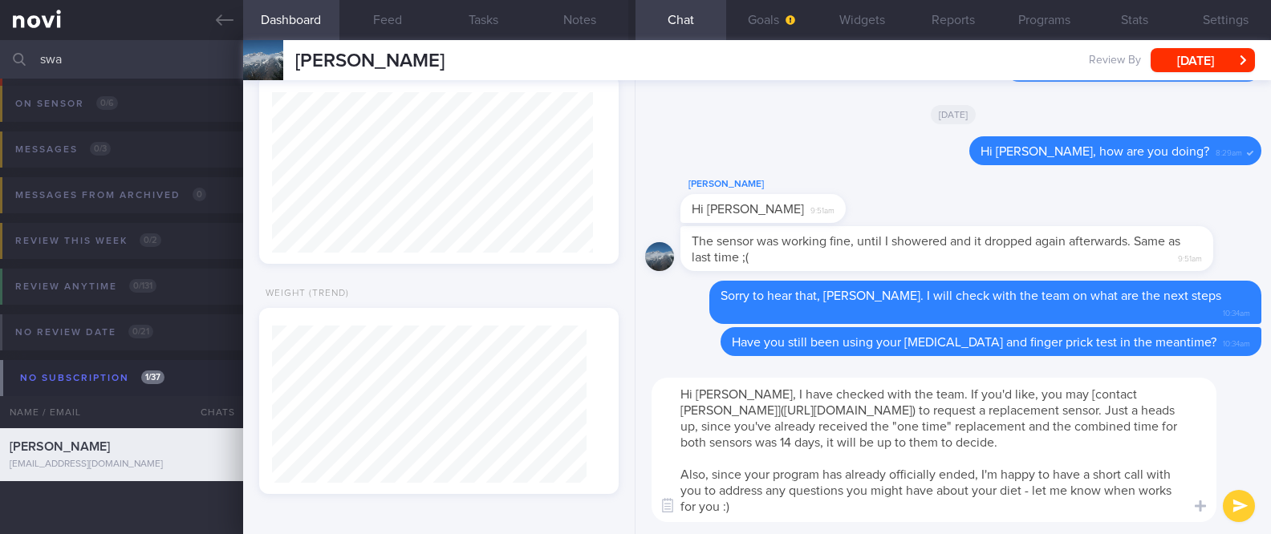
click at [959, 513] on textarea "Hi Swati, I have checked with the team. If you'd like, you may [contact Buzud](…" at bounding box center [933, 450] width 565 height 144
click at [853, 477] on textarea "Hi Swati, I have checked with the team. If you'd like, you may [contact Buzud](…" at bounding box center [933, 450] width 565 height 144
type textarea "Hi Swati, I have checked with the team. If you'd like, you may [contact Buzud](…"
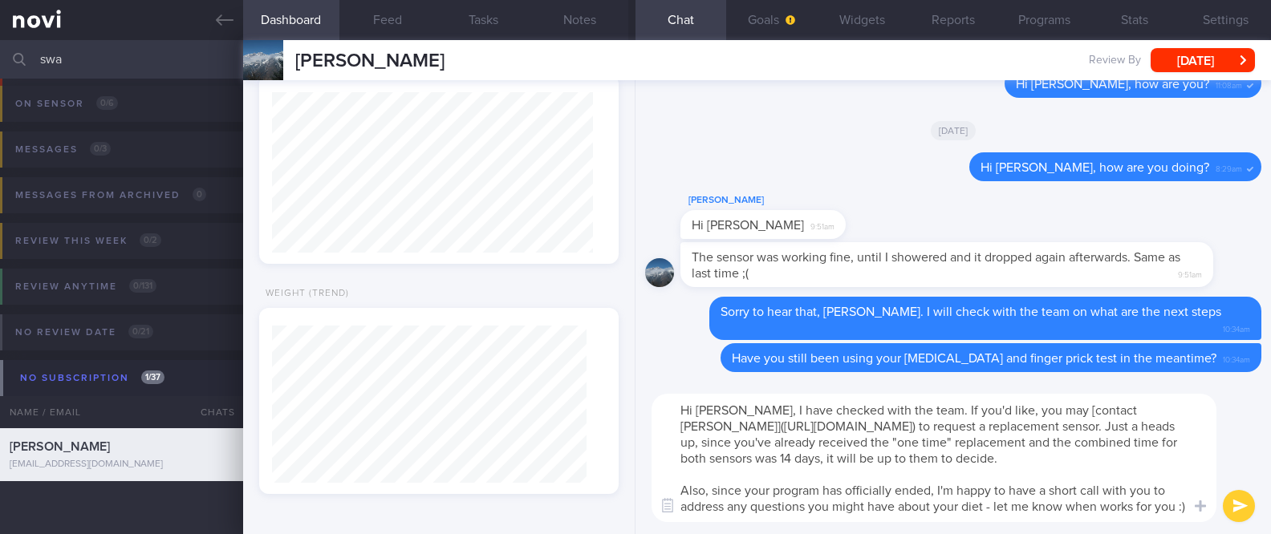
click at [1129, 497] on textarea "Hi Swati, I have checked with the team. If you'd like, you may [contact Buzud](…" at bounding box center [933, 458] width 565 height 128
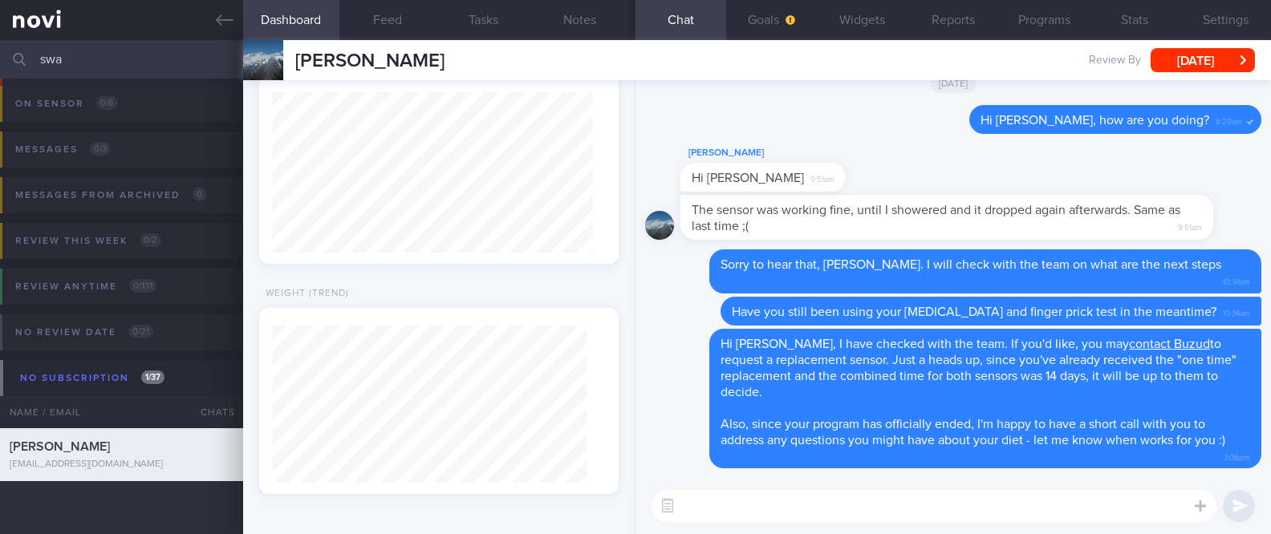
click at [144, 63] on input "swa" at bounding box center [635, 59] width 1271 height 39
type input "s"
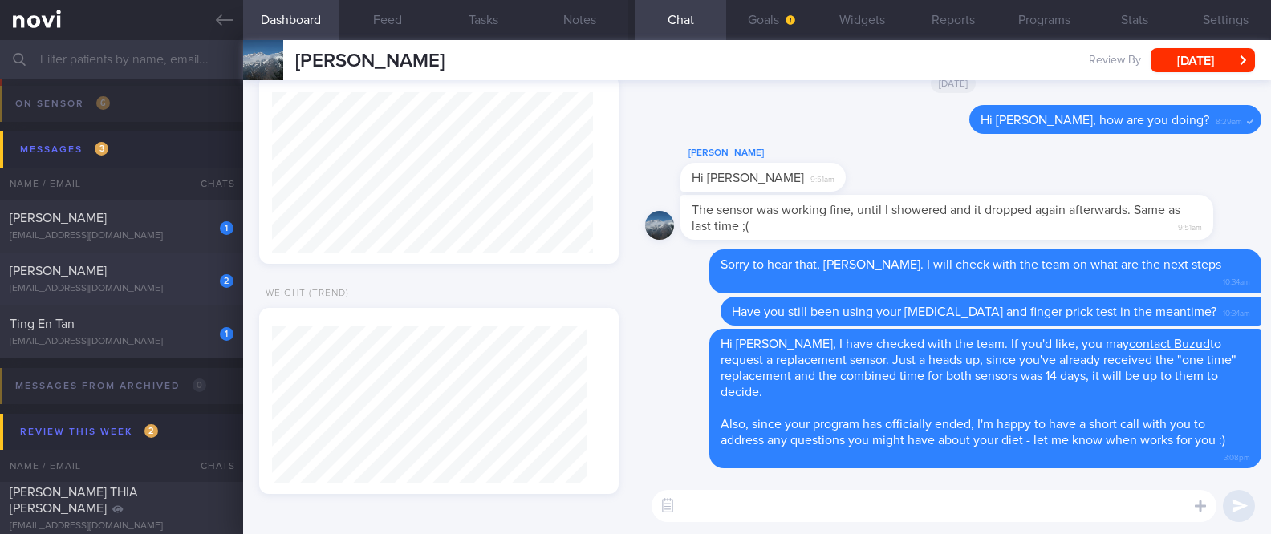
click at [198, 272] on div "2" at bounding box center [215, 275] width 35 height 25
type input "tracked"
select select "8"
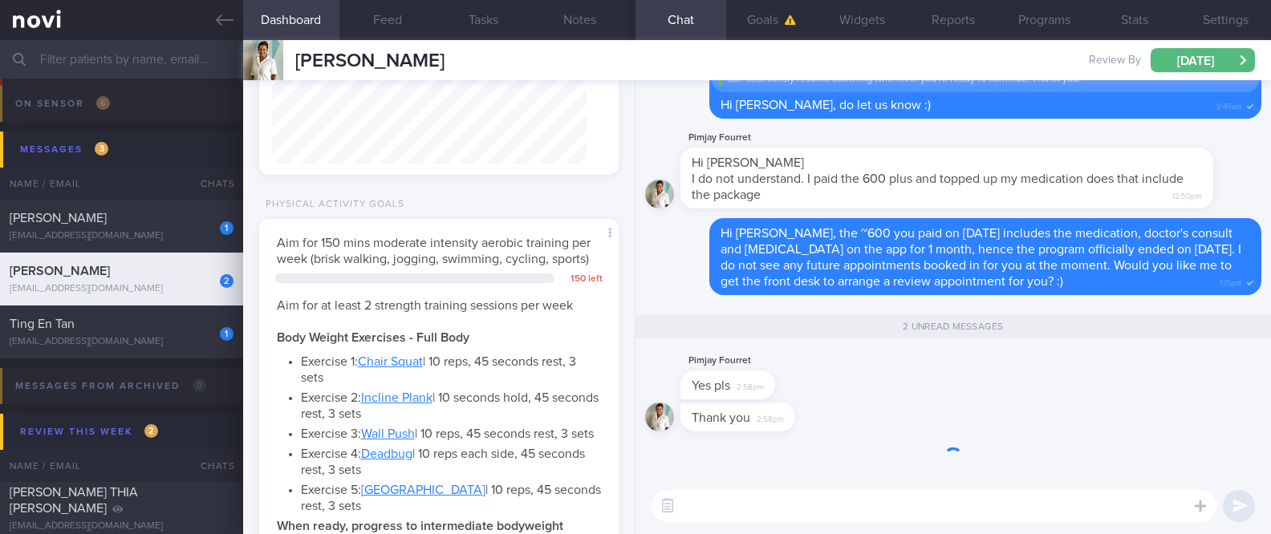
scroll to position [180, 314]
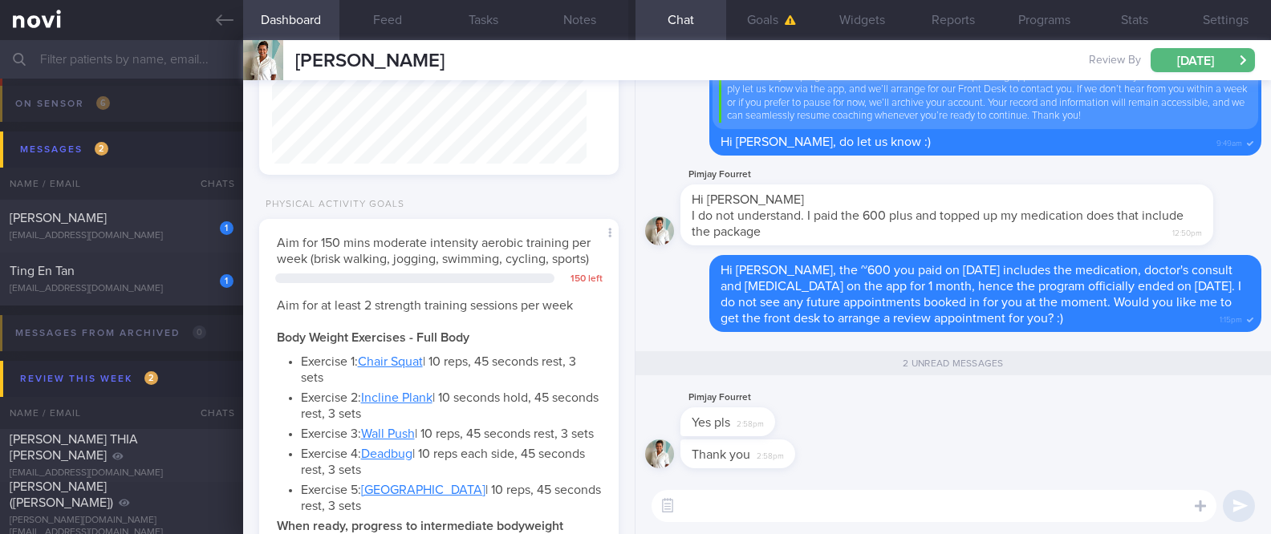
drag, startPoint x: 1061, startPoint y: 401, endPoint x: 594, endPoint y: 178, distance: 517.3
click at [1061, 401] on div "Pimjay Fourret Yes pls 2:58pm" at bounding box center [953, 413] width 616 height 51
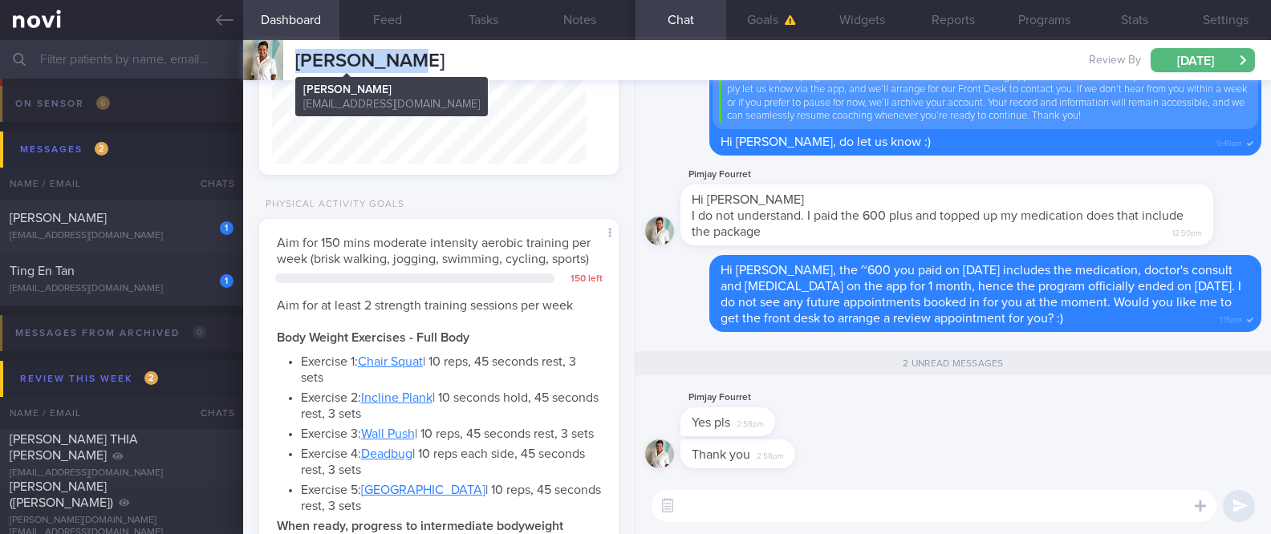
drag, startPoint x: 408, startPoint y: 57, endPoint x: 298, endPoint y: 50, distance: 110.1
click at [298, 50] on div "Pimjay Kaur Pimjay Kaur kaurjay13@gmail.com Review By Mon, 1 Sep Set Next Revie…" at bounding box center [757, 60] width 1028 height 40
copy span "Pimjay Kaur"
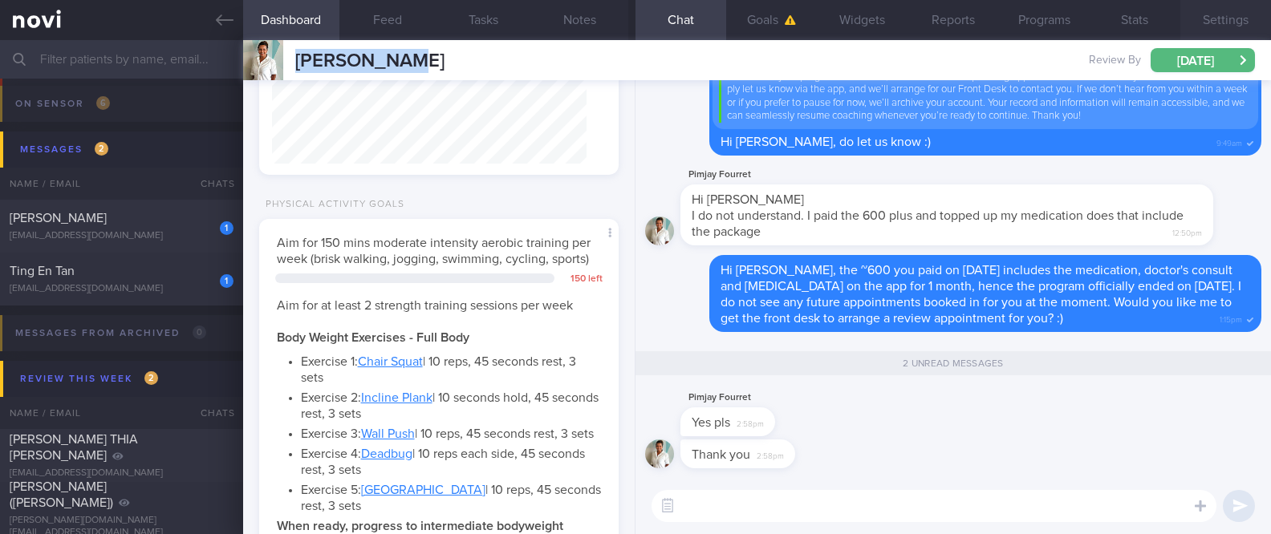
click at [1211, 23] on button "Settings" at bounding box center [1225, 20] width 91 height 40
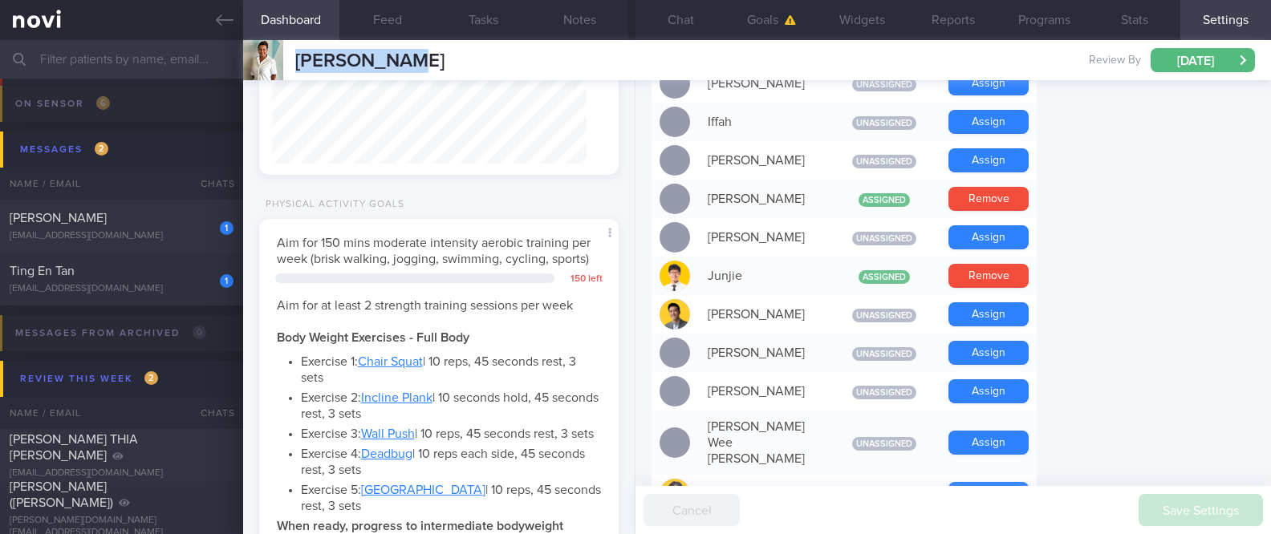
scroll to position [748, 0]
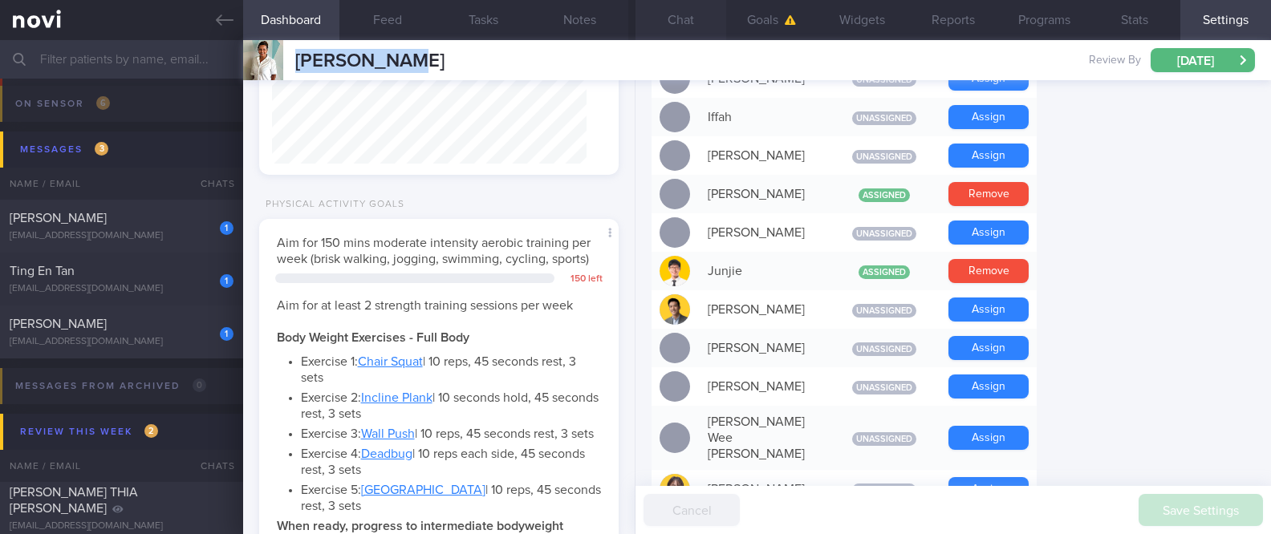
click at [690, 20] on button "Chat" at bounding box center [680, 20] width 91 height 40
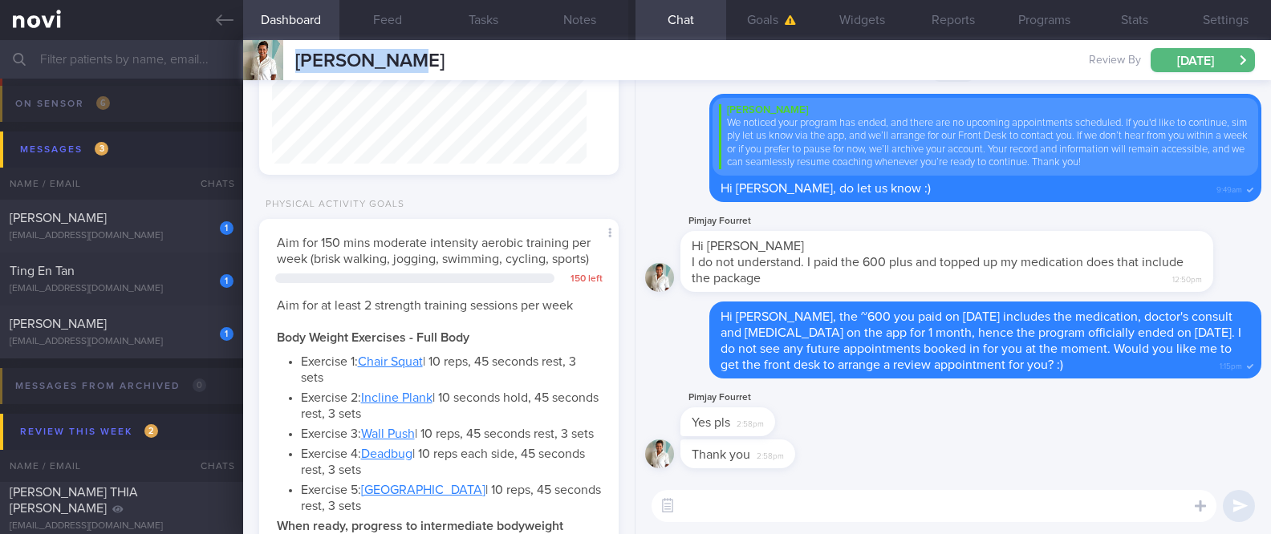
click at [837, 501] on textarea at bounding box center [933, 506] width 565 height 32
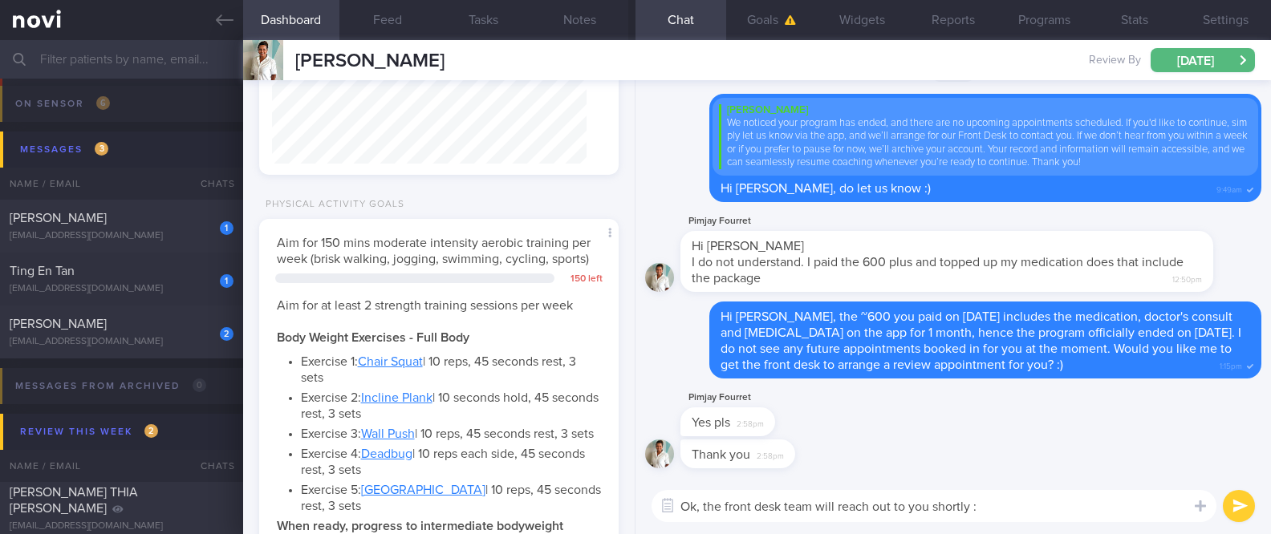
type textarea "Ok, the front desk team will reach out to you shortly :)"
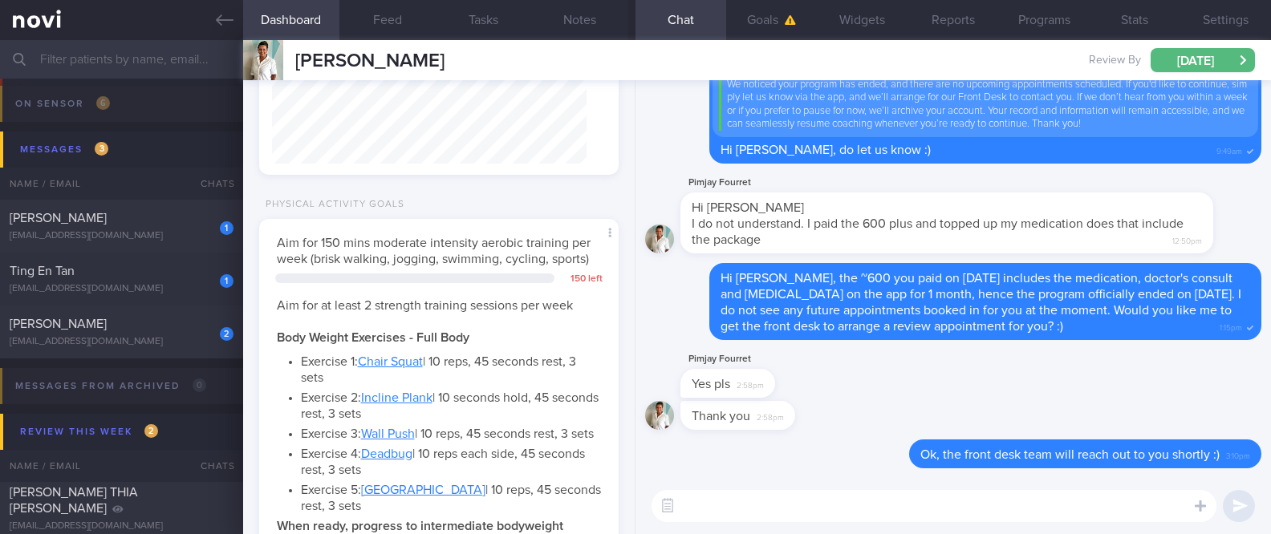
click at [920, 395] on div "Pimjay Fourret Yes pls 2:58pm" at bounding box center [953, 375] width 616 height 51
click at [930, 400] on div "Pimjay Fourret Yes pls 2:58pm" at bounding box center [953, 375] width 616 height 51
click at [163, 330] on div "[PERSON_NAME]" at bounding box center [120, 324] width 220 height 16
type input "Tracked"
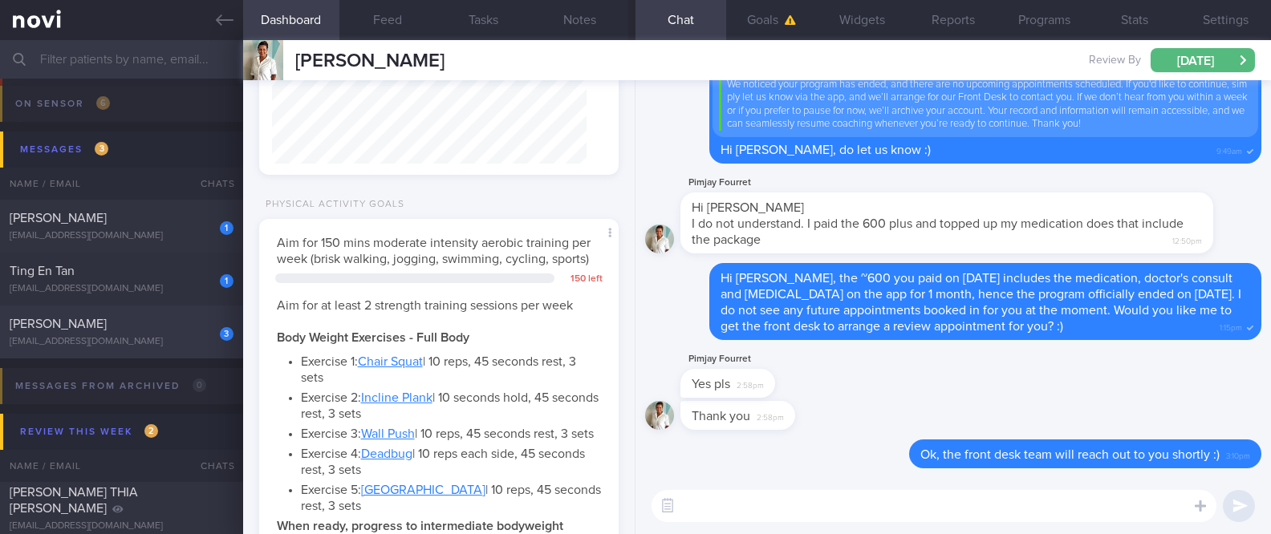
select select "6"
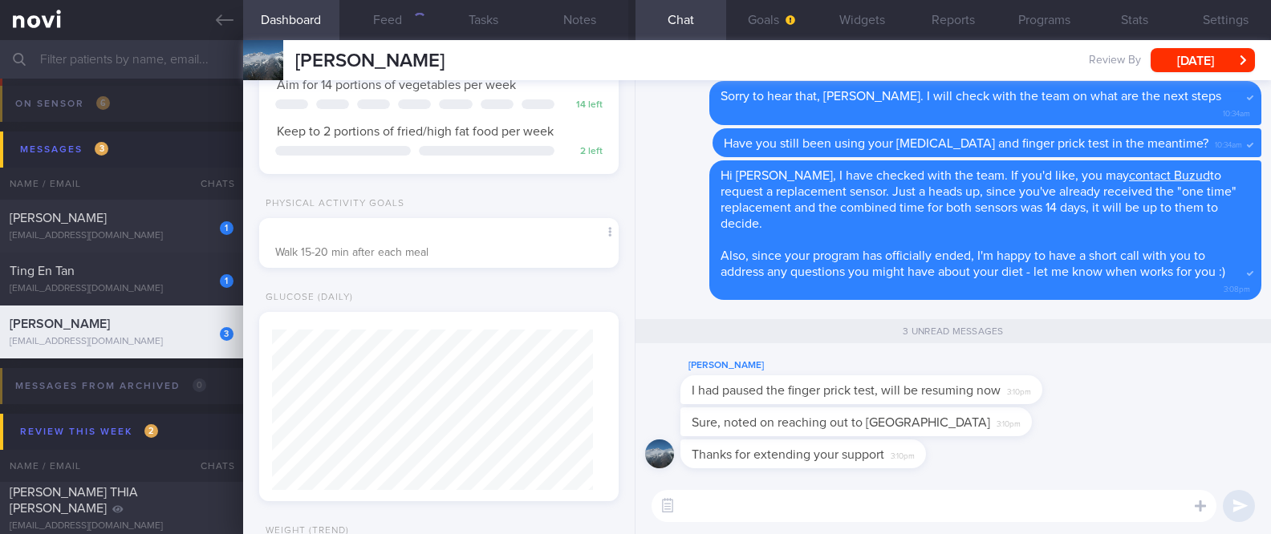
scroll to position [160, 321]
click at [722, 517] on textarea at bounding box center [933, 506] width 565 height 32
click at [128, 282] on div "1 Ting En Tan tingen555@gmail.com" at bounding box center [121, 279] width 243 height 32
type input "tracked"
select select "7"
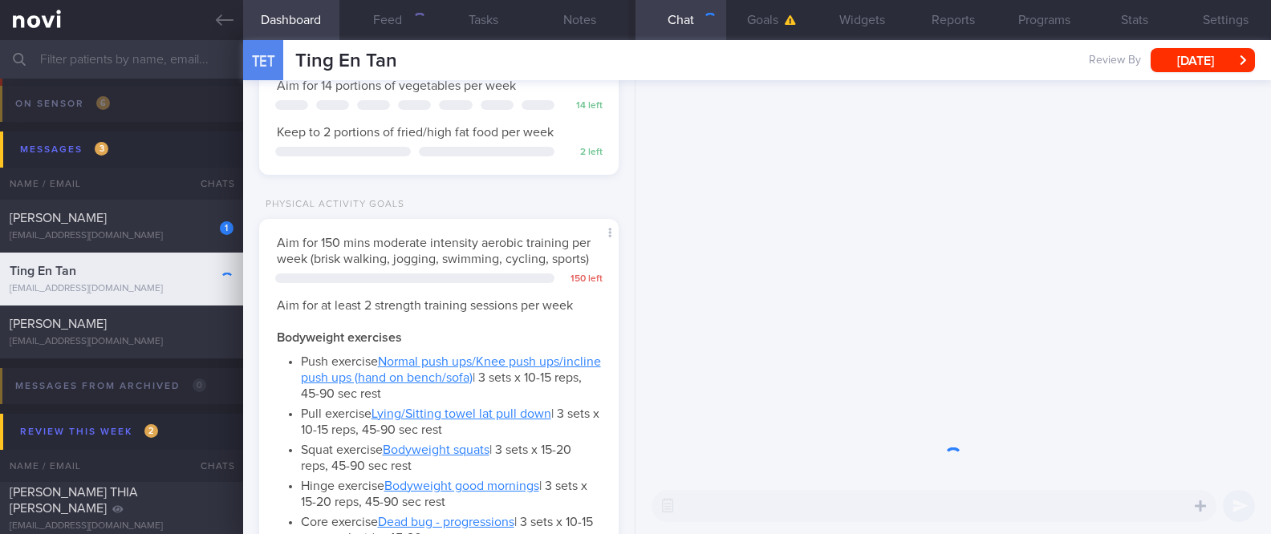
scroll to position [160, 321]
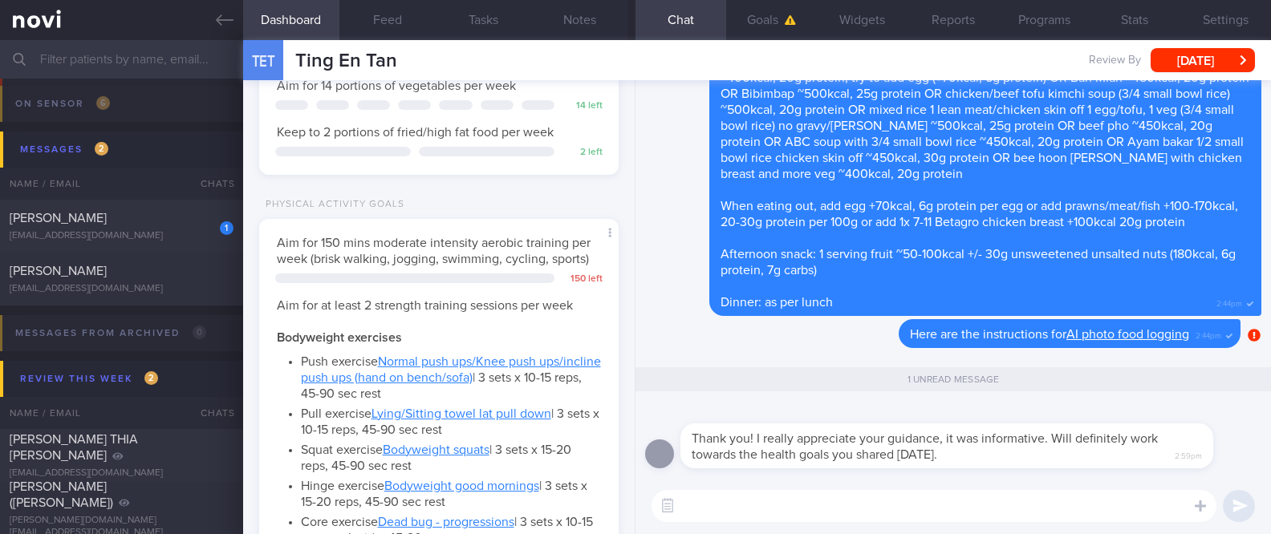
click at [930, 508] on textarea at bounding box center [933, 506] width 565 height 32
click at [909, 508] on textarea at bounding box center [933, 506] width 565 height 32
type textarea "Welcome! :)"
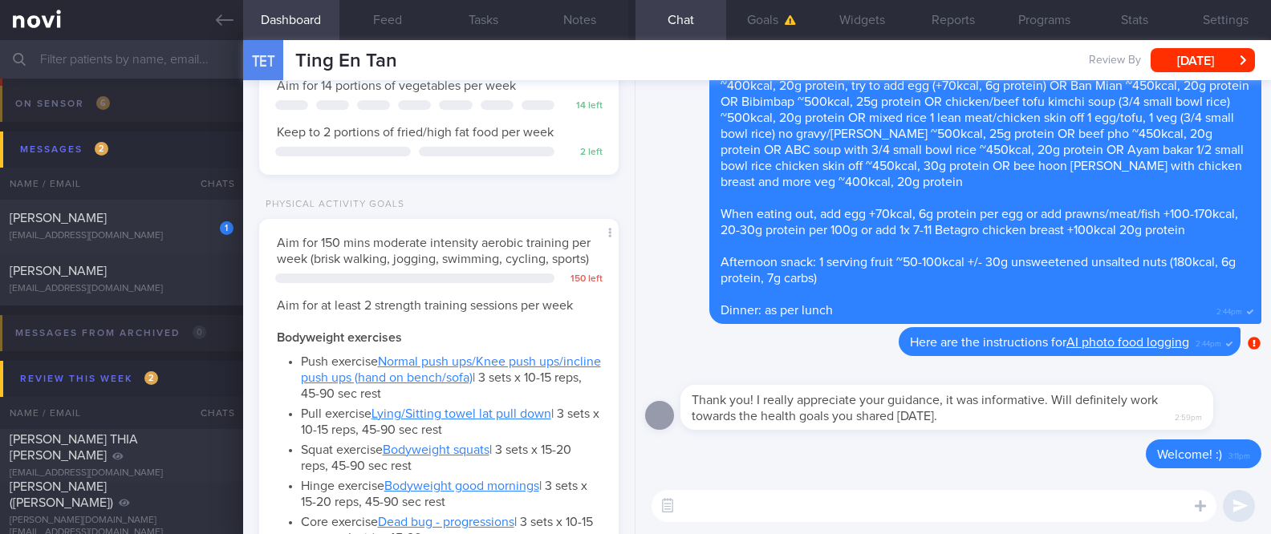
click at [809, 509] on textarea at bounding box center [933, 506] width 565 height 32
paste textarea "Here is a [compilation](https://docs.google.com/document/d/10Hn8hk1mtR8mpBLgIGf…"
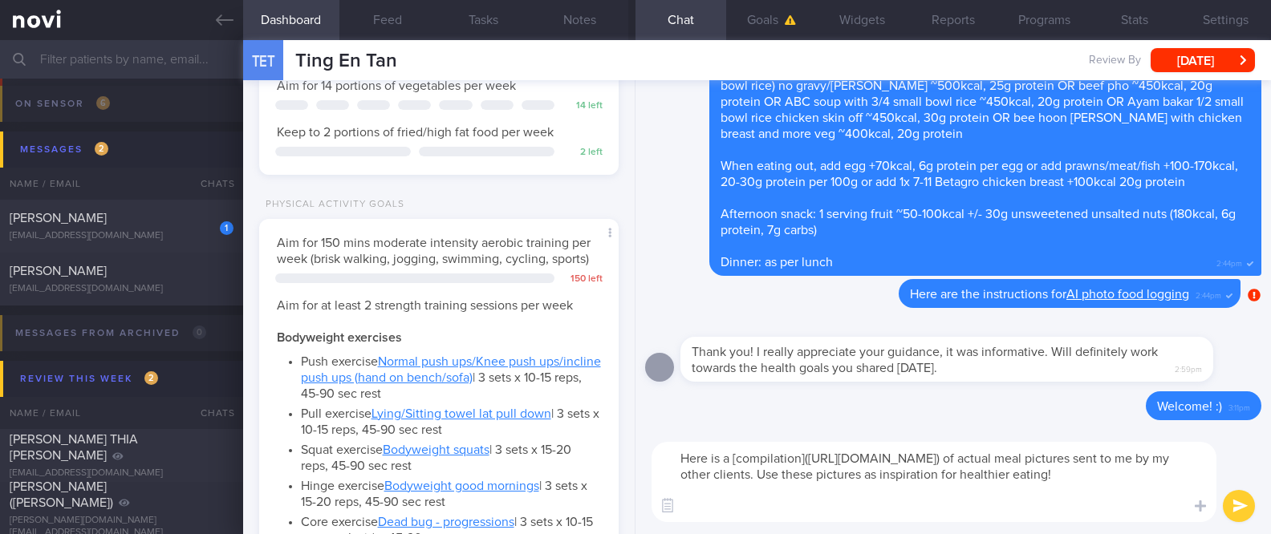
scroll to position [0, 0]
type textarea "Here is a [compilation](https://docs.google.com/document/d/10Hn8hk1mtR8mpBLgIGf…"
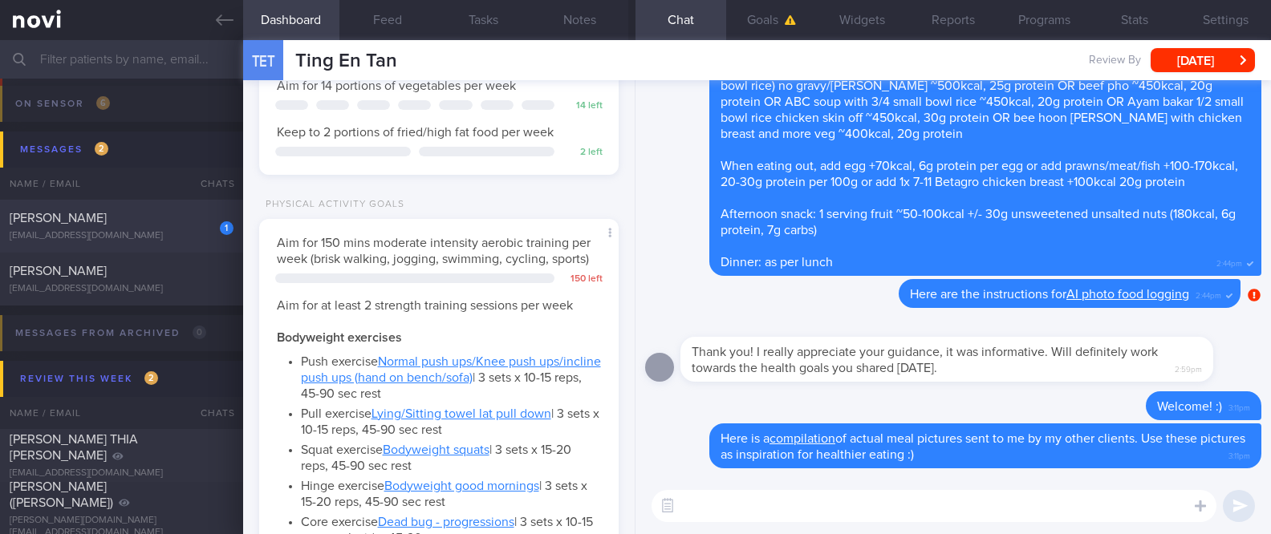
click at [107, 214] on span "[PERSON_NAME]" at bounding box center [58, 218] width 97 height 13
type input "tracked. pescatarian ([PERSON_NAME])"
select select "8"
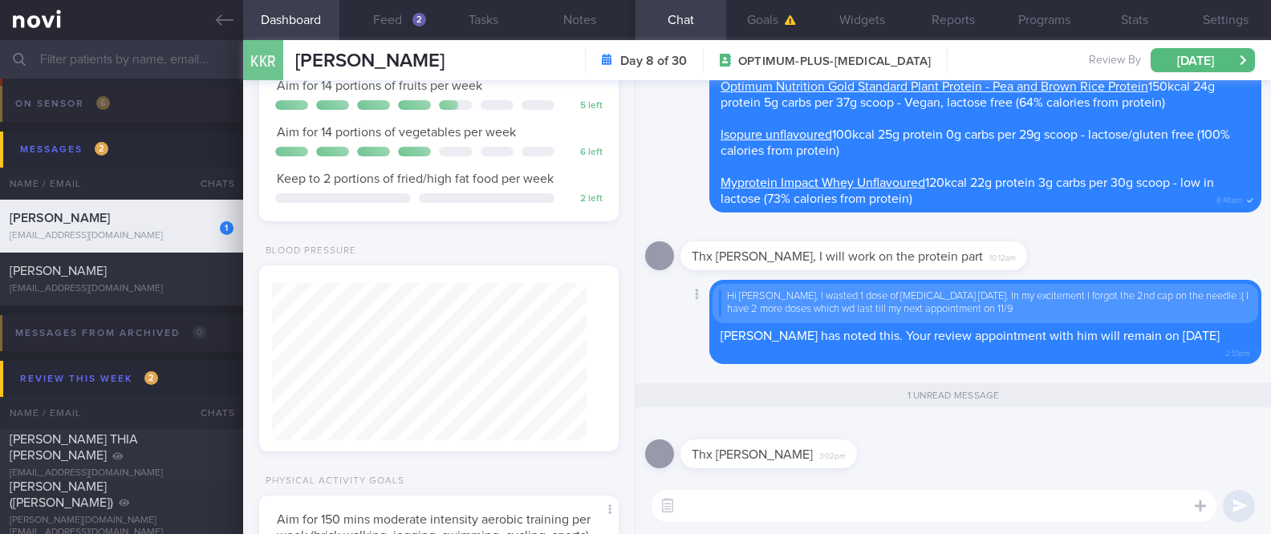
scroll to position [156, 314]
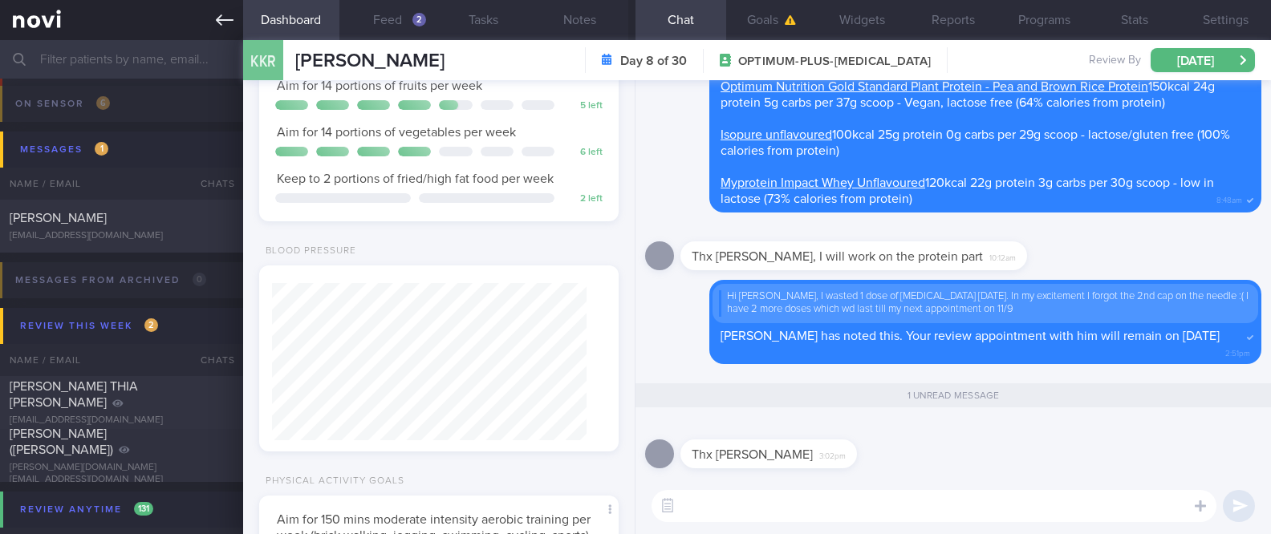
click at [212, 31] on link at bounding box center [121, 20] width 243 height 40
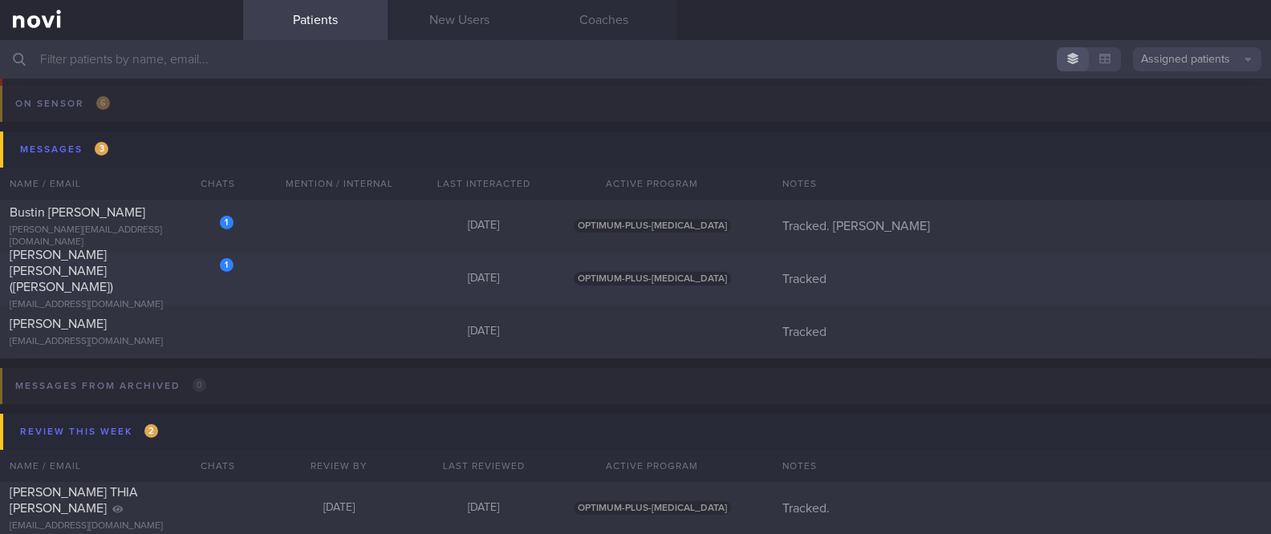
click at [303, 271] on div "1 LEONG FOONG LIN (CAROLINE) cacabeki@gmail.com Today OPTIMUM-PLUS-OZEMPIC Trac…" at bounding box center [635, 279] width 1271 height 53
select select "8"
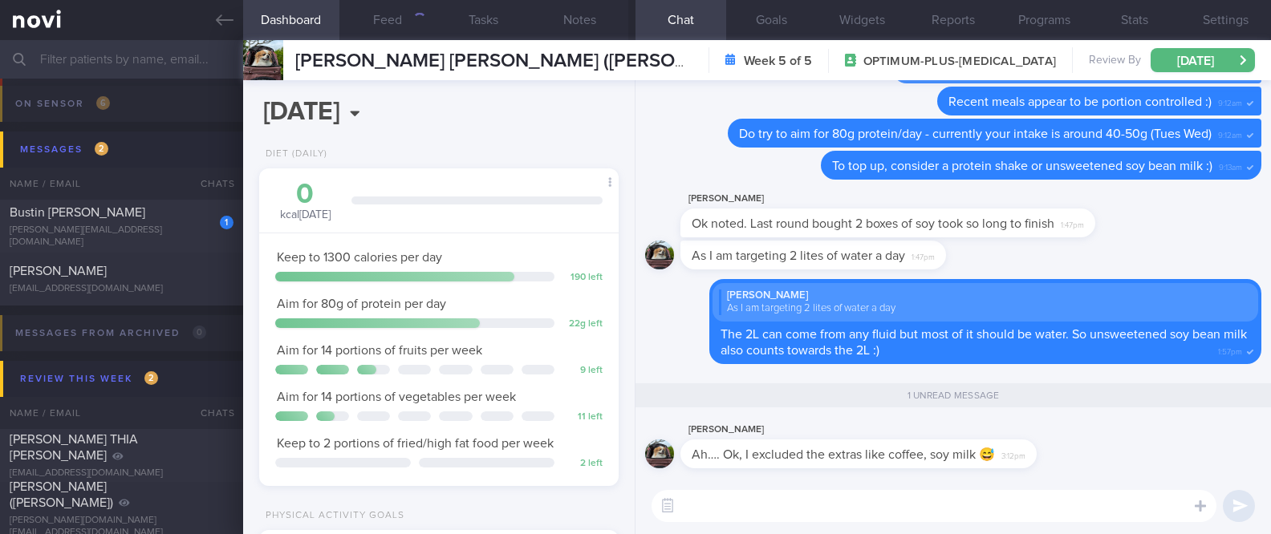
click at [824, 517] on textarea at bounding box center [933, 506] width 565 height 32
type textarea "Can include! :)"
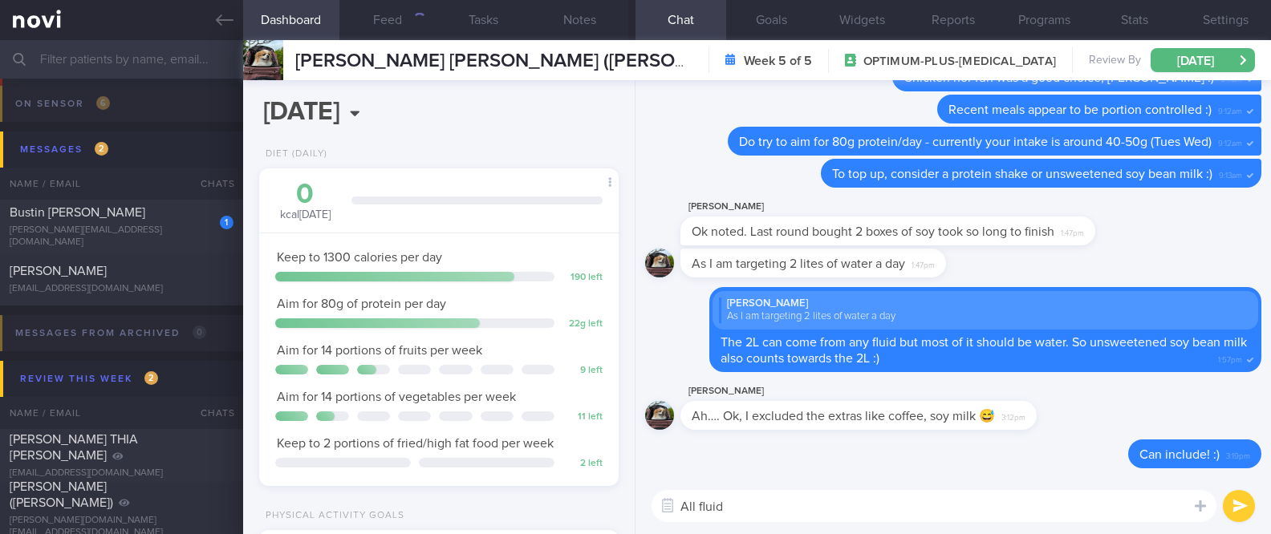
type textarea "All fluids"
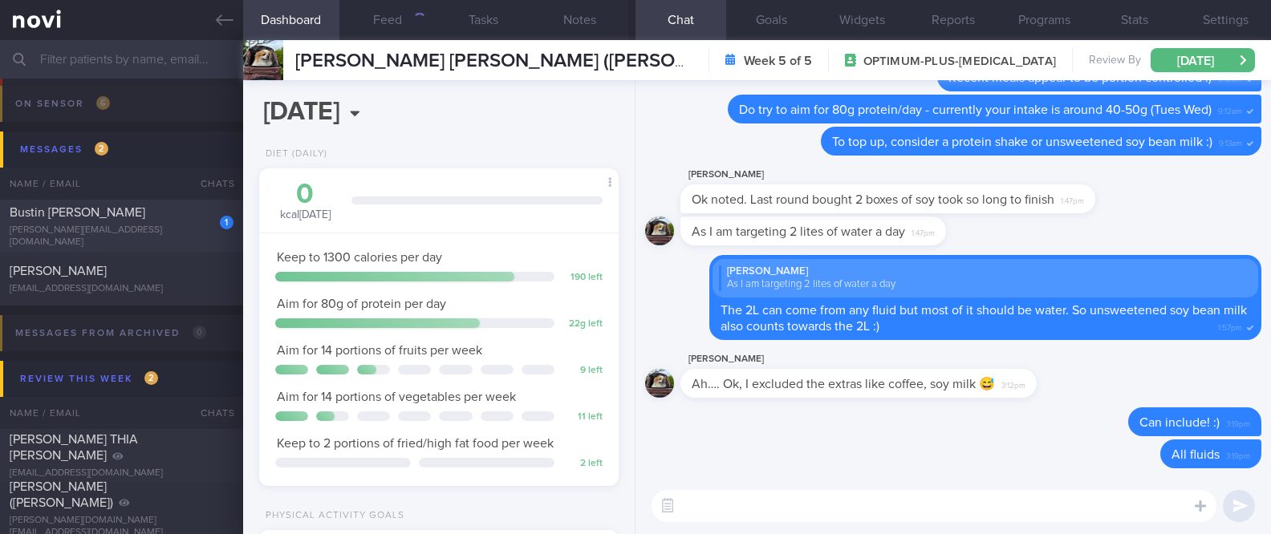
click at [193, 227] on div "1 Bustin Kay Marie kay@gailkennyrecruitment.com" at bounding box center [121, 227] width 243 height 44
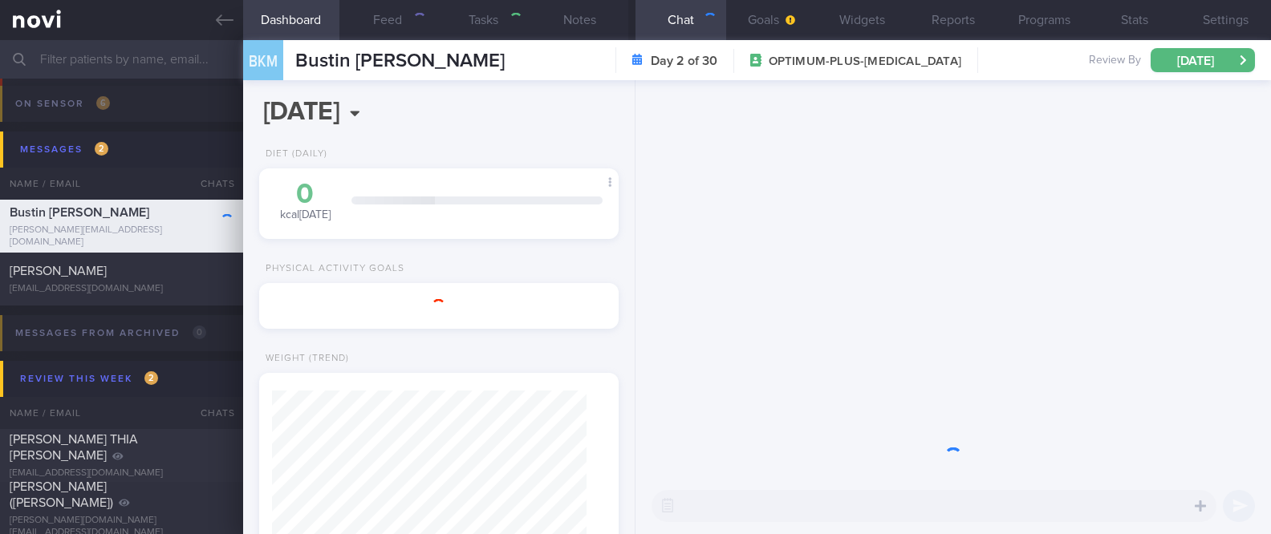
type input "Tracked. Kay"
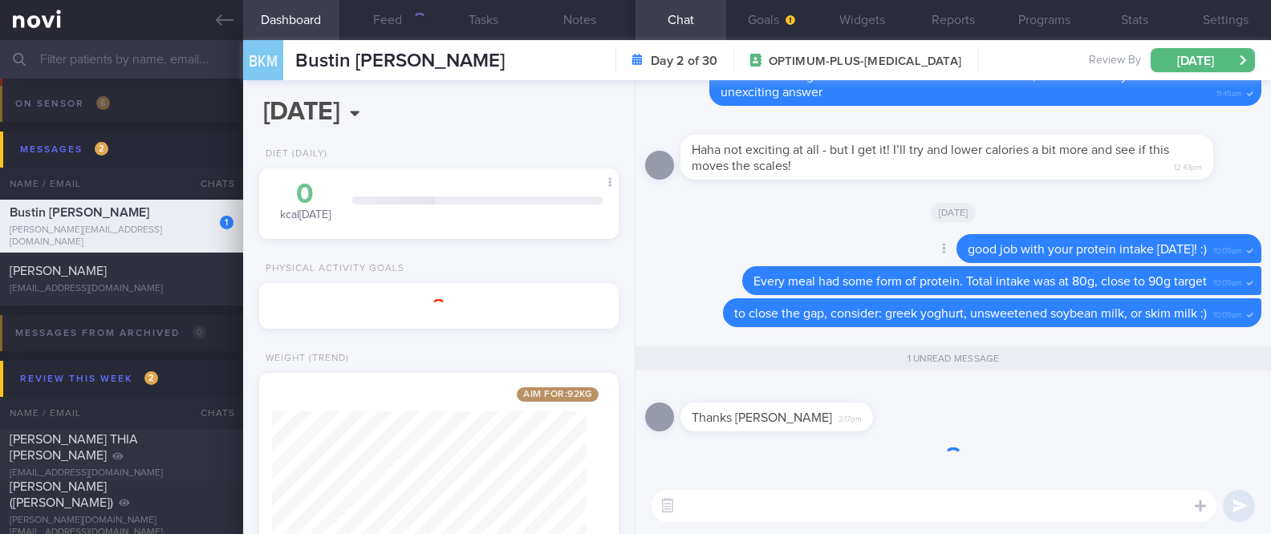
scroll to position [180, 314]
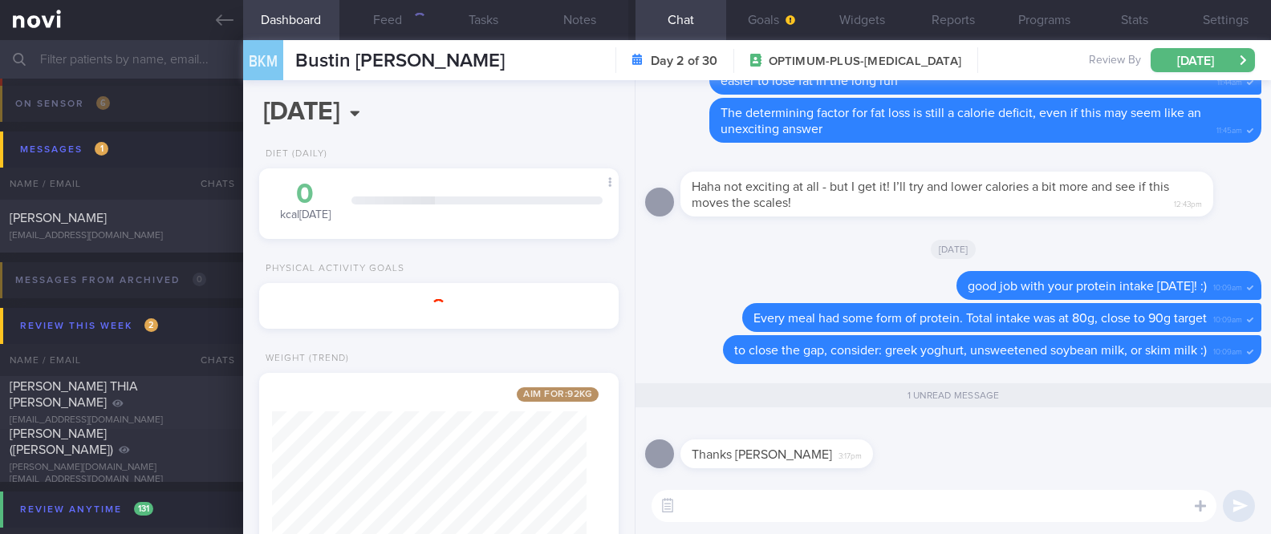
click at [1092, 453] on div "Thanks Joel 3:17pm" at bounding box center [953, 449] width 616 height 58
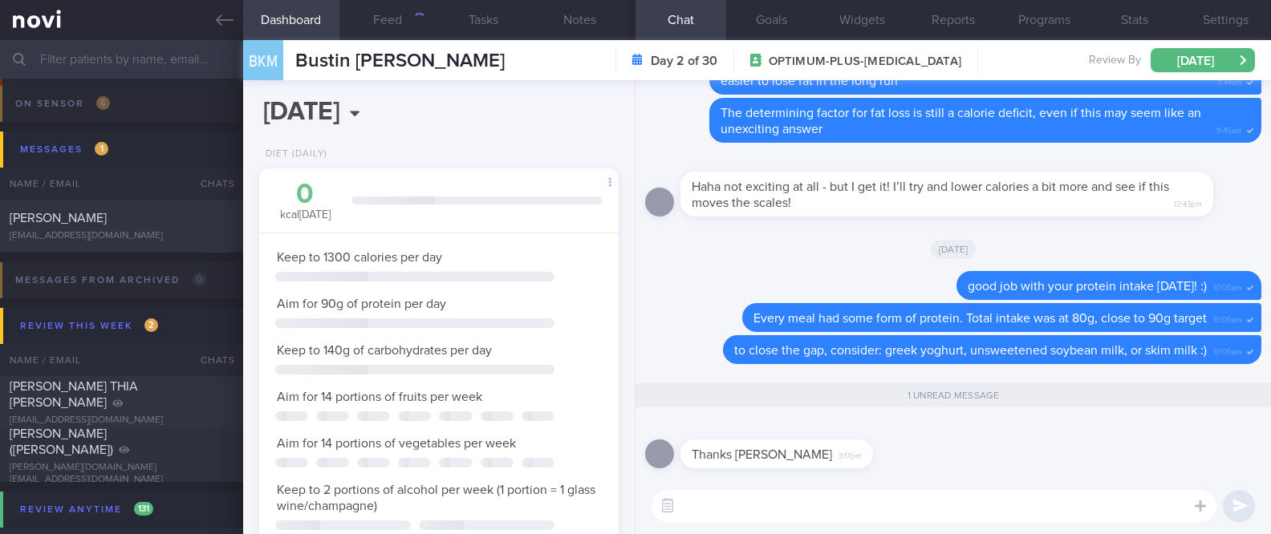
click at [1092, 453] on div "Thanks Joel 3:17pm" at bounding box center [953, 449] width 616 height 58
click at [220, 16] on icon at bounding box center [225, 19] width 18 height 11
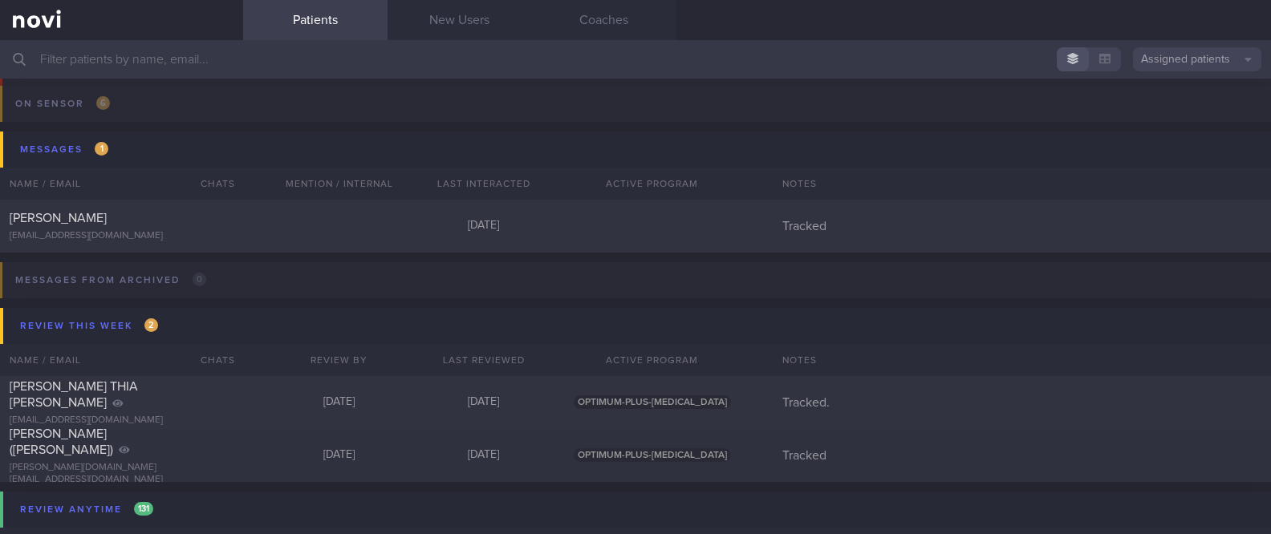
click at [268, 55] on input "text" at bounding box center [635, 59] width 1271 height 39
